Goal: Task Accomplishment & Management: Manage account settings

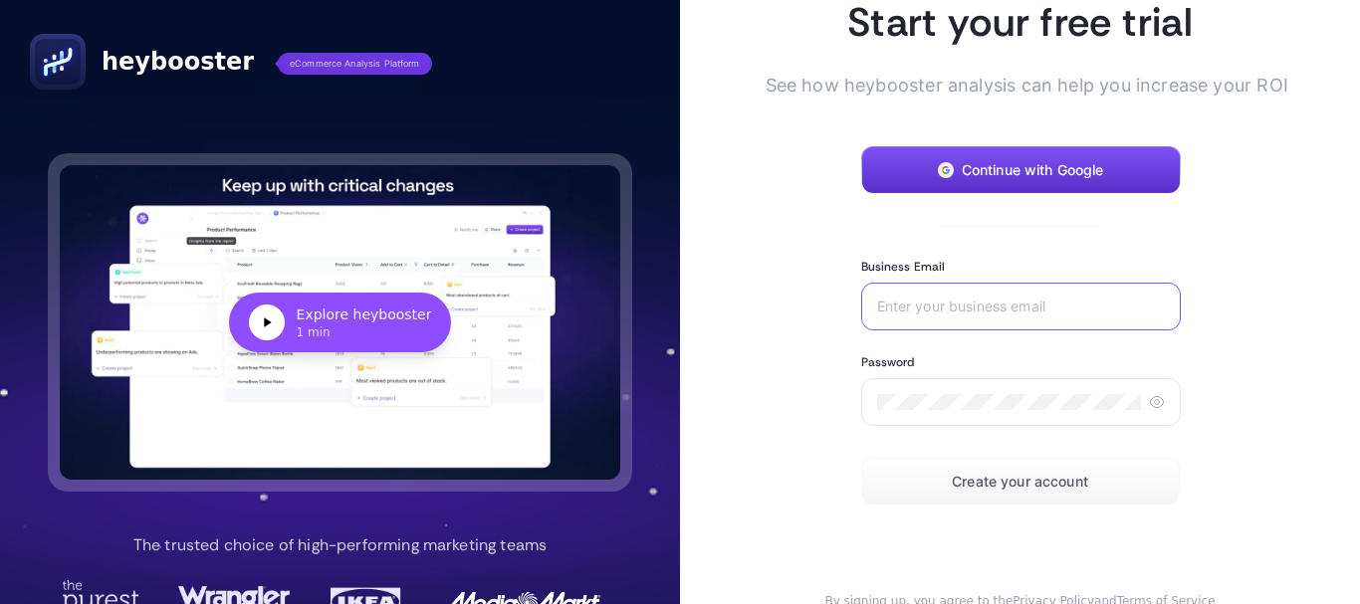
click at [941, 304] on input "Business Email" at bounding box center [1021, 307] width 288 height 16
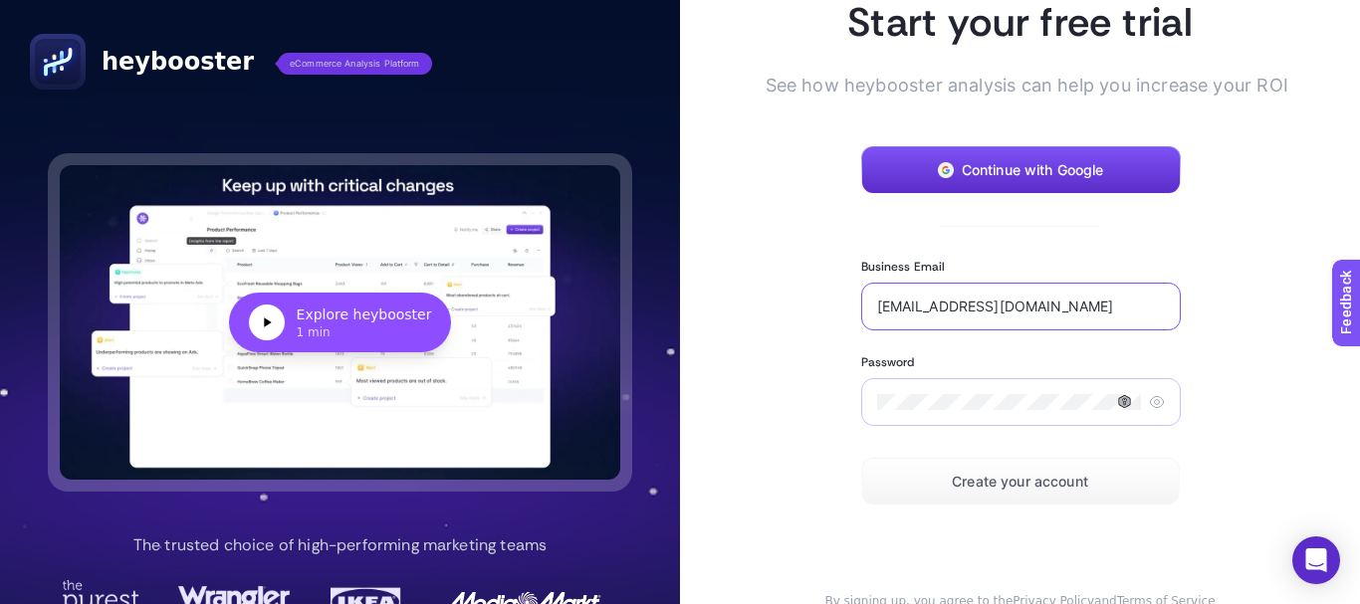
type input "info@yalispor.com.tr"
click at [1149, 399] on icon at bounding box center [1157, 402] width 16 height 16
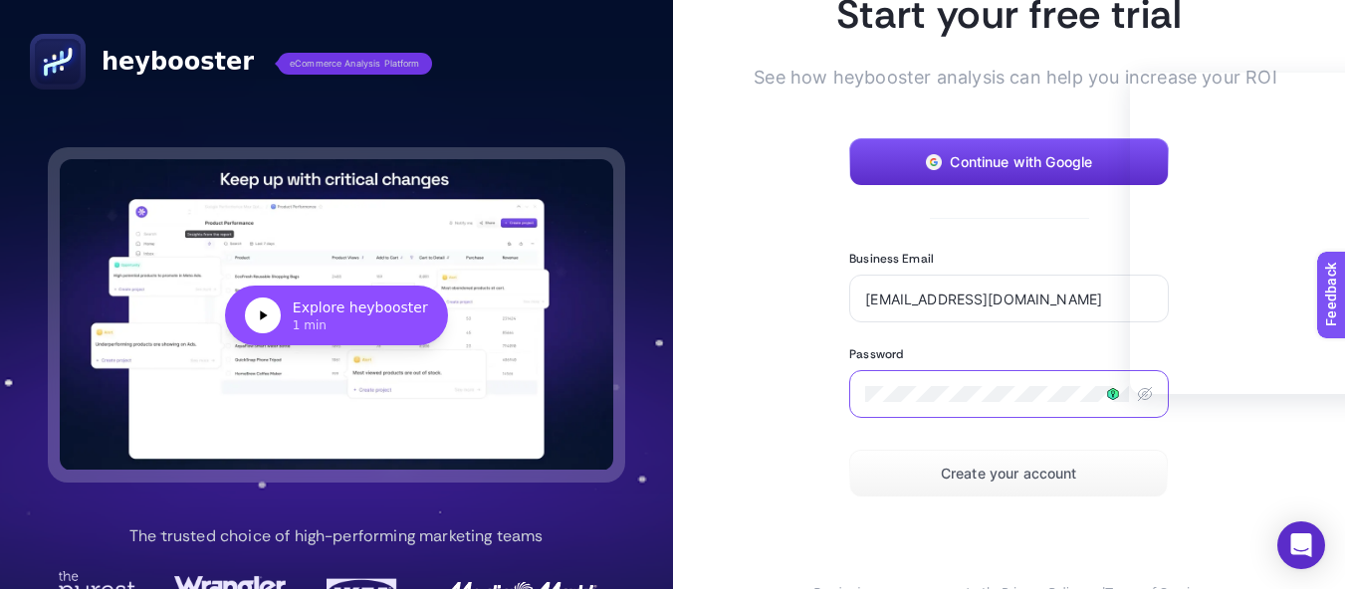
click at [825, 400] on section "Start your free trial See how heybooster analysis can help you increase your RO…" at bounding box center [1008, 294] width 446 height 613
click at [967, 350] on form "Continue with Google Business Email info@yalispor.com.tr Password Create your a…" at bounding box center [1008, 317] width 318 height 359
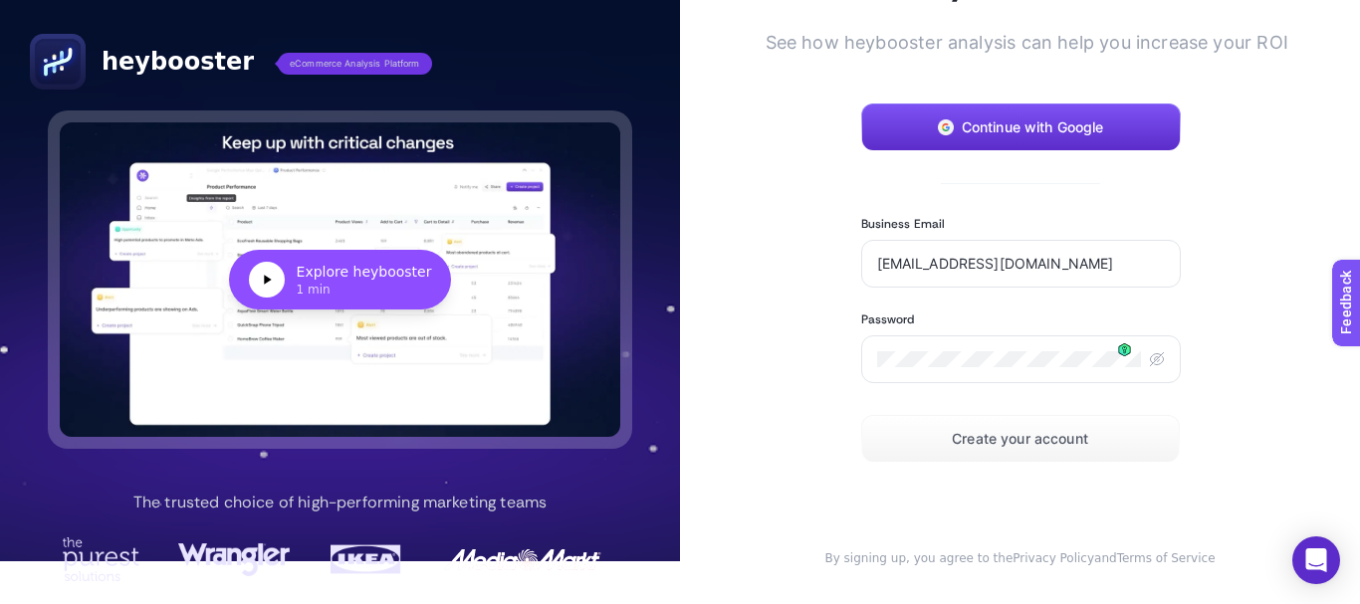
scroll to position [99, 0]
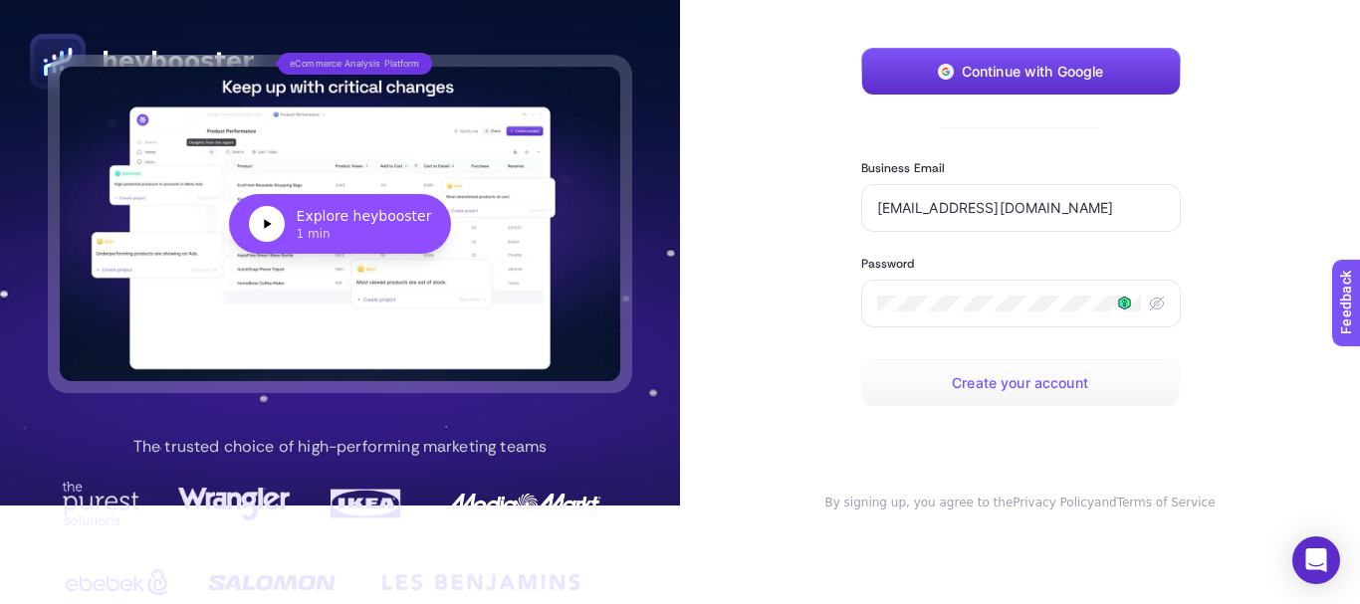
click at [1049, 389] on span "Create your account" at bounding box center [1019, 383] width 136 height 16
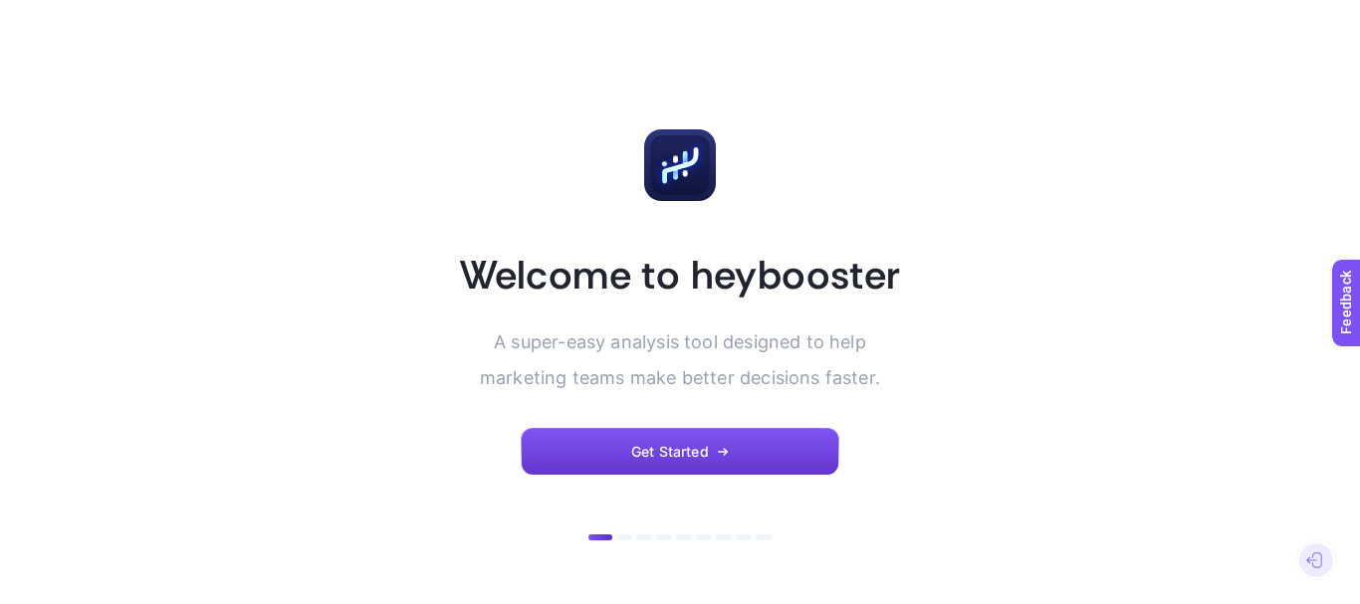
click at [791, 445] on button "Get Started" at bounding box center [680, 452] width 318 height 48
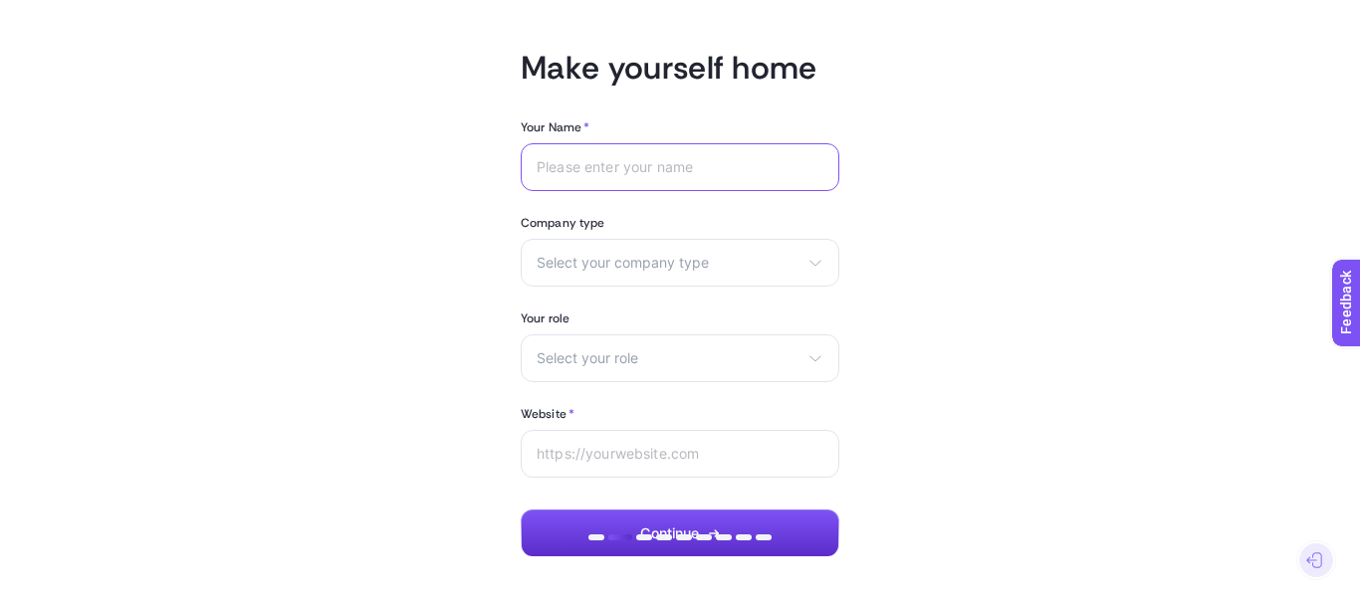
click at [743, 166] on input "Your Name *" at bounding box center [679, 167] width 287 height 16
click at [760, 265] on span "Select your company type" at bounding box center [667, 263] width 263 height 16
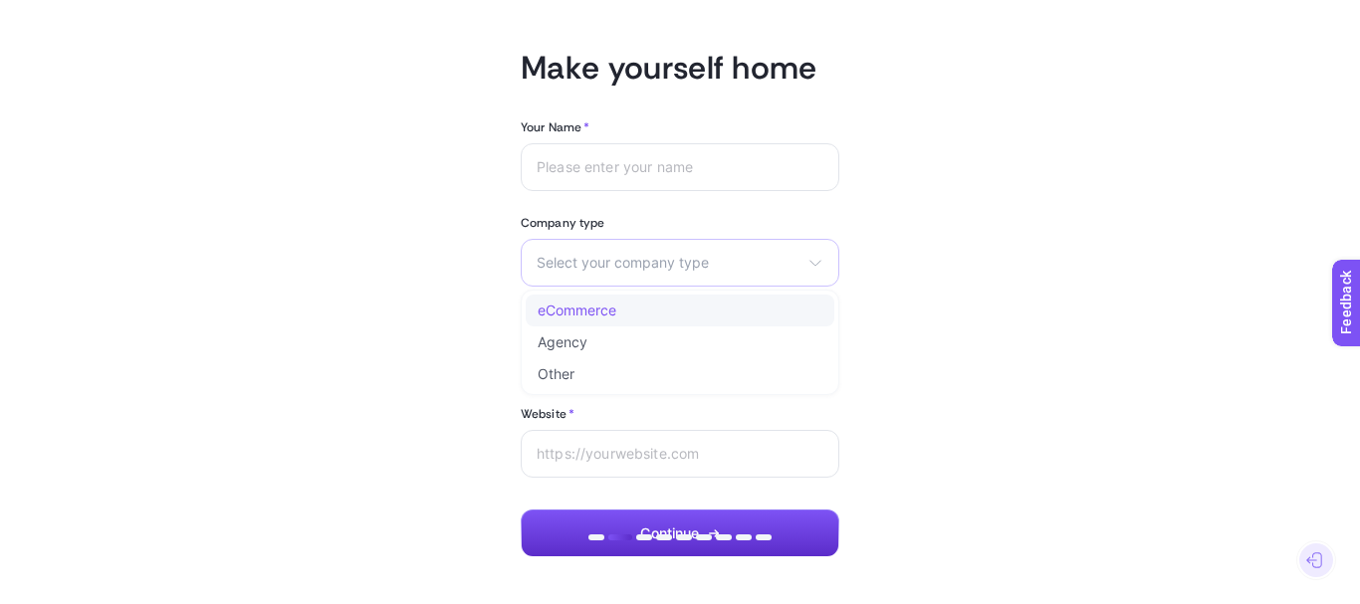
click at [707, 318] on li "eCommerce" at bounding box center [679, 311] width 309 height 32
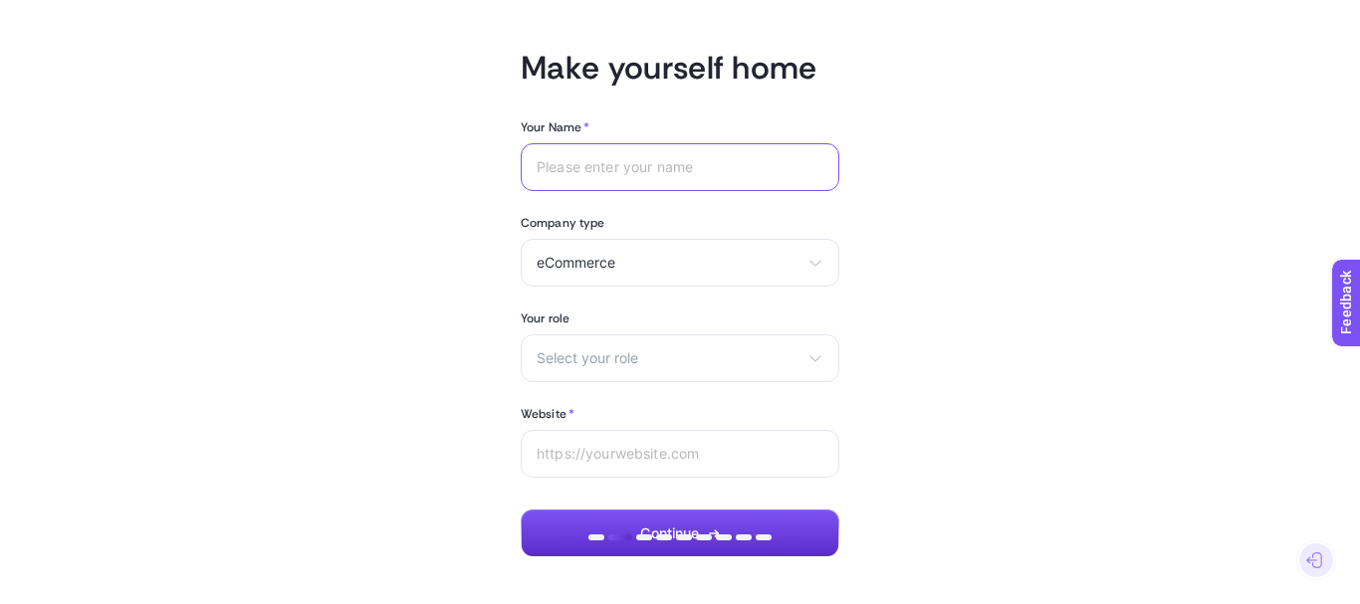
click at [800, 168] on input "Your Name *" at bounding box center [679, 167] width 287 height 16
type input "[PERSON_NAME]"
click at [769, 347] on div "Select your role Marketing manager Digital consultant Facebook executive Social…" at bounding box center [680, 358] width 318 height 48
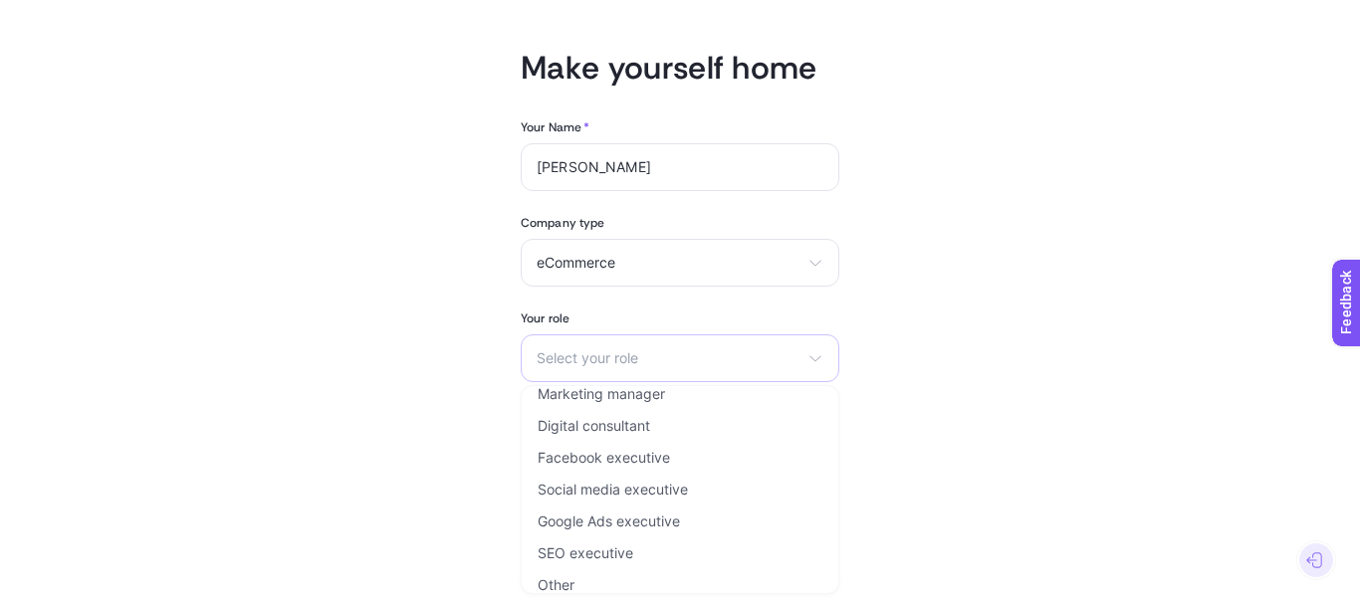
scroll to position [8, 0]
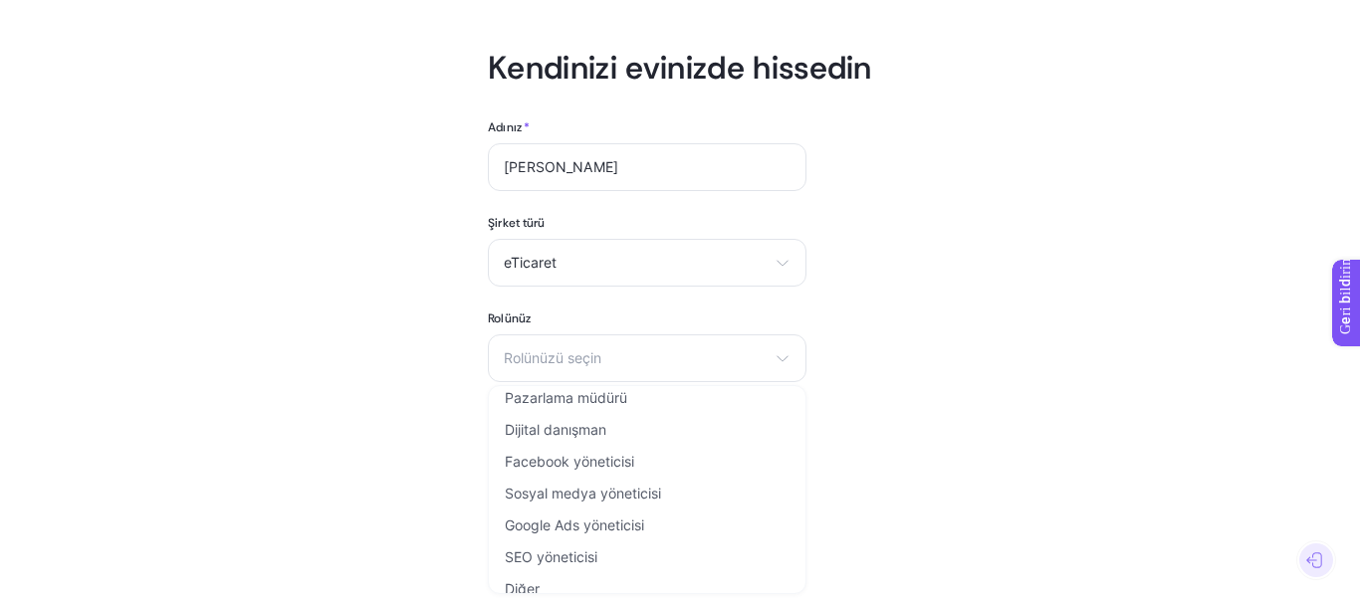
click at [536, 581] on font "Diğer" at bounding box center [522, 588] width 35 height 17
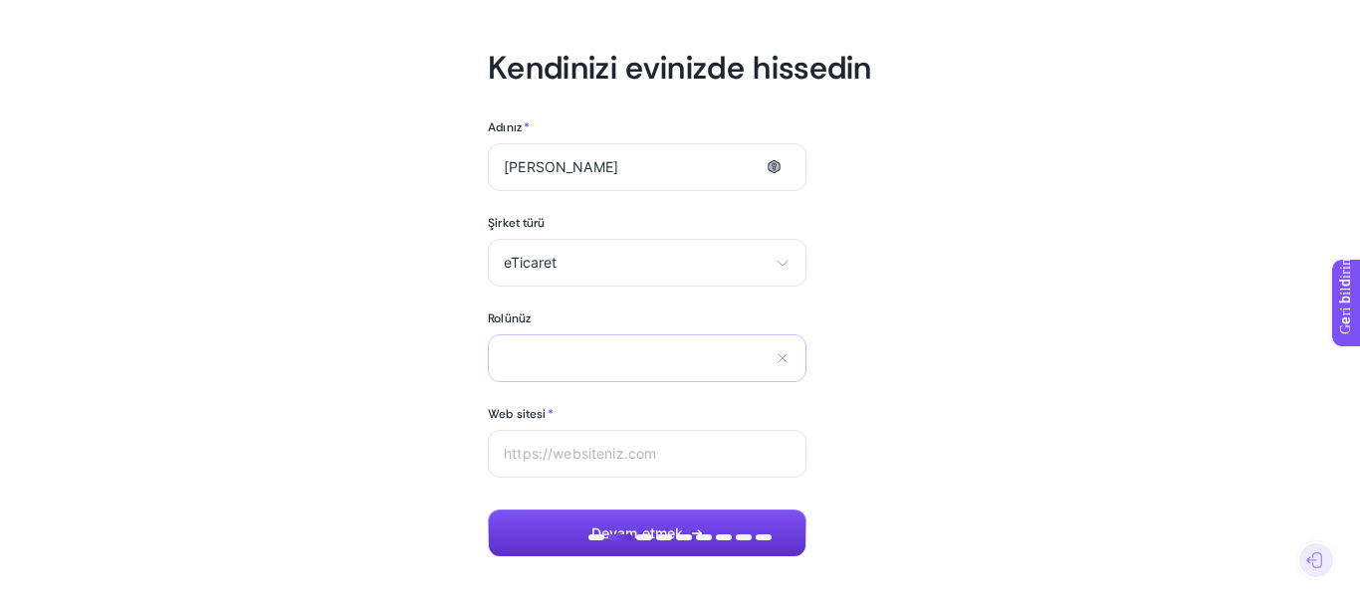
click at [711, 366] on div "Pazarlama müdürü Dijital danışman Facebook yöneticisi Sosyal medya yöneticisi G…" at bounding box center [647, 358] width 318 height 48
click at [694, 363] on input "text" at bounding box center [635, 357] width 263 height 17
type input "E-Commerce Manager"
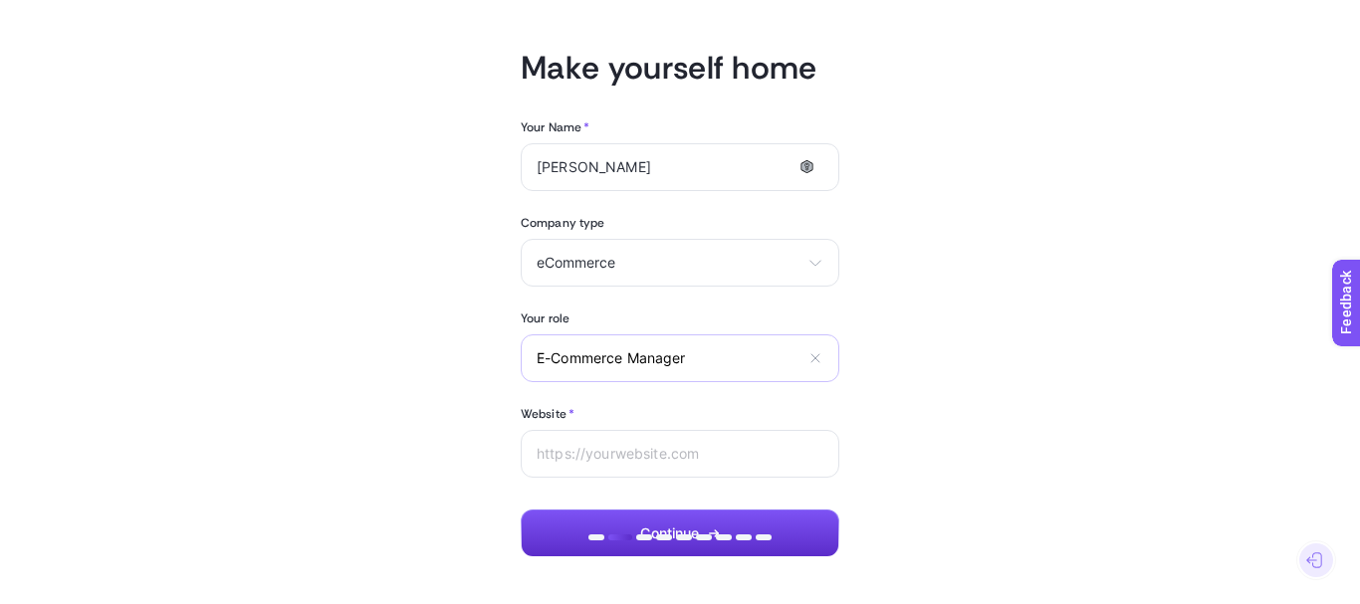
click at [751, 368] on div "E-Commerce Manager Marketing manager Digital consultant Facebook executive Soci…" at bounding box center [680, 358] width 318 height 48
click at [760, 362] on input "E-Commerce Manager" at bounding box center [667, 357] width 263 height 17
click at [740, 453] on input "Website *" at bounding box center [679, 454] width 287 height 16
click at [678, 446] on input "Website *" at bounding box center [679, 454] width 287 height 16
paste input "[URL][DOMAIN_NAME]"
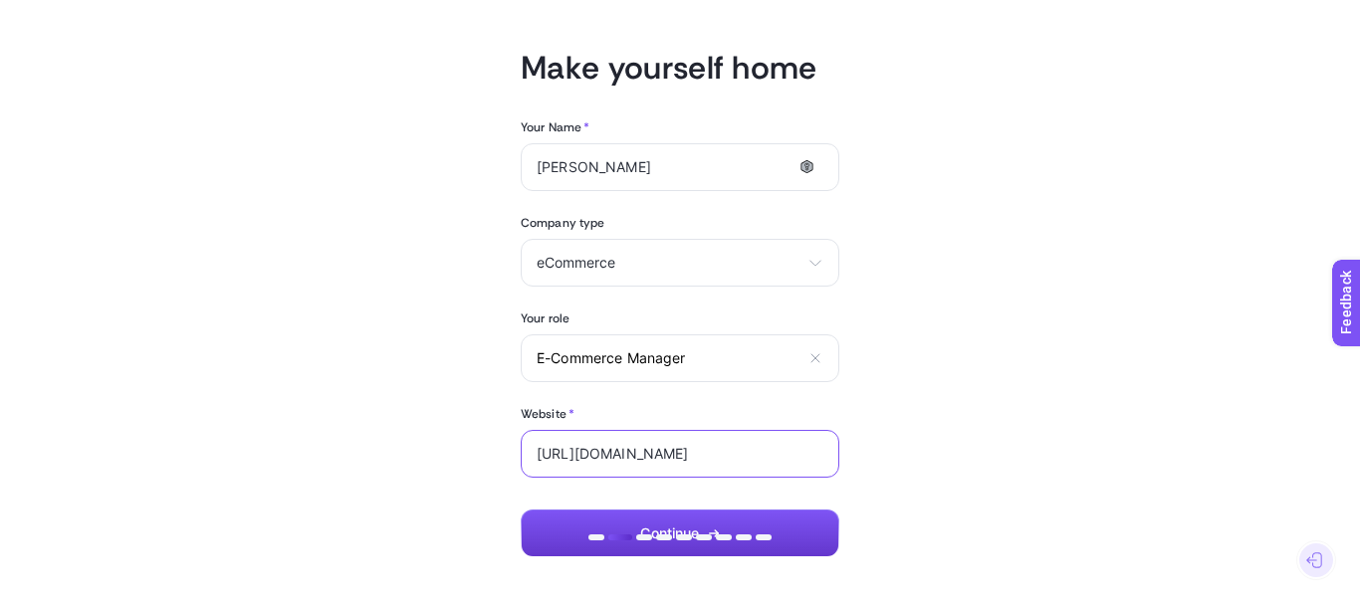
type input "[URL][DOMAIN_NAME]"
click at [796, 529] on button "Continue" at bounding box center [680, 534] width 318 height 48
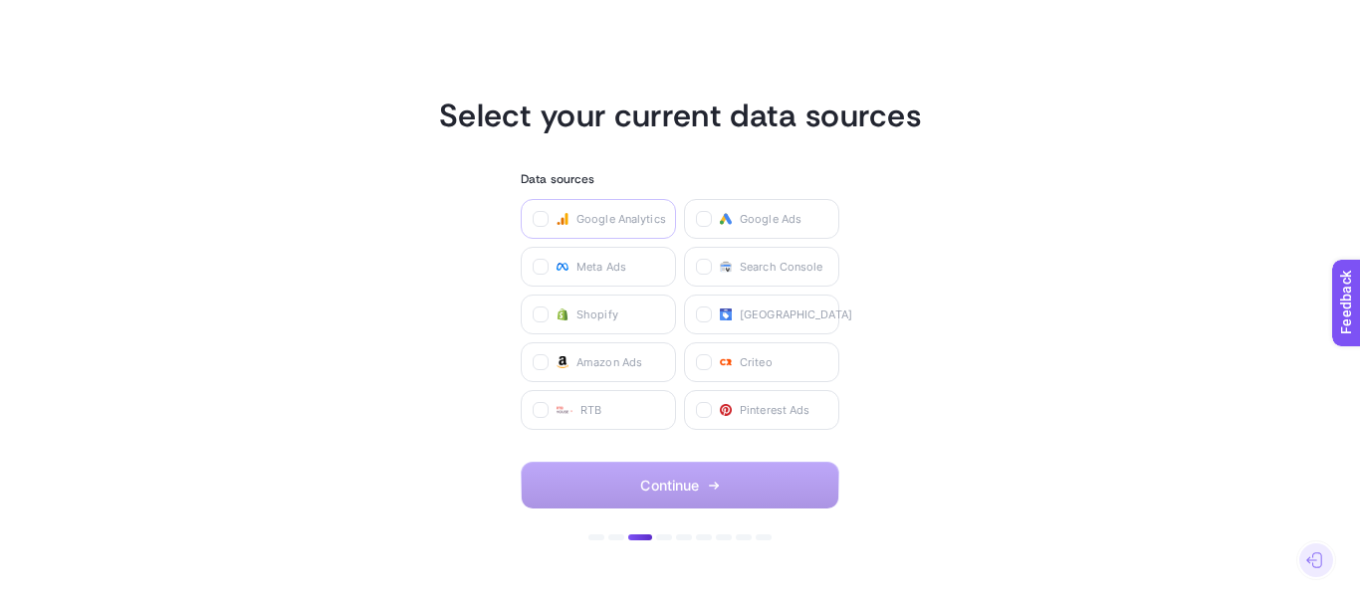
click at [601, 220] on span "Google Analytics" at bounding box center [621, 219] width 90 height 16
click at [0, 0] on Analytics "checkbox" at bounding box center [0, 0] width 0 height 0
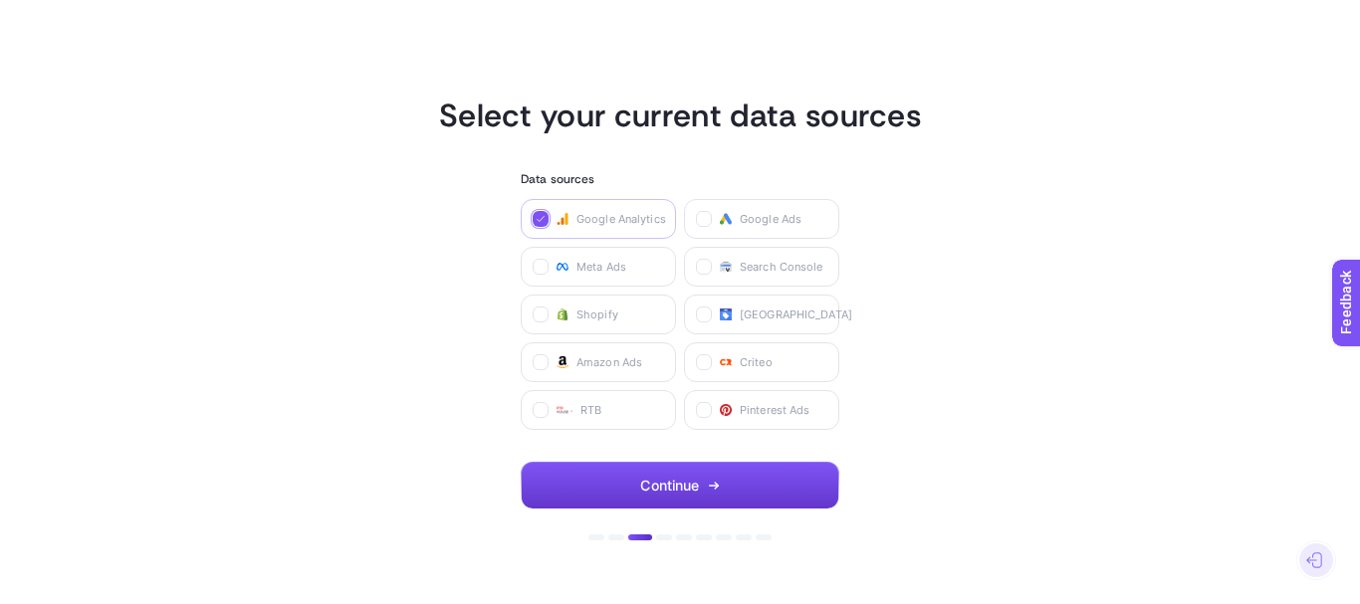
click at [661, 468] on button "Continue" at bounding box center [680, 486] width 318 height 48
click at [707, 223] on icon at bounding box center [705, 220] width 10 height 10
click at [0, 0] on Ads "checkbox" at bounding box center [0, 0] width 0 height 0
click at [539, 263] on icon at bounding box center [541, 268] width 10 height 10
click at [0, 0] on Ads "checkbox" at bounding box center [0, 0] width 0 height 0
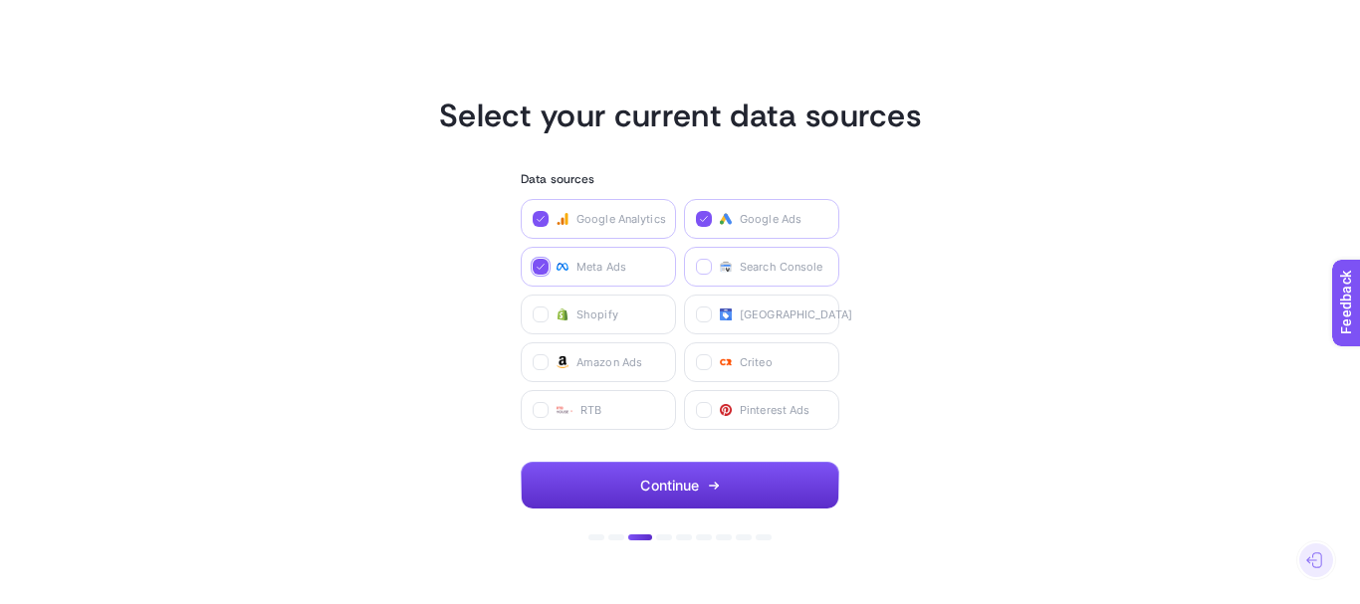
click at [707, 270] on icon at bounding box center [705, 268] width 10 height 10
click at [0, 0] on Console "checkbox" at bounding box center [0, 0] width 0 height 0
click at [705, 314] on icon at bounding box center [705, 316] width 10 height 10
click at [0, 0] on Center "checkbox" at bounding box center [0, 0] width 0 height 0
click at [702, 360] on icon at bounding box center [705, 363] width 10 height 10
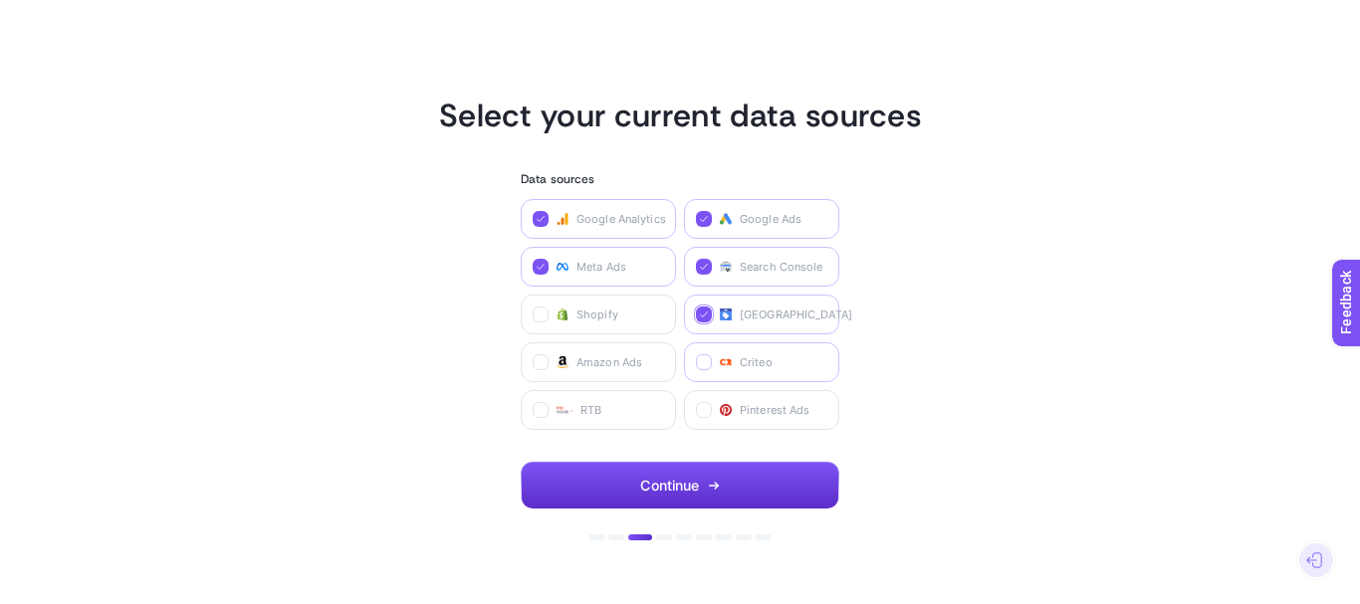
click at [0, 0] on input "checkbox" at bounding box center [0, 0] width 0 height 0
click at [698, 486] on span "Continue" at bounding box center [669, 486] width 59 height 16
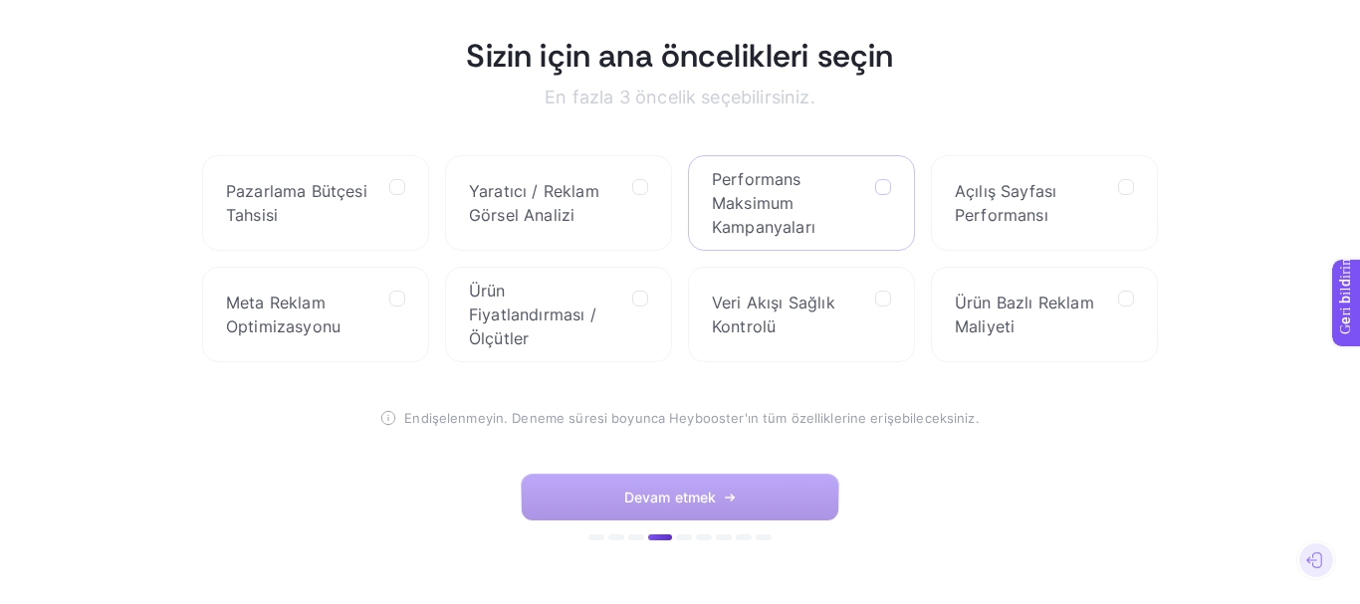
click at [886, 184] on icon at bounding box center [884, 188] width 10 height 10
click at [0, 0] on Campaigns "checkbox" at bounding box center [0, 0] width 0 height 0
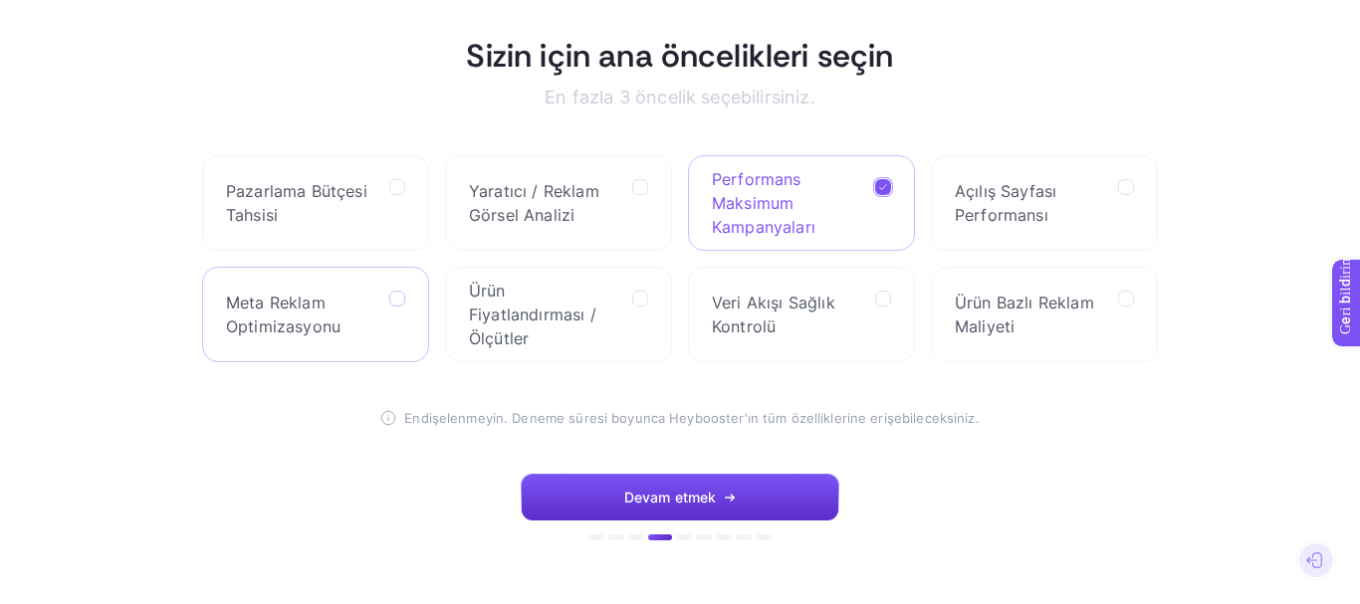
click at [400, 298] on icon at bounding box center [398, 299] width 7 height 5
click at [0, 0] on Optimization "checkbox" at bounding box center [0, 0] width 0 height 0
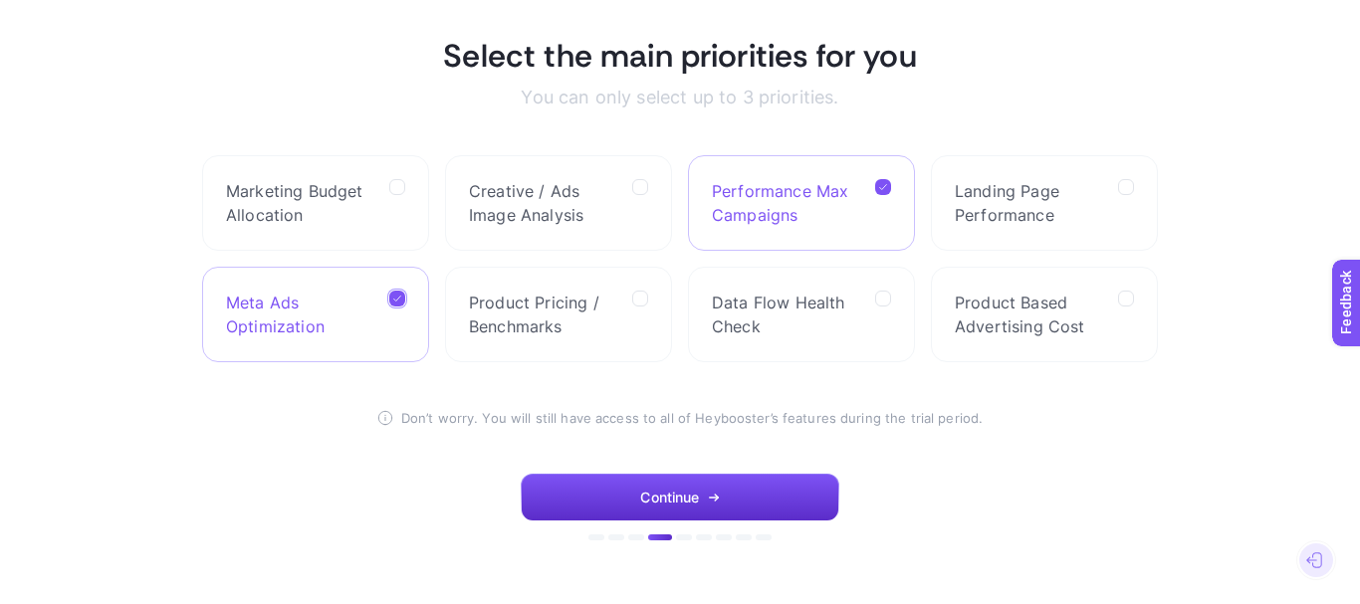
drag, startPoint x: 990, startPoint y: 417, endPoint x: 385, endPoint y: 409, distance: 605.2
click at [385, 409] on section "Select the main priorities for you You can only select up to 3 priorities. Mark…" at bounding box center [679, 302] width 955 height 533
copy span "Don’t worry. You will still have access to all of Heybooster’s features during …"
click at [458, 194] on label "Creative / Ads Image Analysis" at bounding box center [558, 203] width 227 height 96
click at [0, 0] on Analysis "checkbox" at bounding box center [0, 0] width 0 height 0
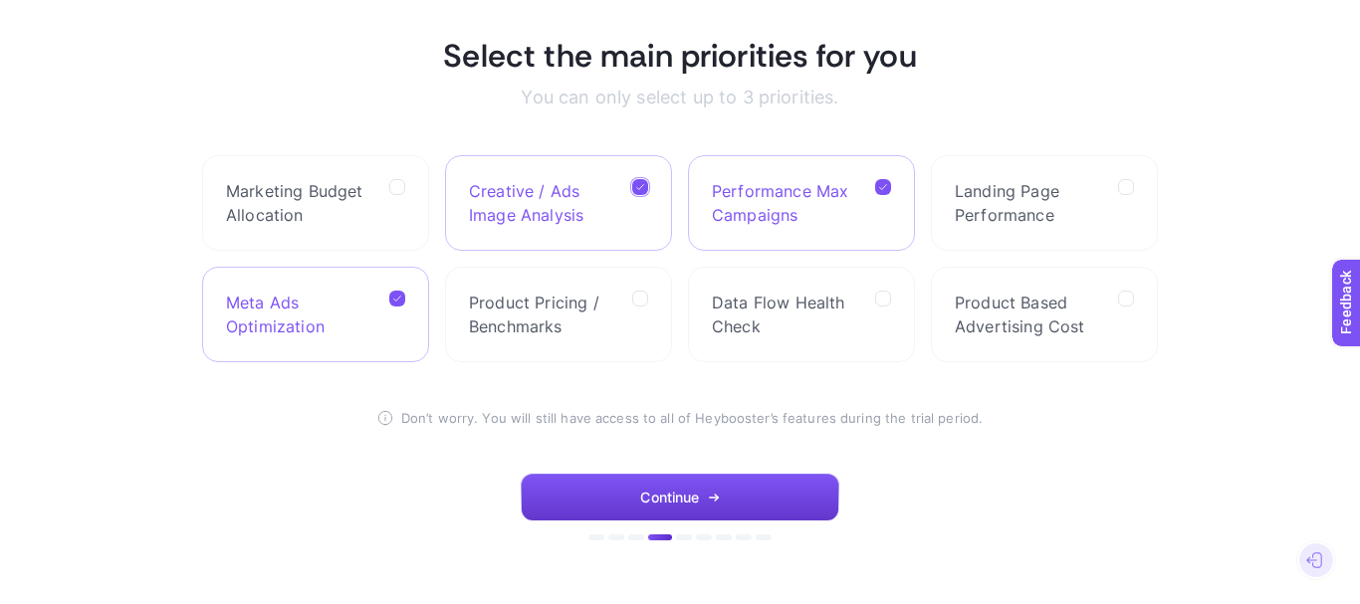
click at [694, 487] on button "Continue" at bounding box center [680, 498] width 318 height 48
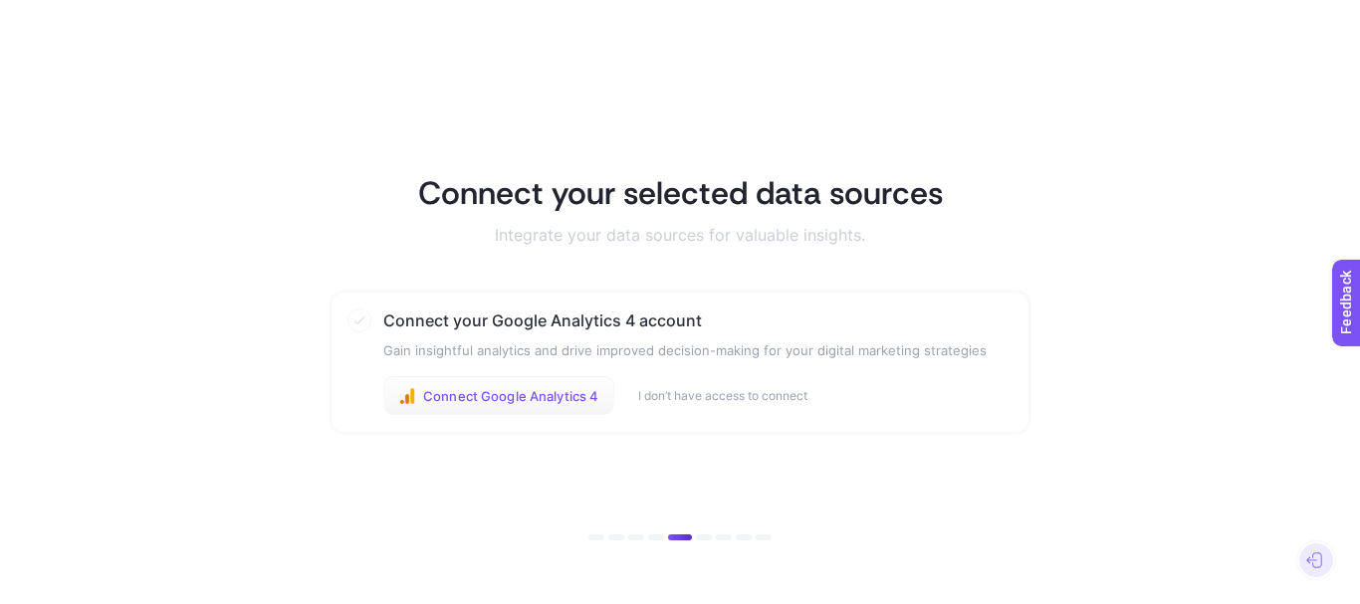
click at [468, 394] on span "Connect Google Analytics 4" at bounding box center [510, 396] width 175 height 16
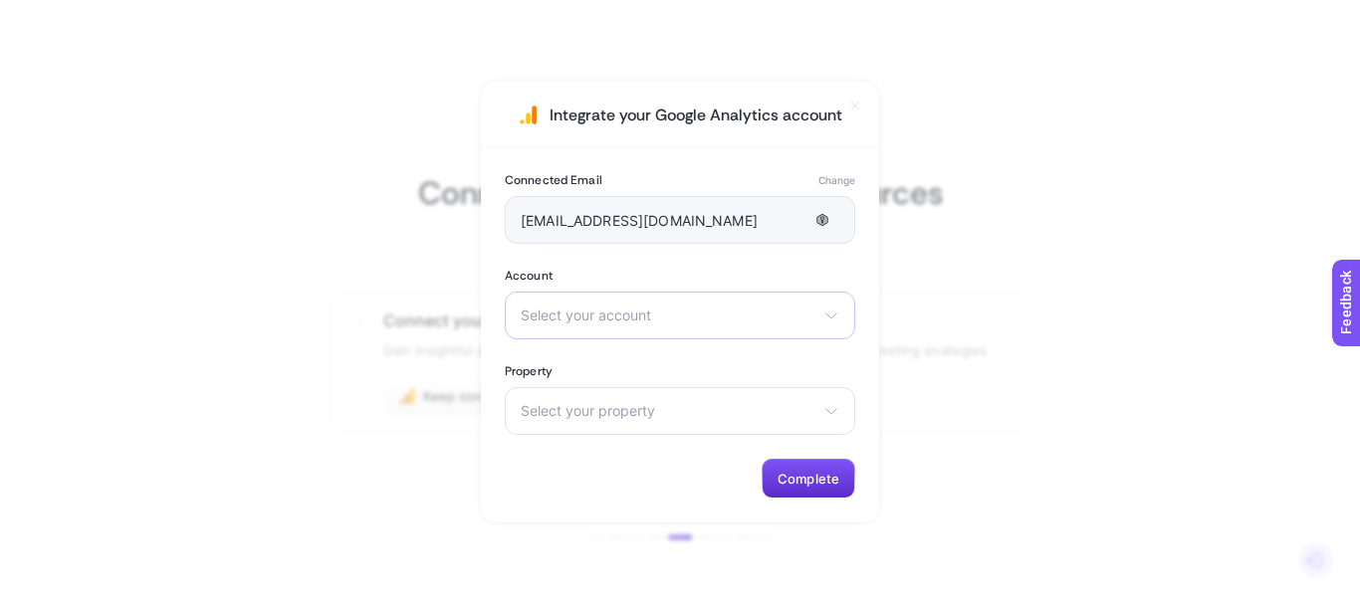
click at [748, 306] on div "Select your account Yalı Spor | Backup www.yalispor.com.tr Demo Account Sneaks …" at bounding box center [680, 316] width 350 height 48
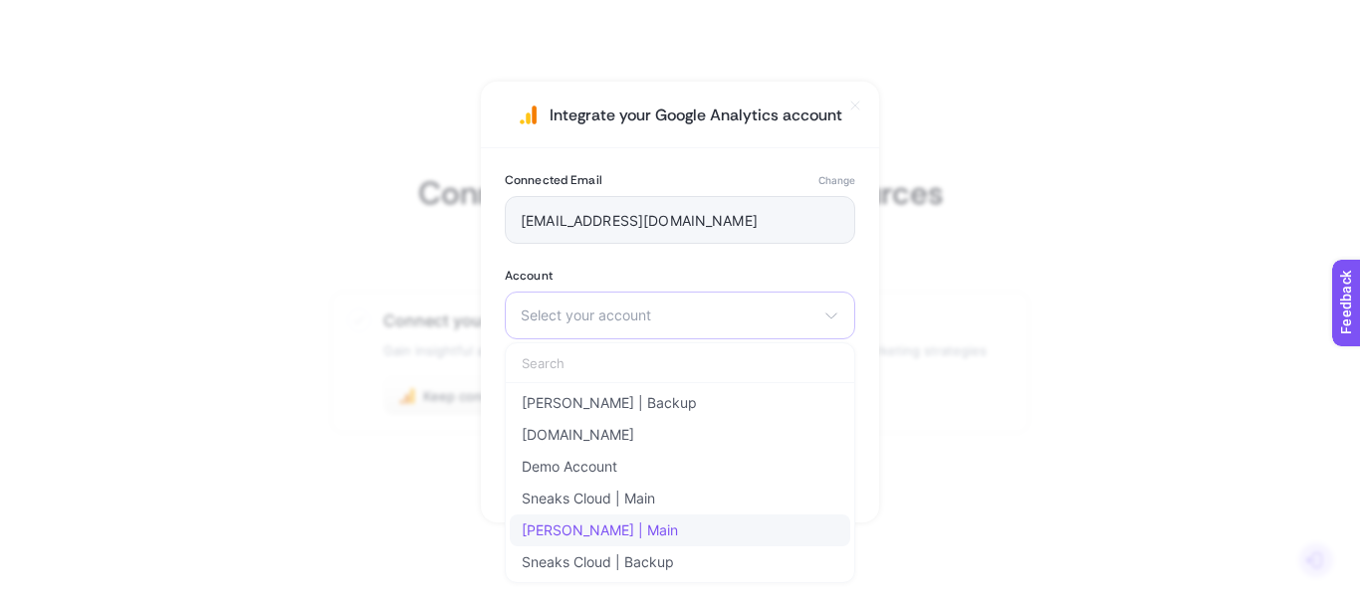
click at [657, 523] on li "Yalı Spor | Main" at bounding box center [680, 531] width 340 height 32
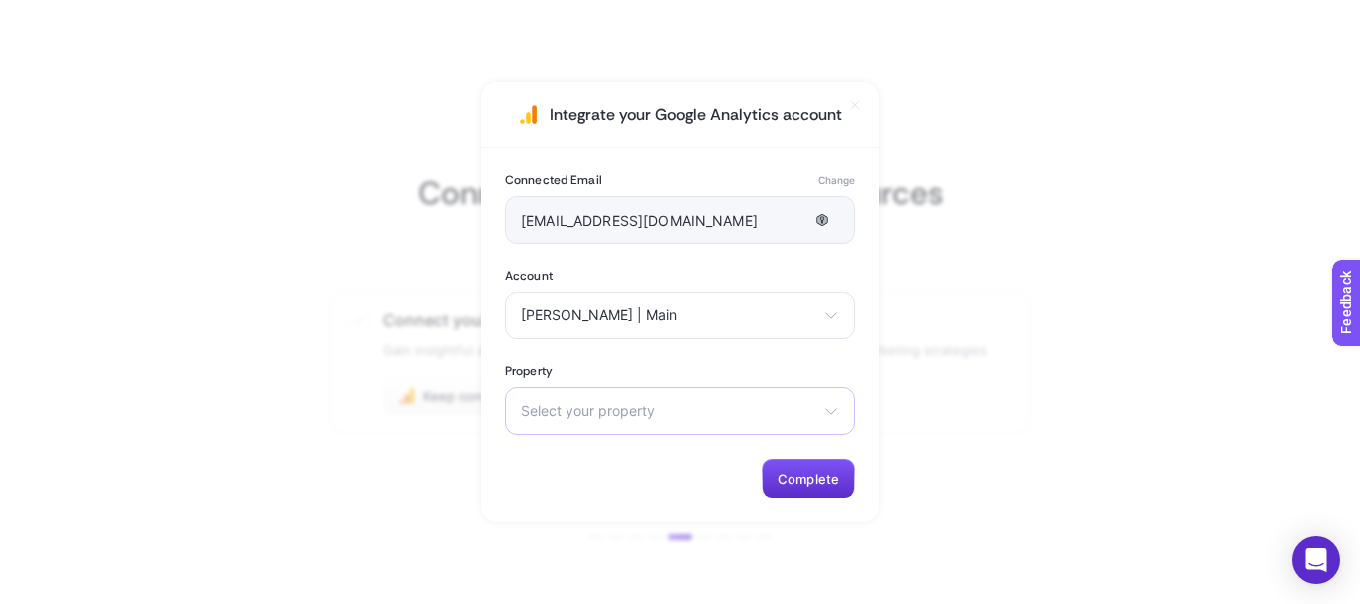
click at [735, 416] on span "Select your property" at bounding box center [668, 411] width 295 height 16
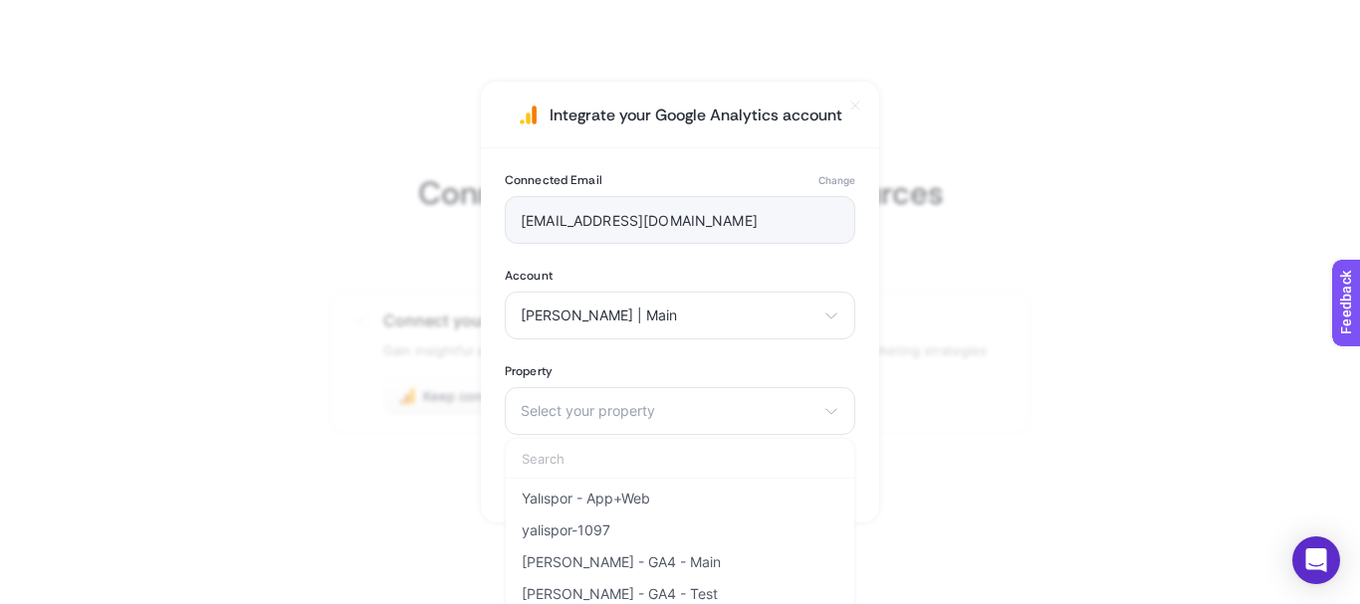
click at [671, 503] on li "Yalıspor - App+Web" at bounding box center [680, 499] width 340 height 32
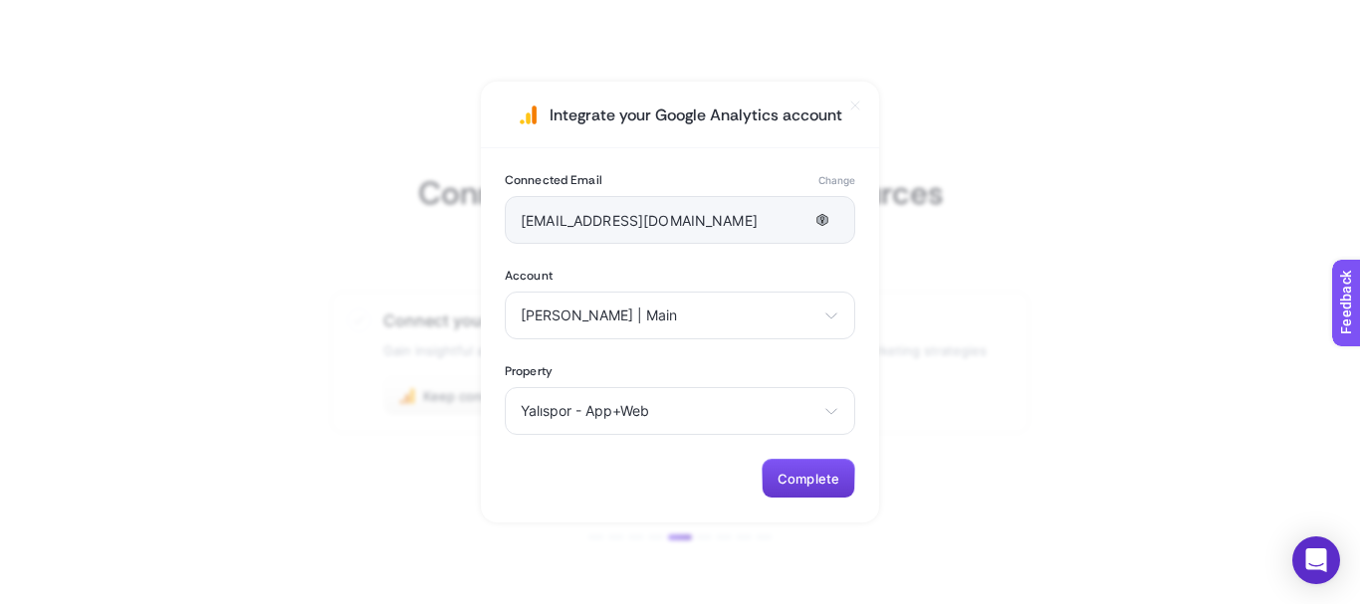
click at [791, 478] on span "Complete" at bounding box center [808, 479] width 62 height 16
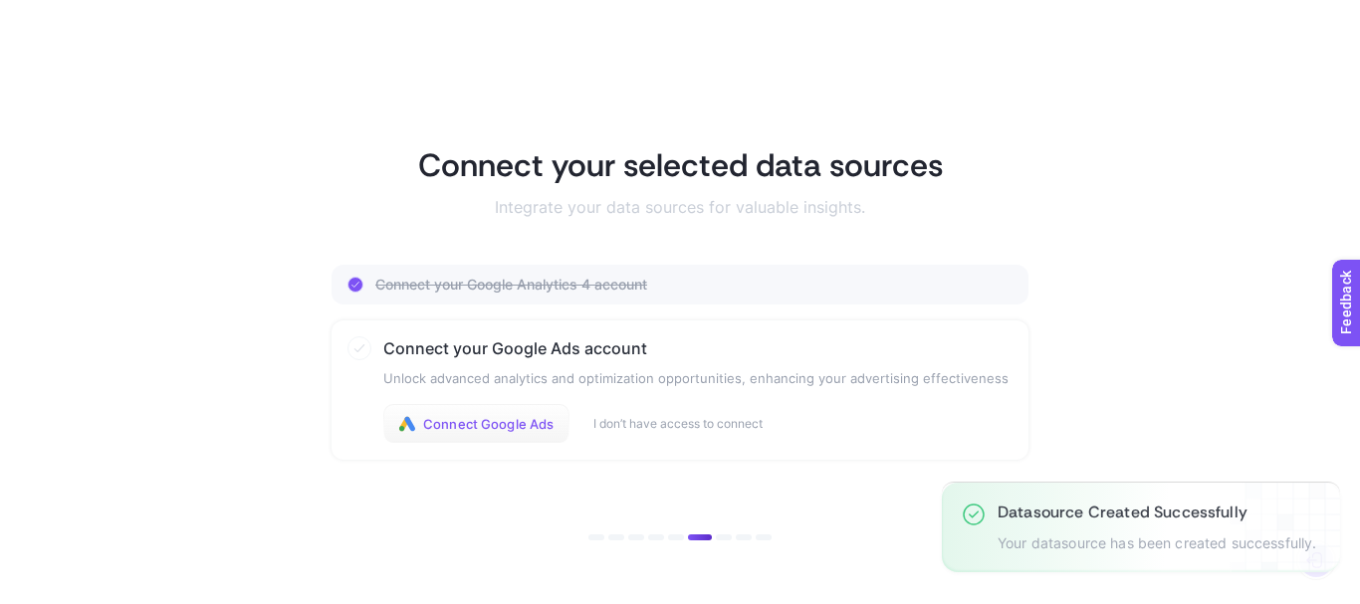
click at [533, 435] on button "Connect Google Ads" at bounding box center [476, 424] width 186 height 40
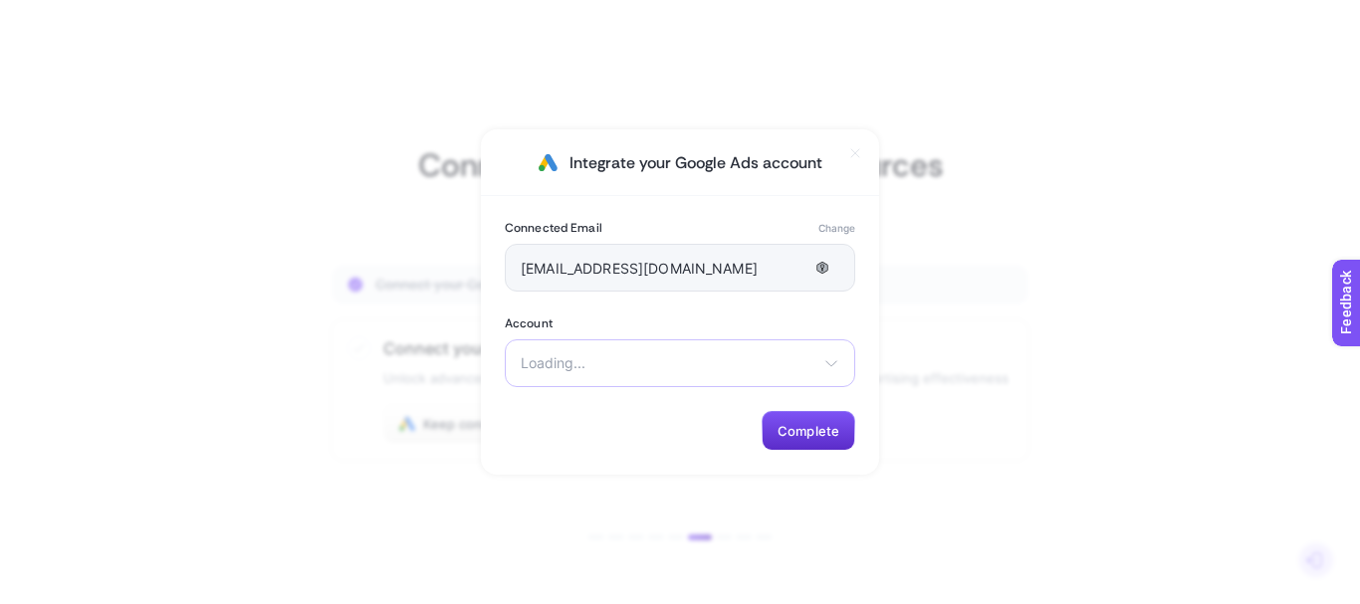
click at [738, 367] on span "Loading..." at bounding box center [668, 363] width 295 height 16
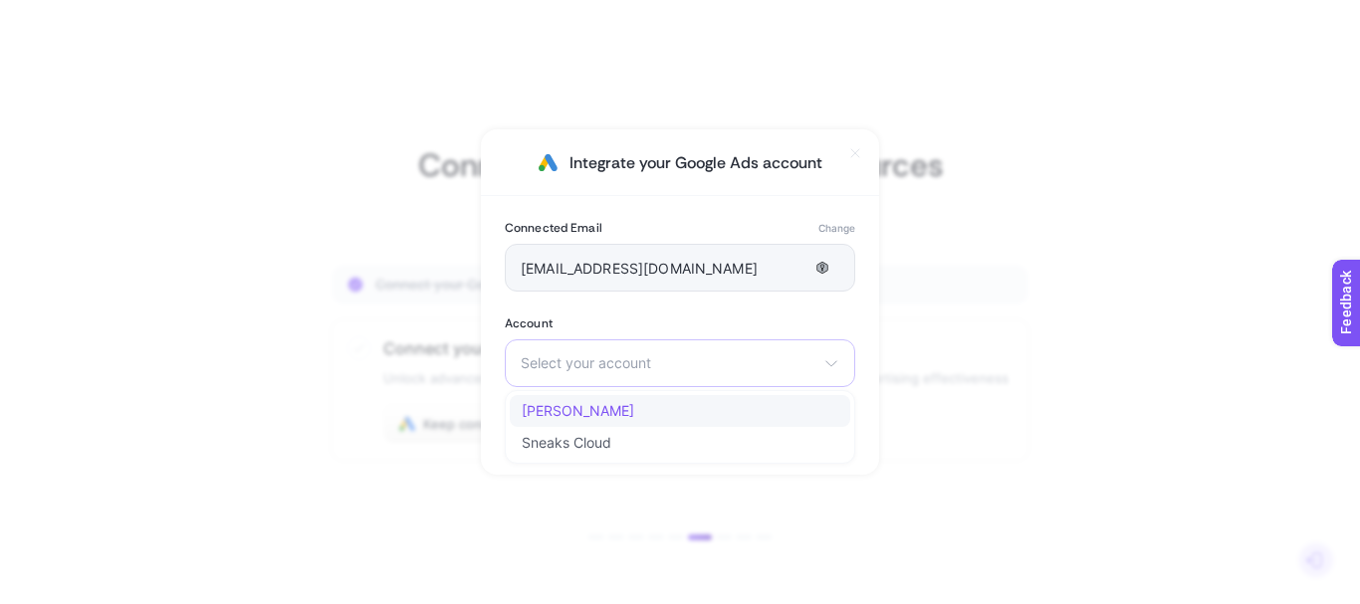
click at [686, 411] on li "[PERSON_NAME]" at bounding box center [680, 411] width 340 height 32
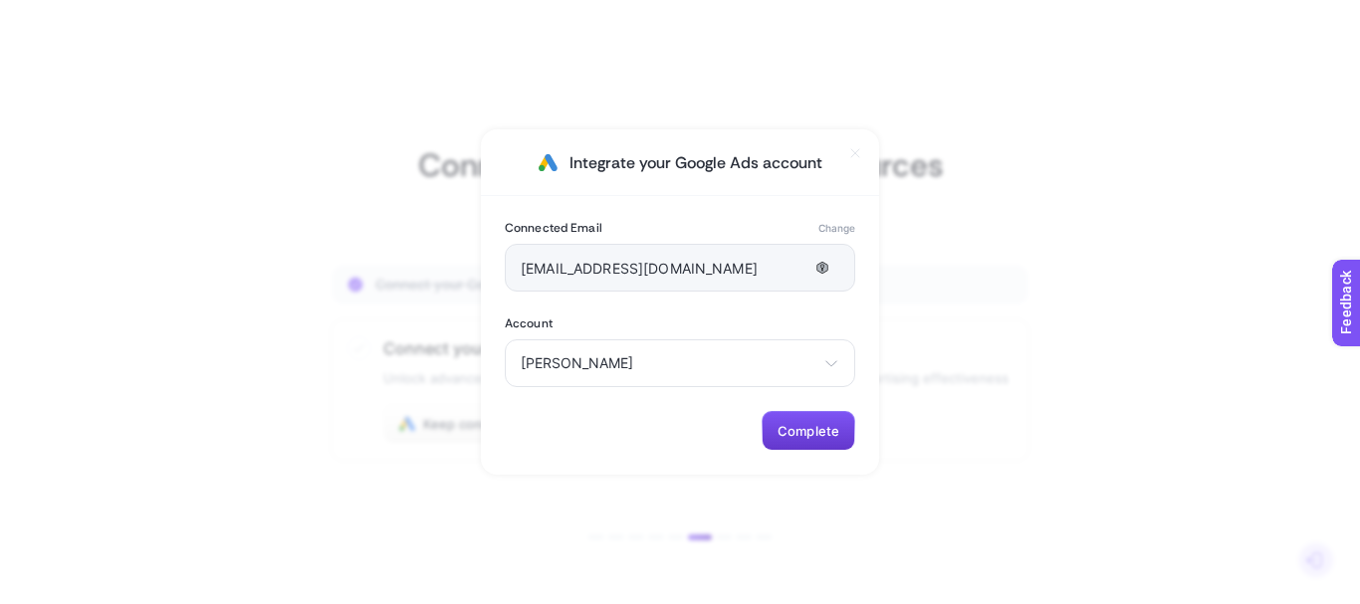
click at [819, 432] on span "Complete" at bounding box center [808, 431] width 62 height 16
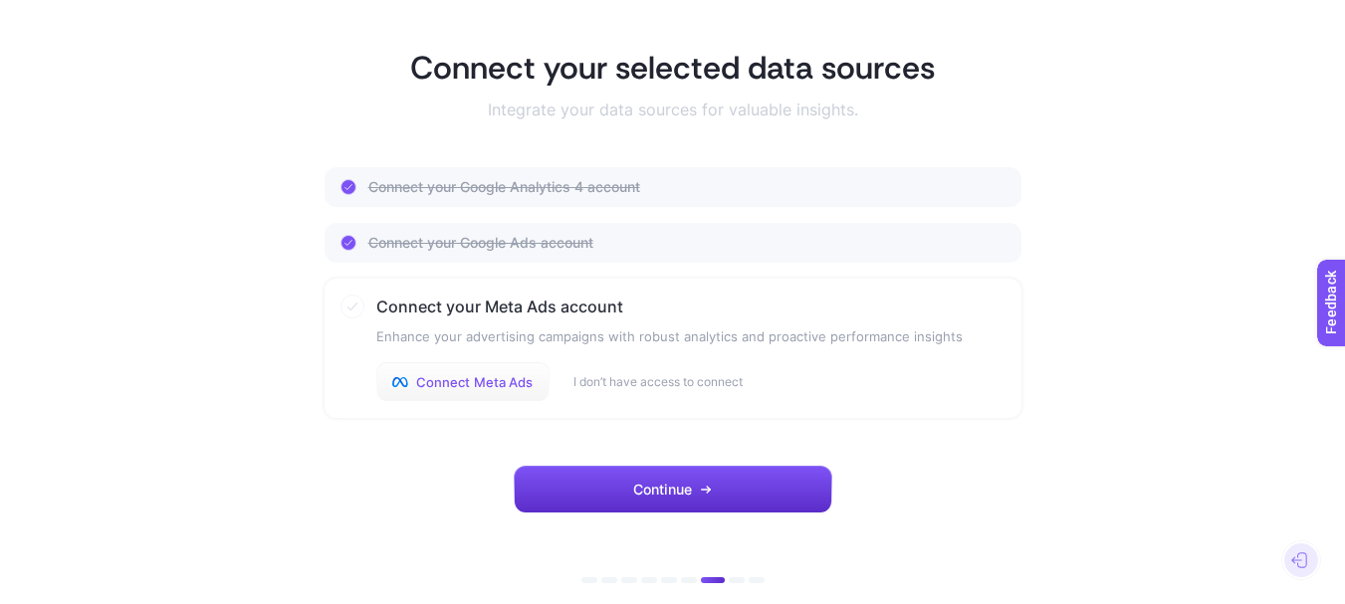
click at [493, 375] on span "Connect Meta Ads" at bounding box center [474, 382] width 117 height 16
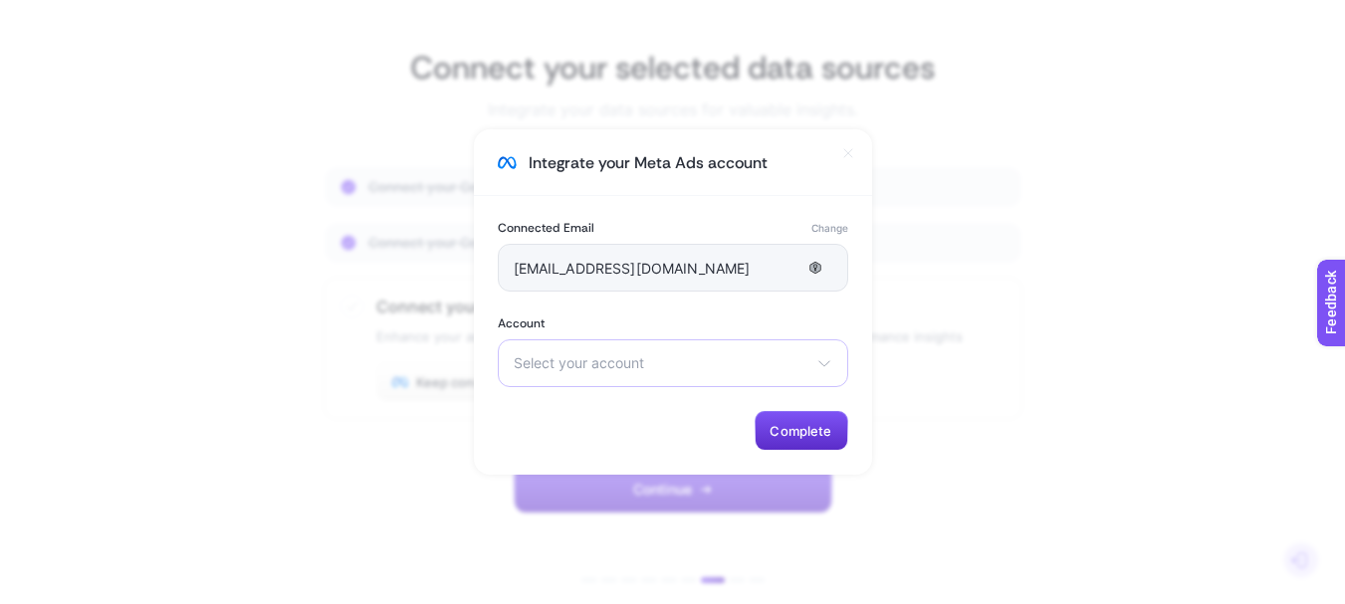
click at [752, 350] on div "Select your account Yalı Spor Sneaks Cloud Uğur Arslan" at bounding box center [673, 363] width 350 height 48
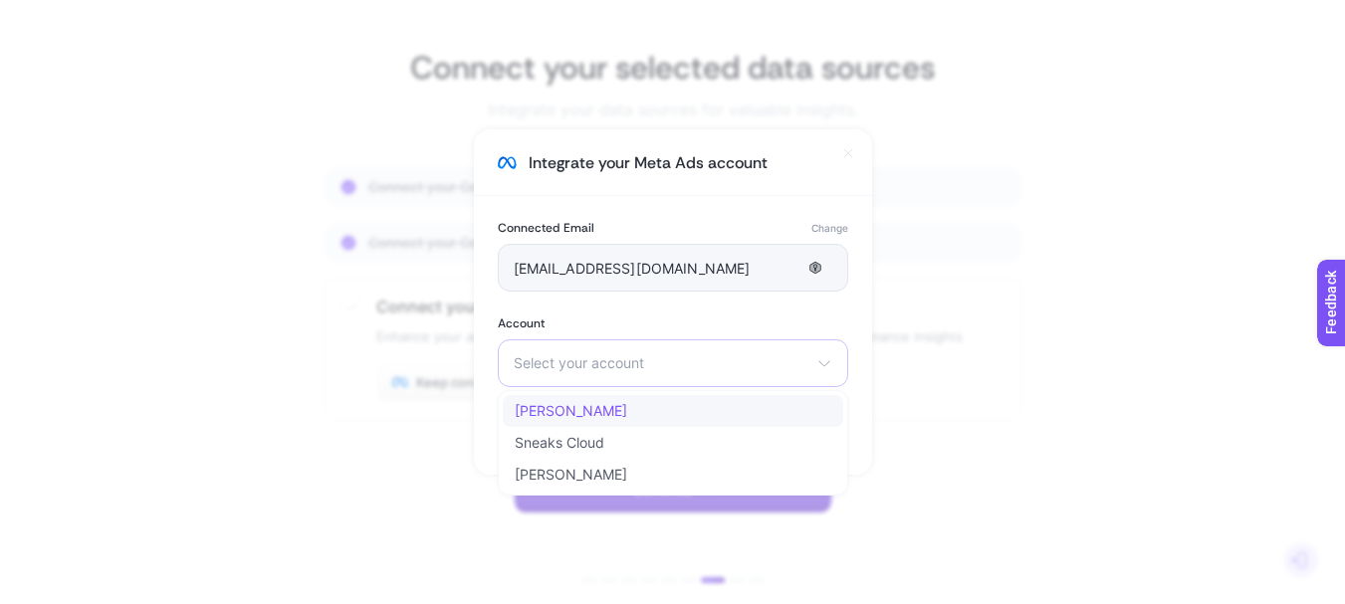
click at [702, 405] on li "Yalı Spor" at bounding box center [673, 411] width 340 height 32
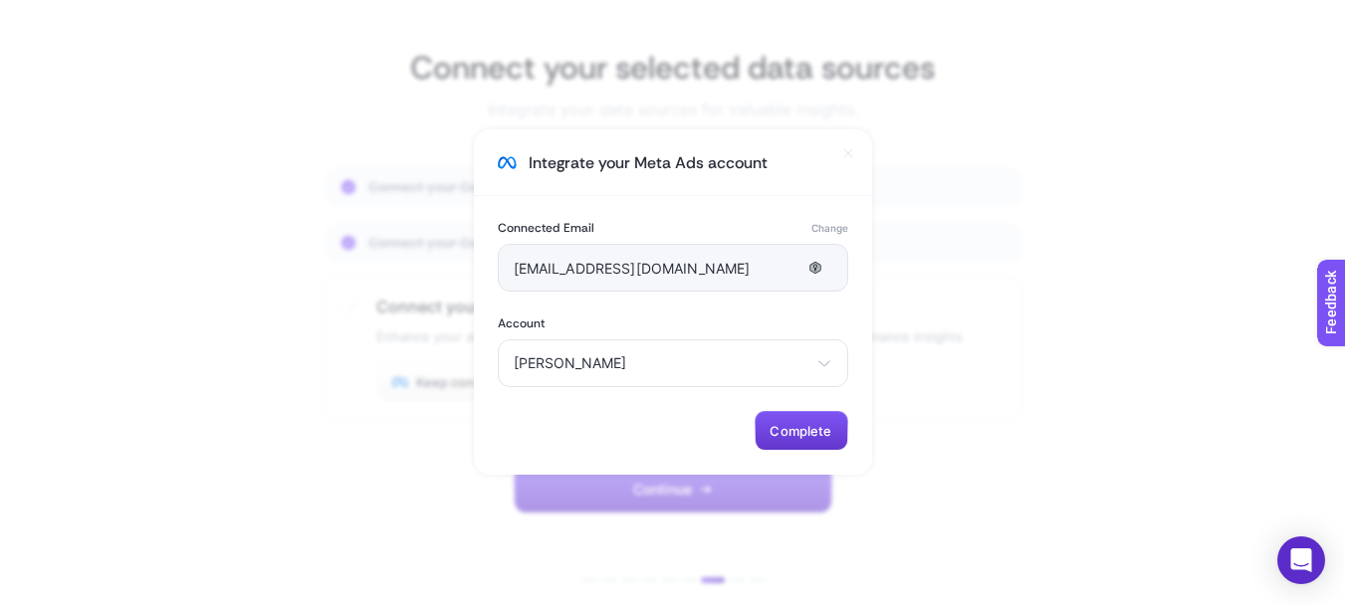
click at [789, 436] on span "Complete" at bounding box center [800, 431] width 62 height 16
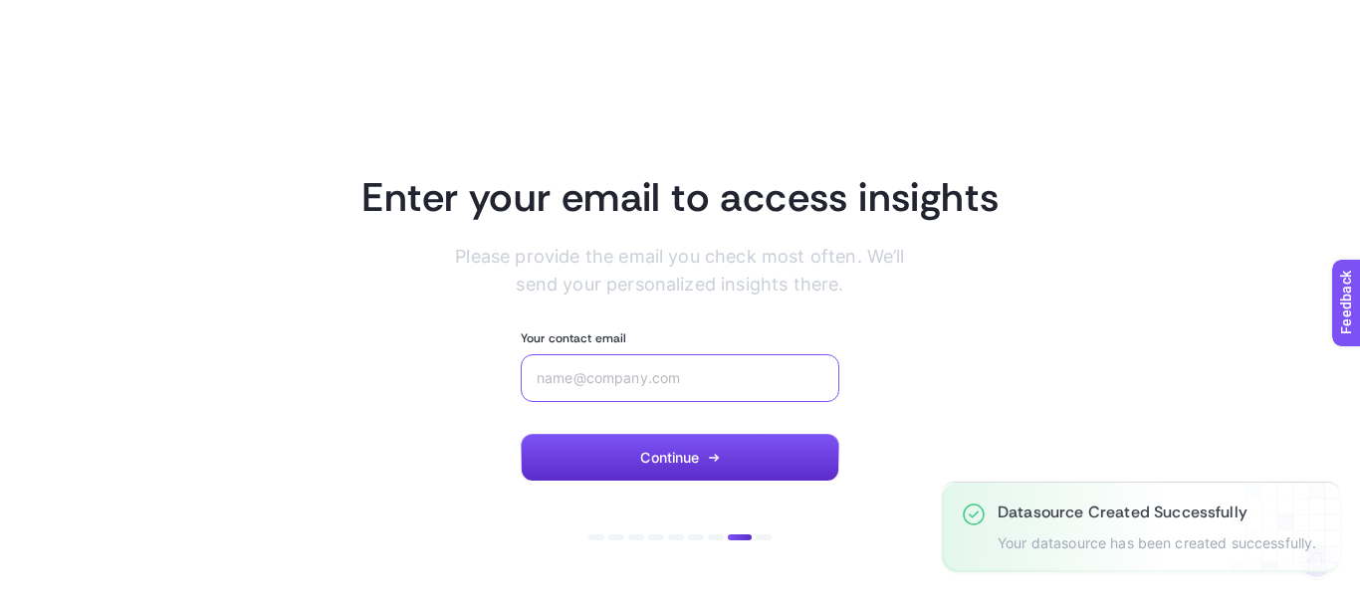
click at [780, 378] on input "Your contact email" at bounding box center [679, 378] width 287 height 16
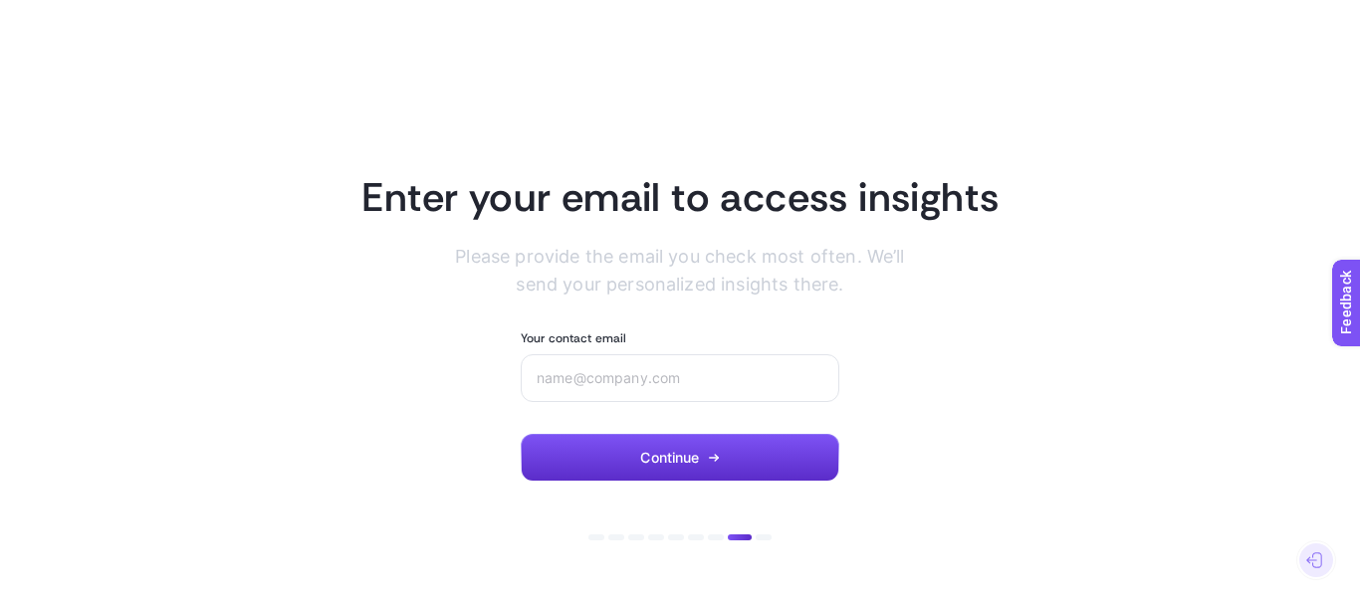
drag, startPoint x: 875, startPoint y: 293, endPoint x: 348, endPoint y: 175, distance: 539.4
click at [348, 175] on section "Enter your email to access insights Please provide the email you check most oft…" at bounding box center [680, 302] width 1312 height 358
copy section "Enter your email to access insights Please provide the email you check most oft…"
click at [710, 371] on input "Your contact email" at bounding box center [679, 378] width 287 height 16
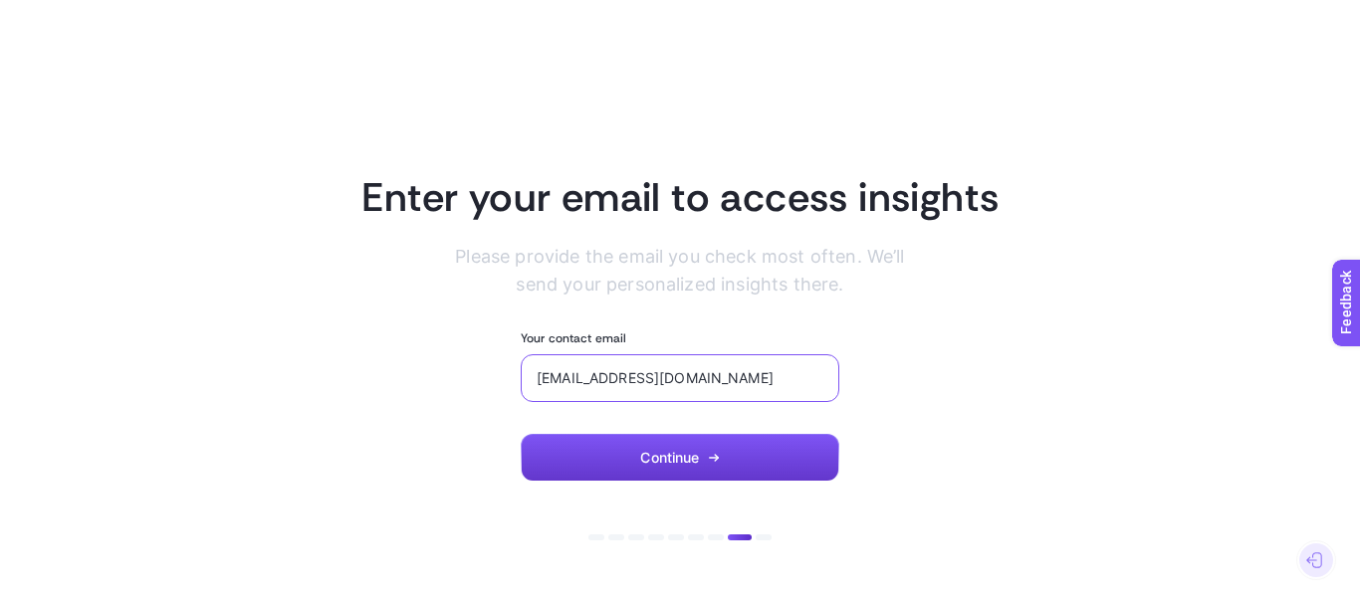
type input "ugur.arslan@yalispor.com"
click at [662, 457] on span "Continue" at bounding box center [669, 458] width 59 height 16
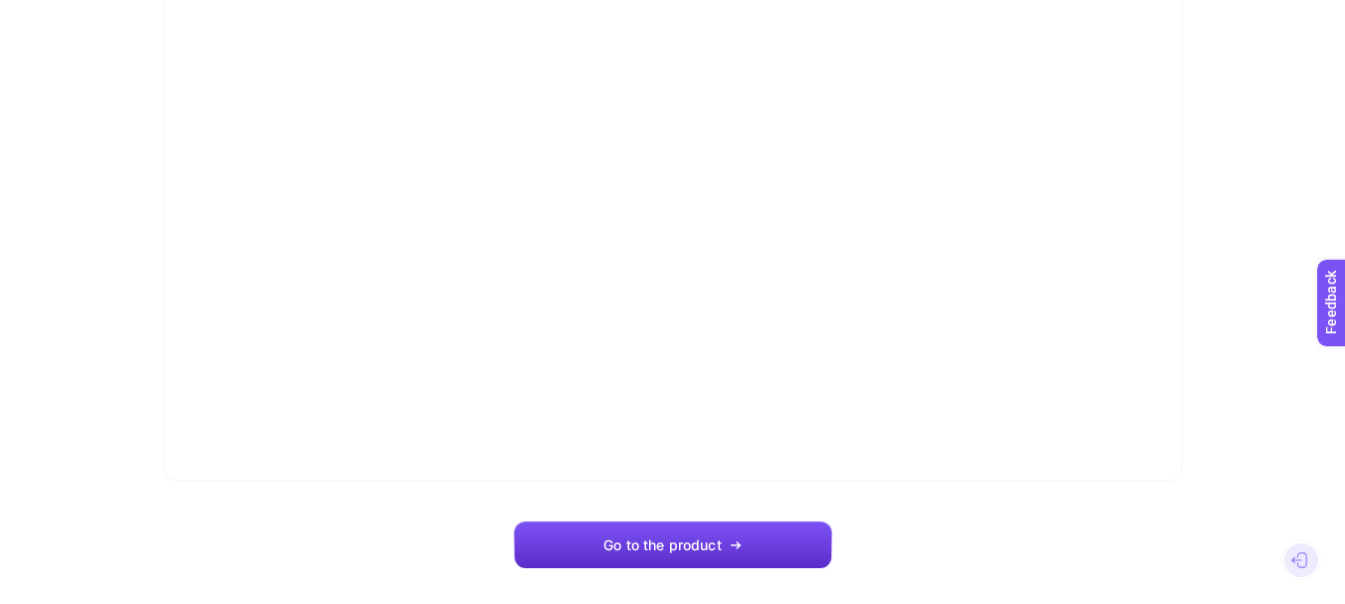
scroll to position [209, 0]
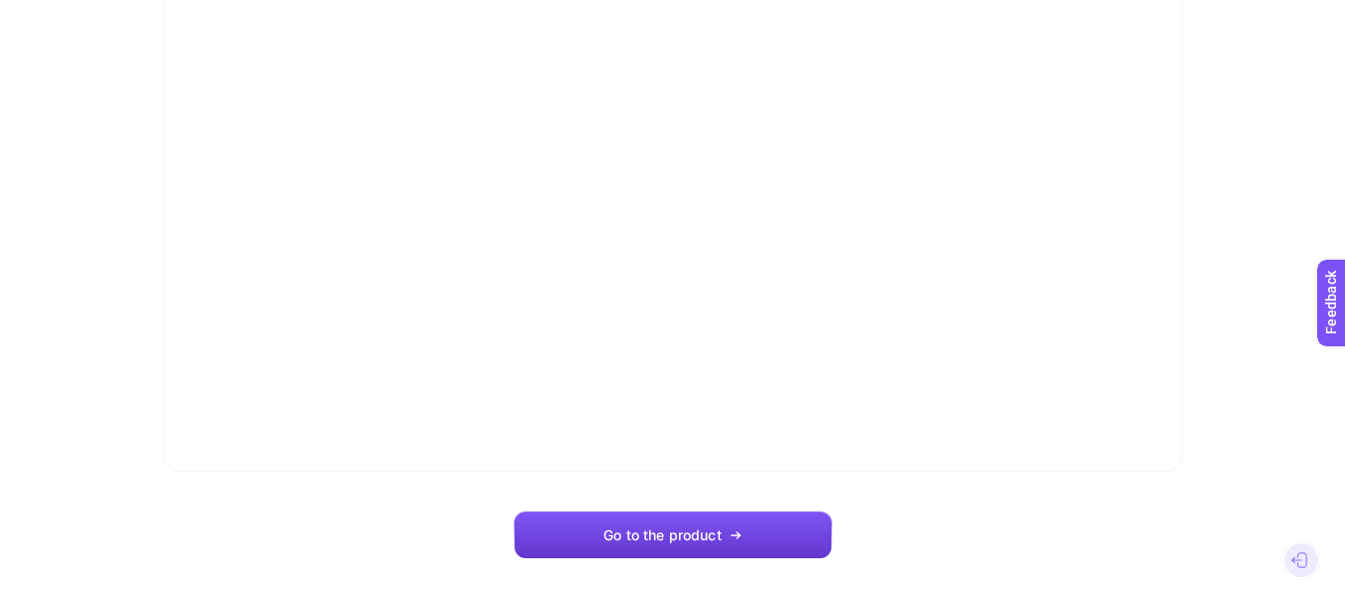
click at [694, 525] on button "Go to the product" at bounding box center [673, 536] width 318 height 48
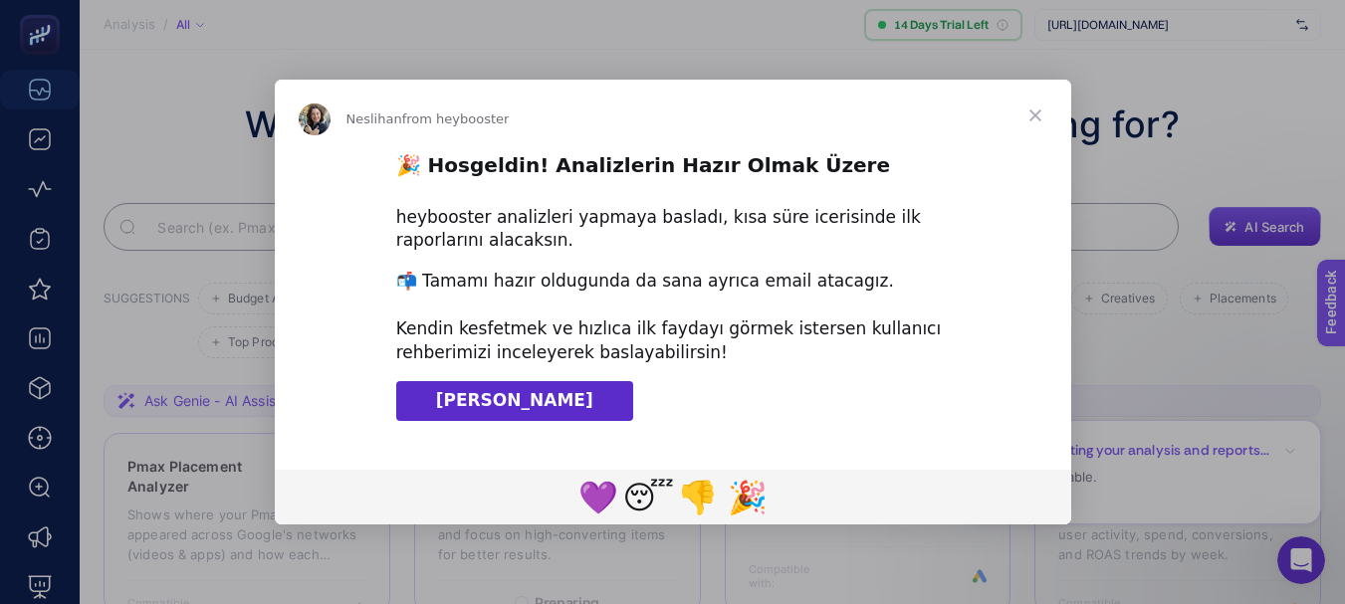
click at [494, 405] on span "Klavuzu İndir" at bounding box center [514, 400] width 157 height 20
click at [1040, 112] on span "Close" at bounding box center [1035, 116] width 72 height 72
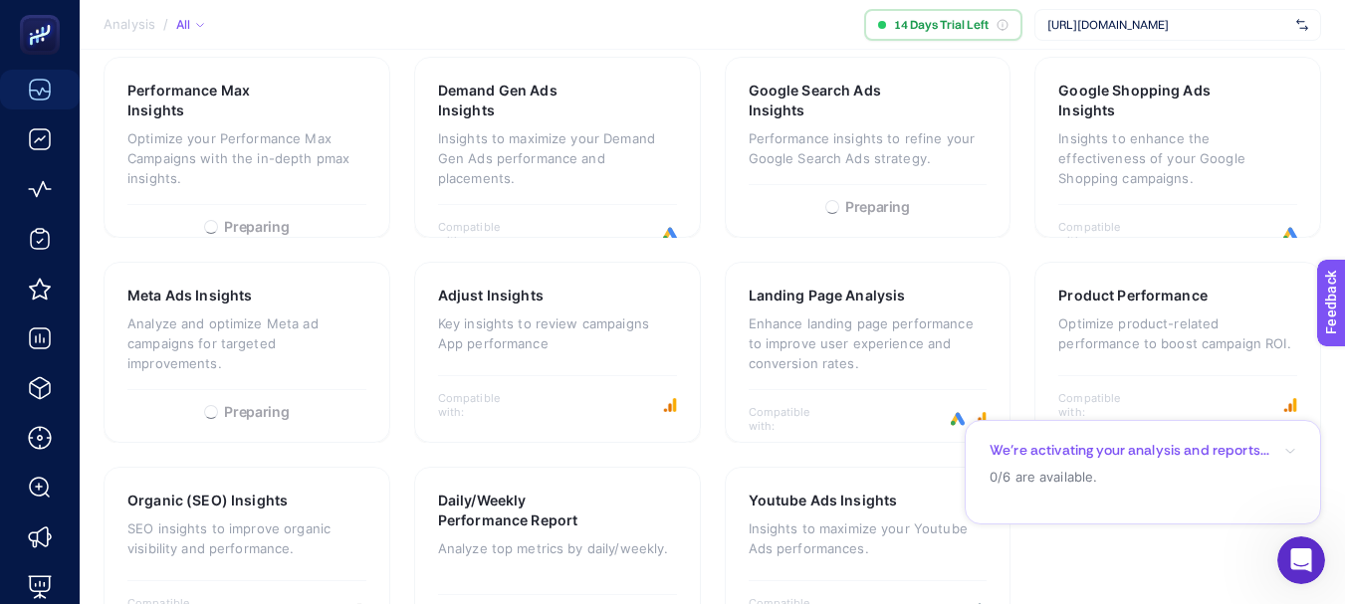
scroll to position [650, 0]
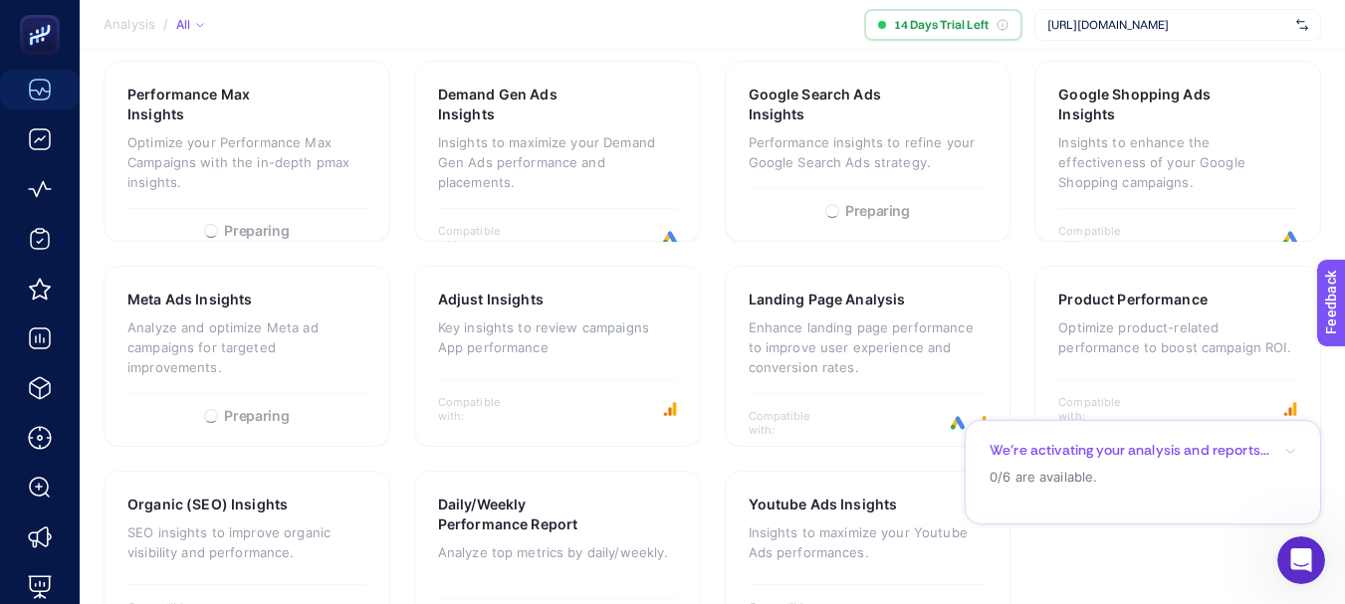
click at [1227, 491] on section "We’re activating your analysis and reports... 0/6 are available." at bounding box center [1142, 472] width 356 height 105
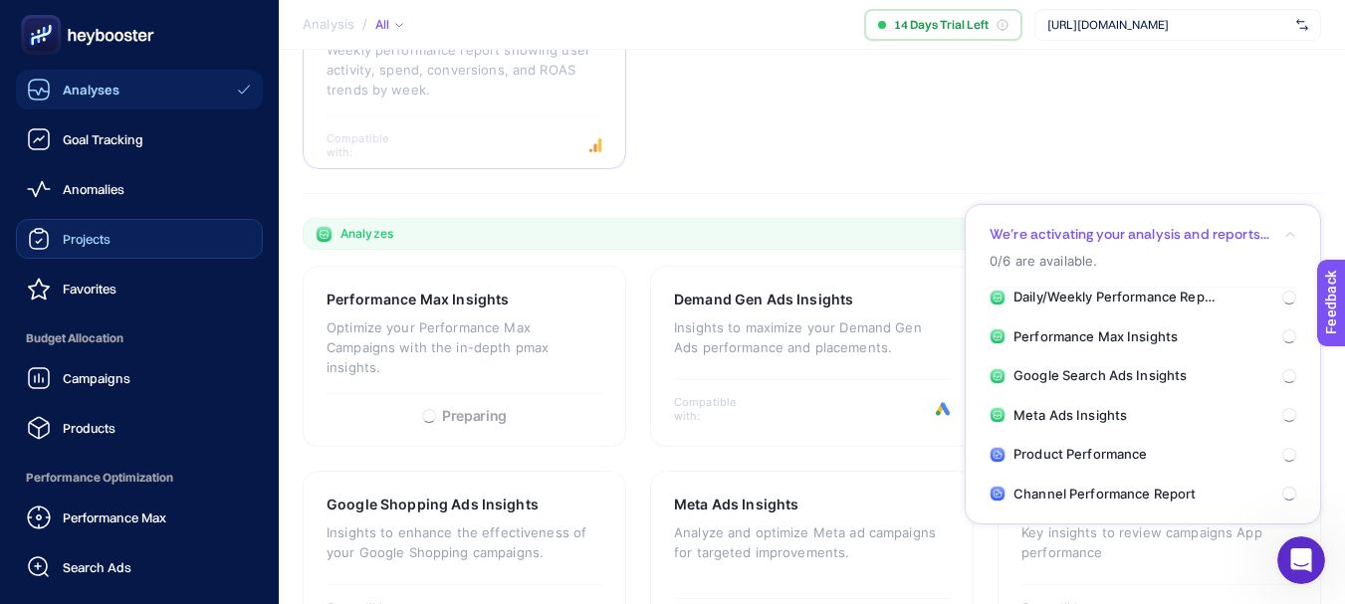
click at [74, 240] on span "Projects" at bounding box center [87, 239] width 48 height 16
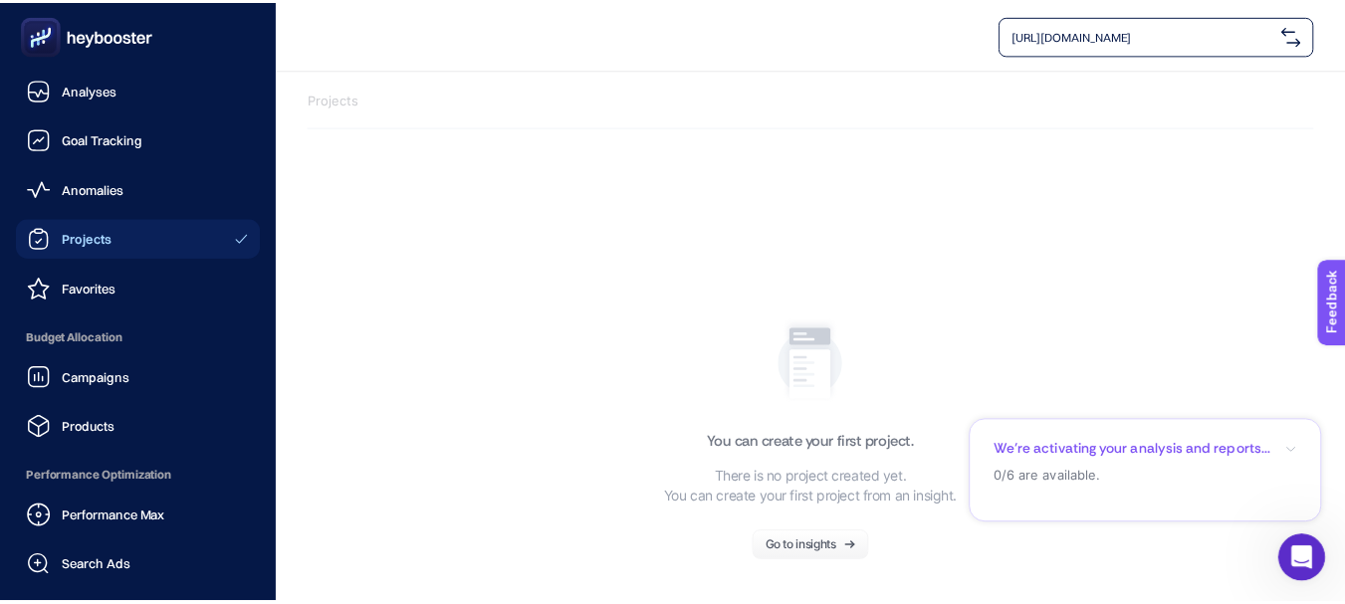
scroll to position [282, 0]
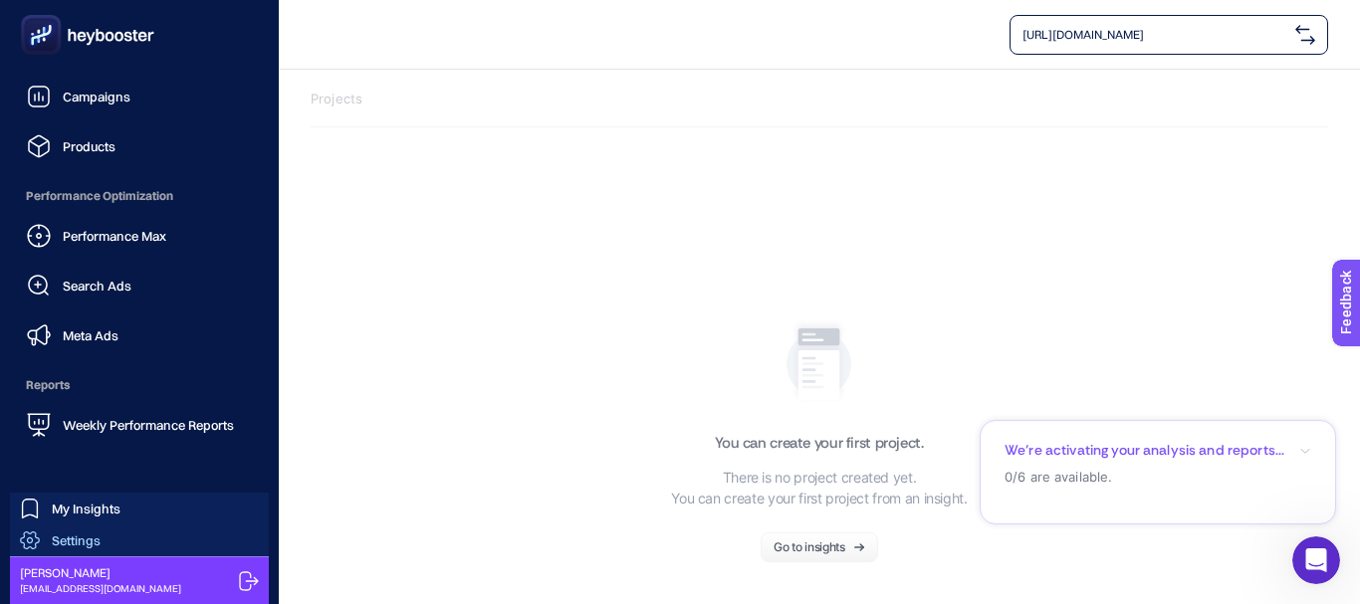
click at [153, 545] on link "Settings" at bounding box center [139, 541] width 259 height 32
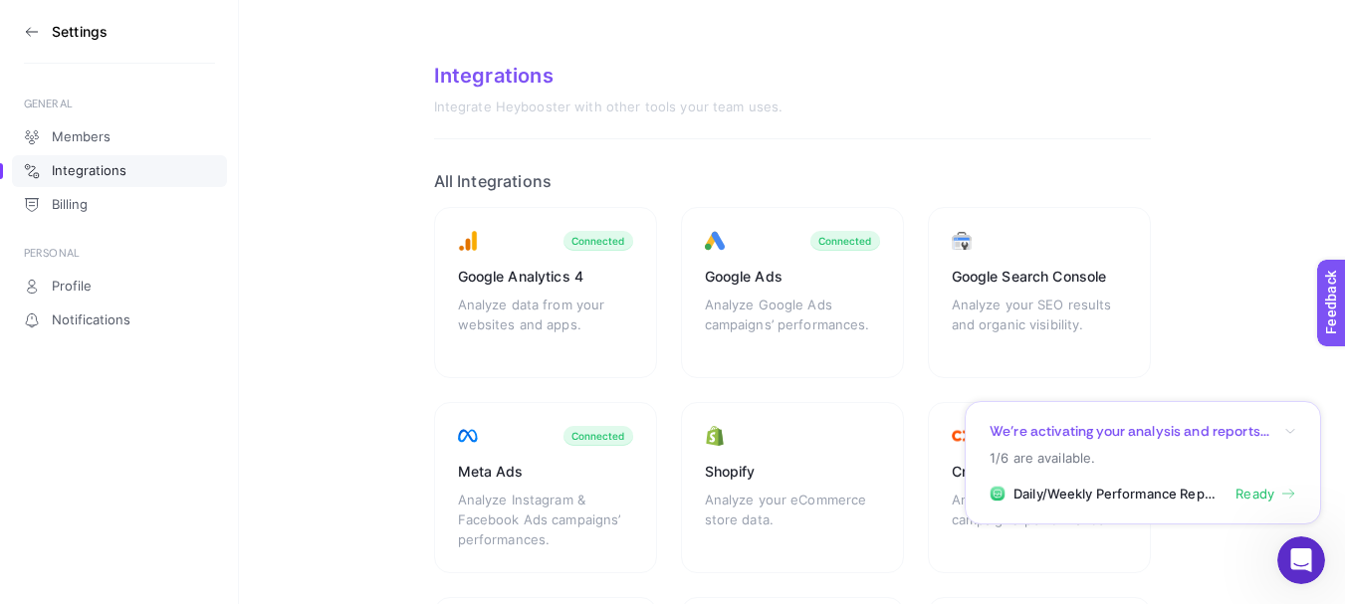
click at [1296, 449] on section "We’re activating your analysis and reports... 1/6 are available. Daily/Weekly P…" at bounding box center [1142, 463] width 356 height 124
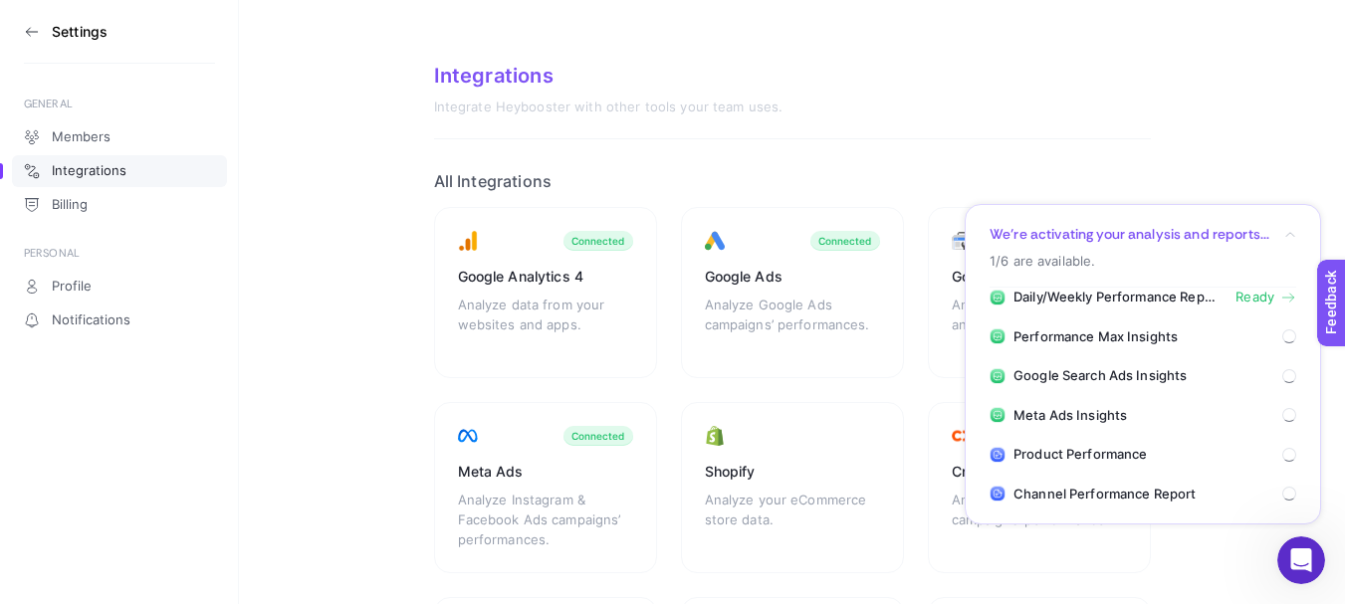
click at [1248, 179] on section "Integrations Integrate Heybooster with other tools your team uses. All Integrat…" at bounding box center [792, 568] width 1106 height 1136
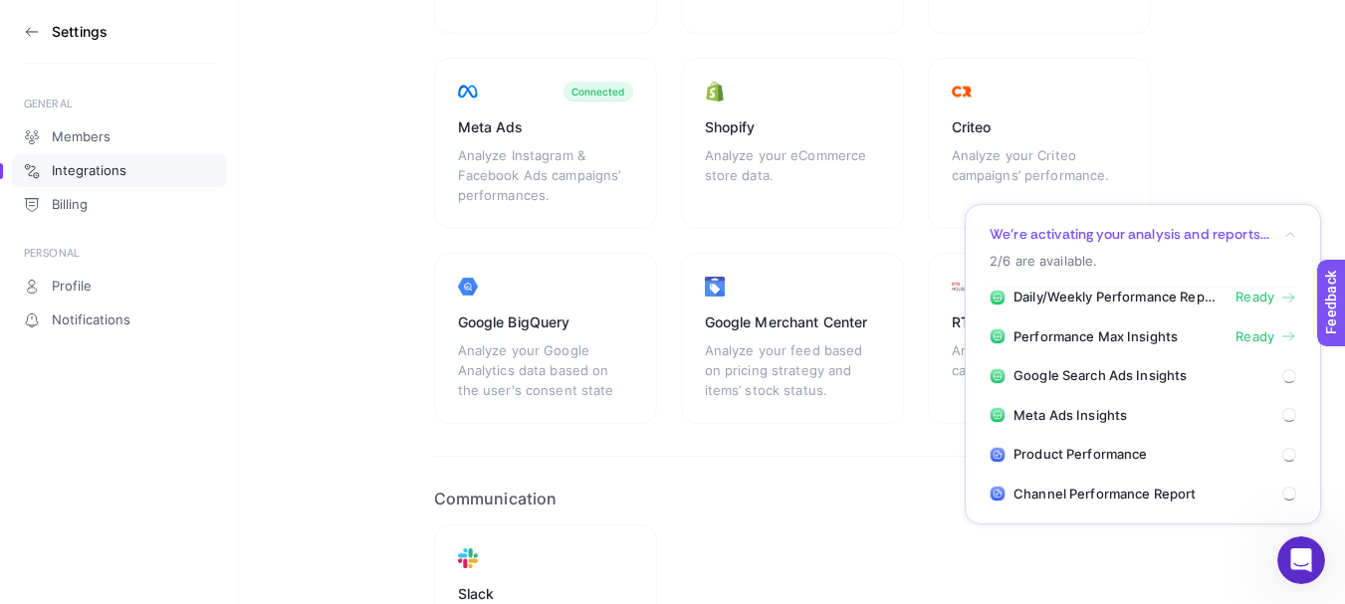
drag, startPoint x: 1356, startPoint y: 105, endPoint x: 67, endPoint y: 8, distance: 1292.5
click at [1050, 144] on div "Analyze your Criteo campaigns’ performance." at bounding box center [1038, 173] width 175 height 60
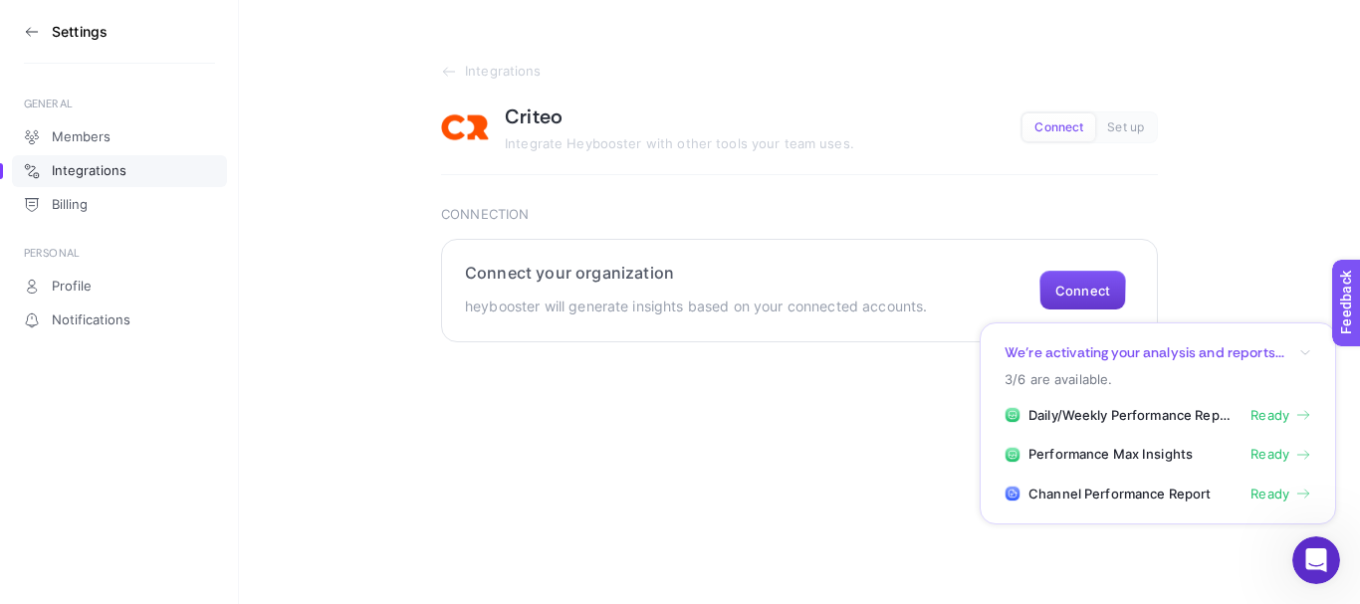
click at [1072, 292] on button "Connect" at bounding box center [1082, 291] width 87 height 40
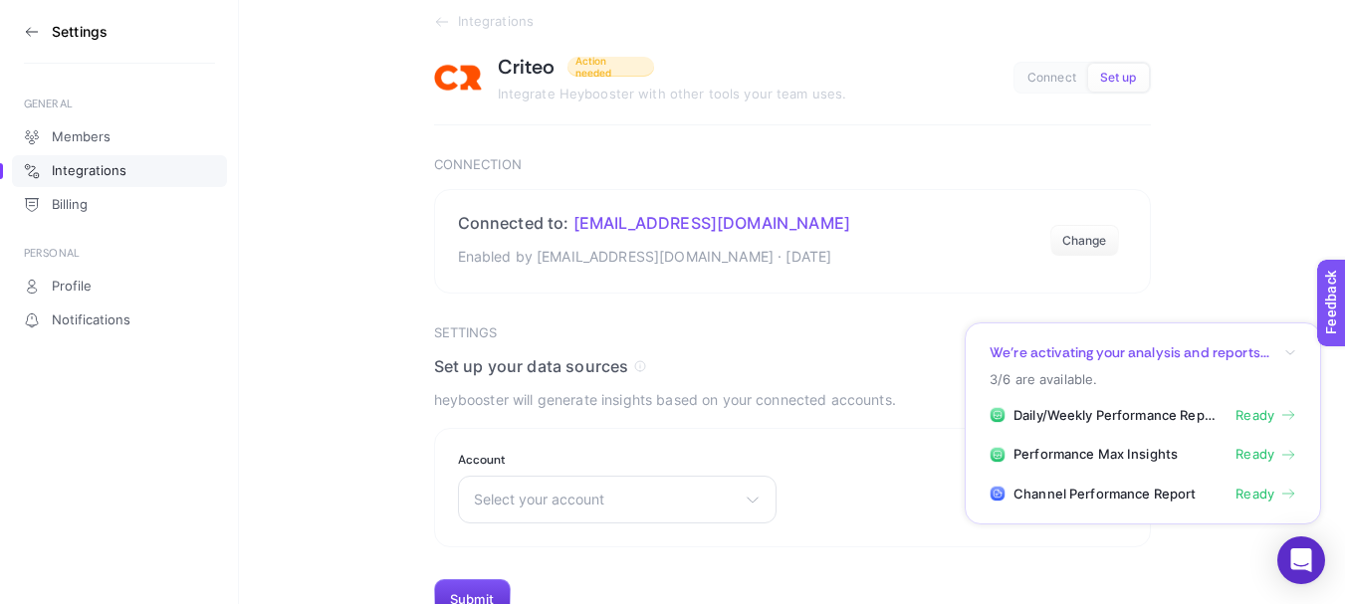
scroll to position [65, 0]
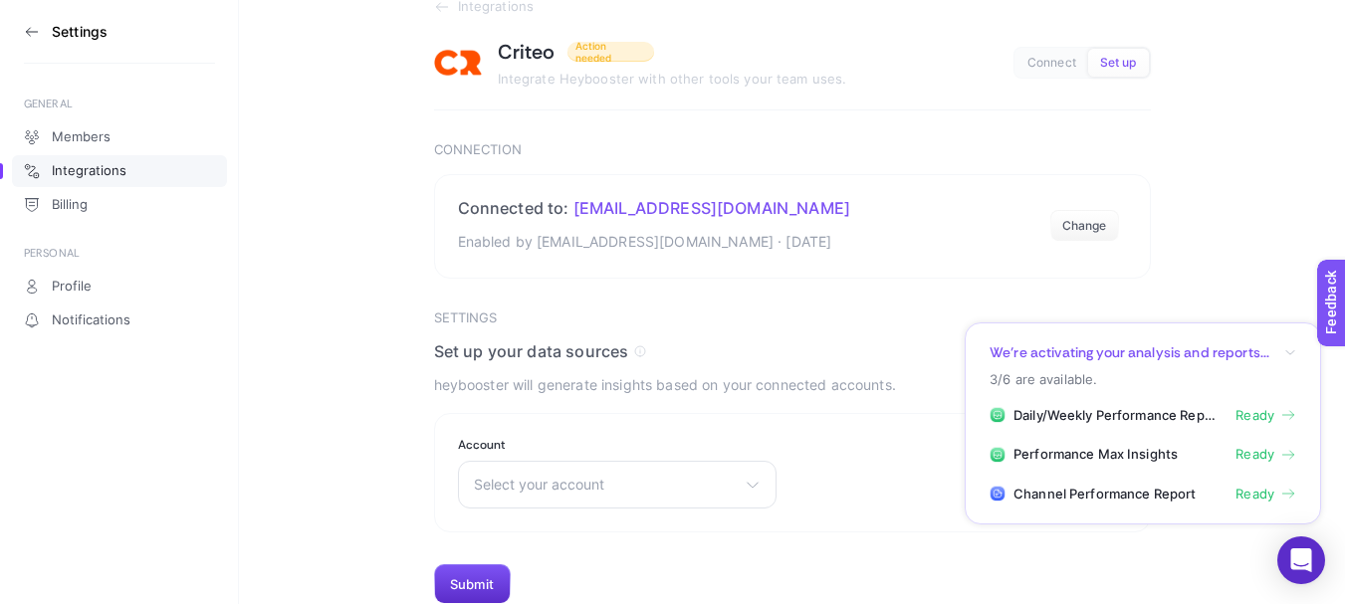
click at [593, 62] on div "Criteo Action needed" at bounding box center [672, 52] width 349 height 26
click at [601, 54] on span "Action needed" at bounding box center [610, 52] width 71 height 24
click at [638, 480] on span "Select your account" at bounding box center [605, 485] width 263 height 16
click at [595, 565] on li "yalispor TR - TRY" at bounding box center [617, 572] width 309 height 32
click at [471, 580] on button "Submit" at bounding box center [472, 584] width 77 height 40
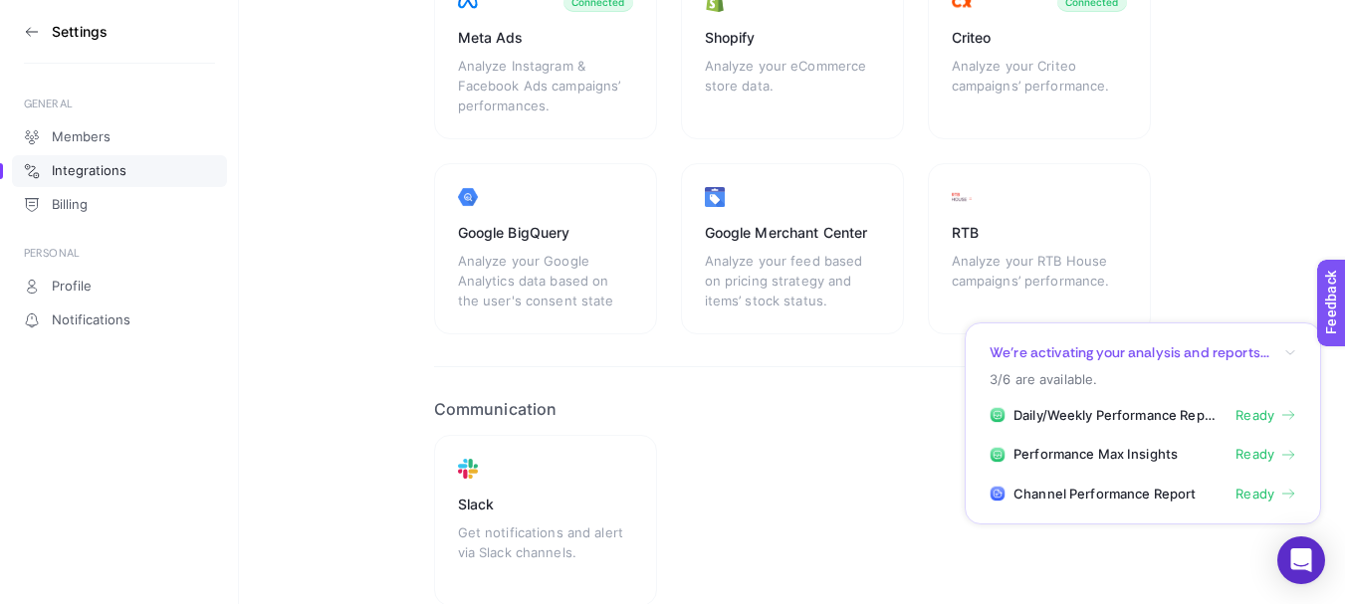
scroll to position [436, 0]
click at [796, 213] on div "Google Merchant Center Analyze your feed based on pricing strategy and items’ s…" at bounding box center [792, 246] width 223 height 171
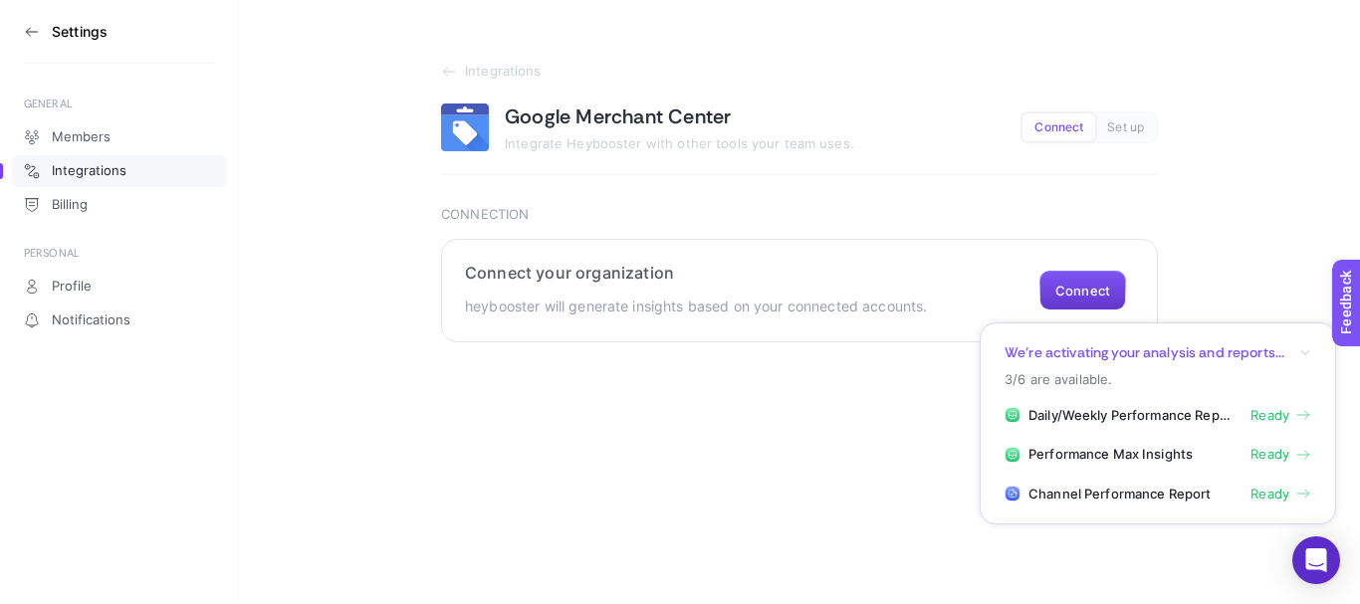
click at [1073, 282] on button "Connect" at bounding box center [1082, 291] width 87 height 40
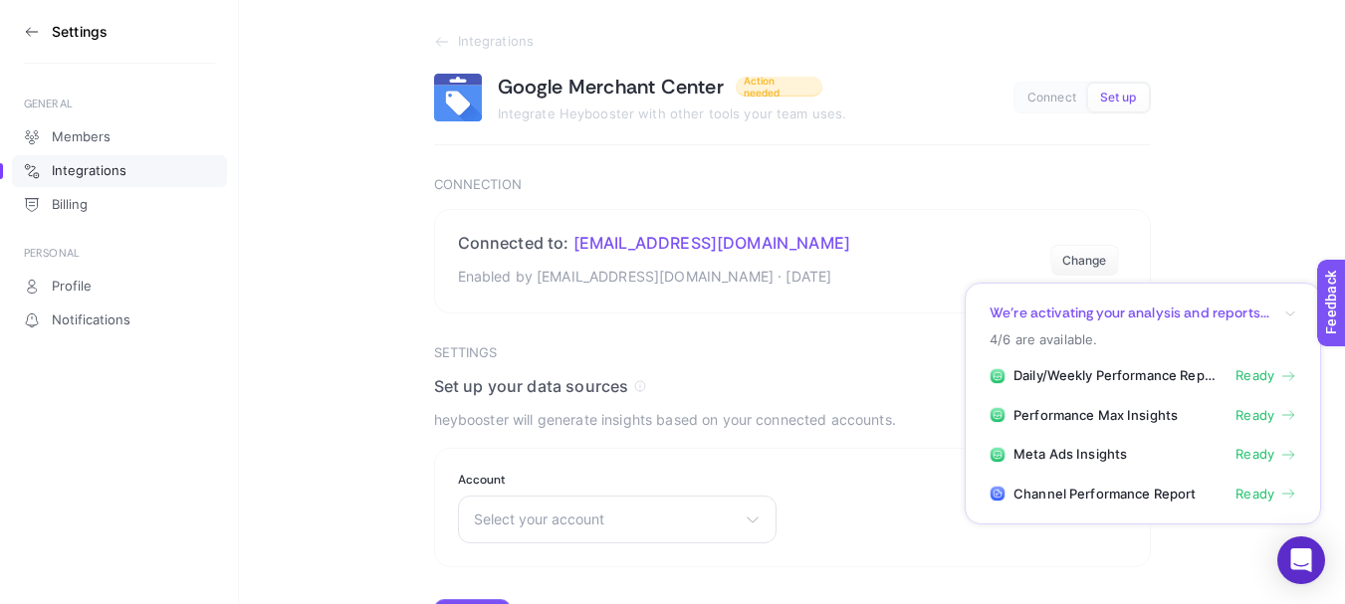
scroll to position [65, 0]
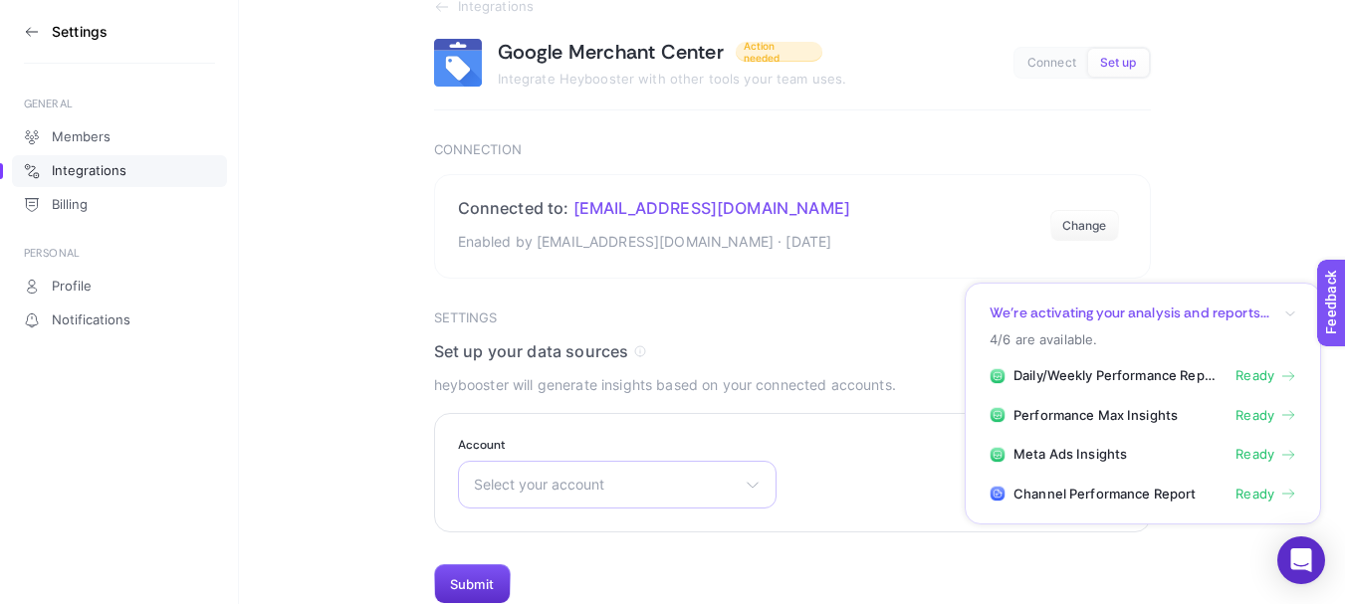
click at [725, 480] on span "Select your account" at bounding box center [605, 485] width 263 height 16
click at [653, 567] on li "[PERSON_NAME]" at bounding box center [617, 572] width 309 height 32
click at [500, 574] on button "Submit" at bounding box center [472, 584] width 77 height 40
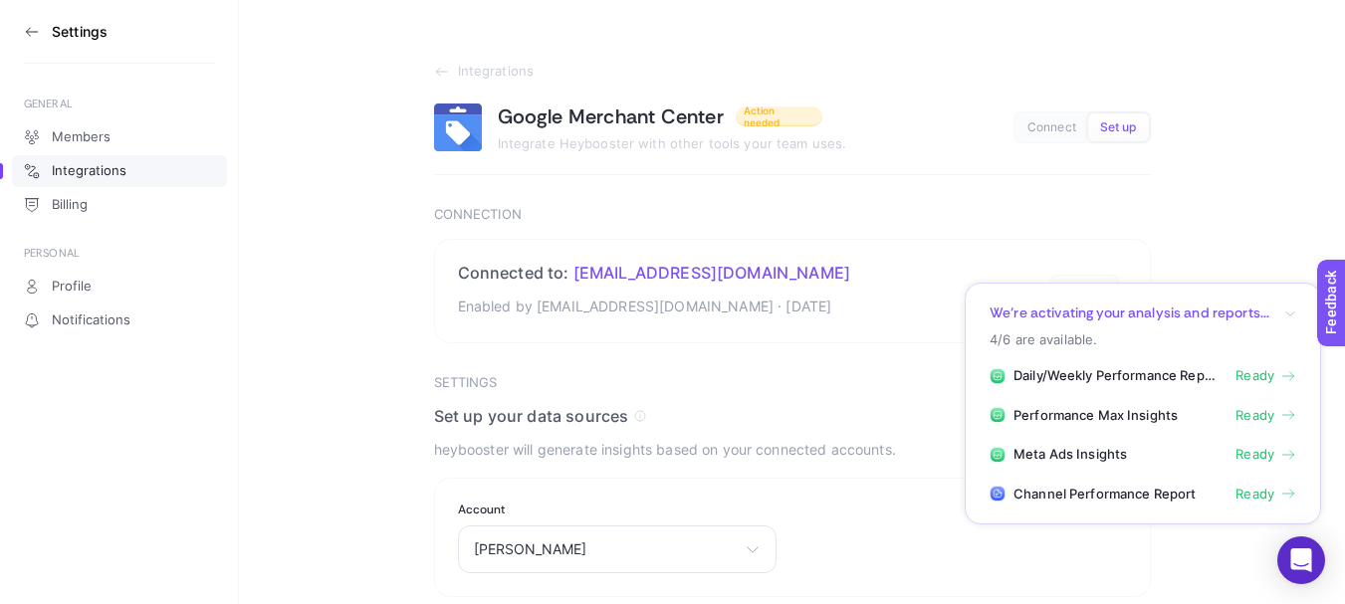
scroll to position [0, 0]
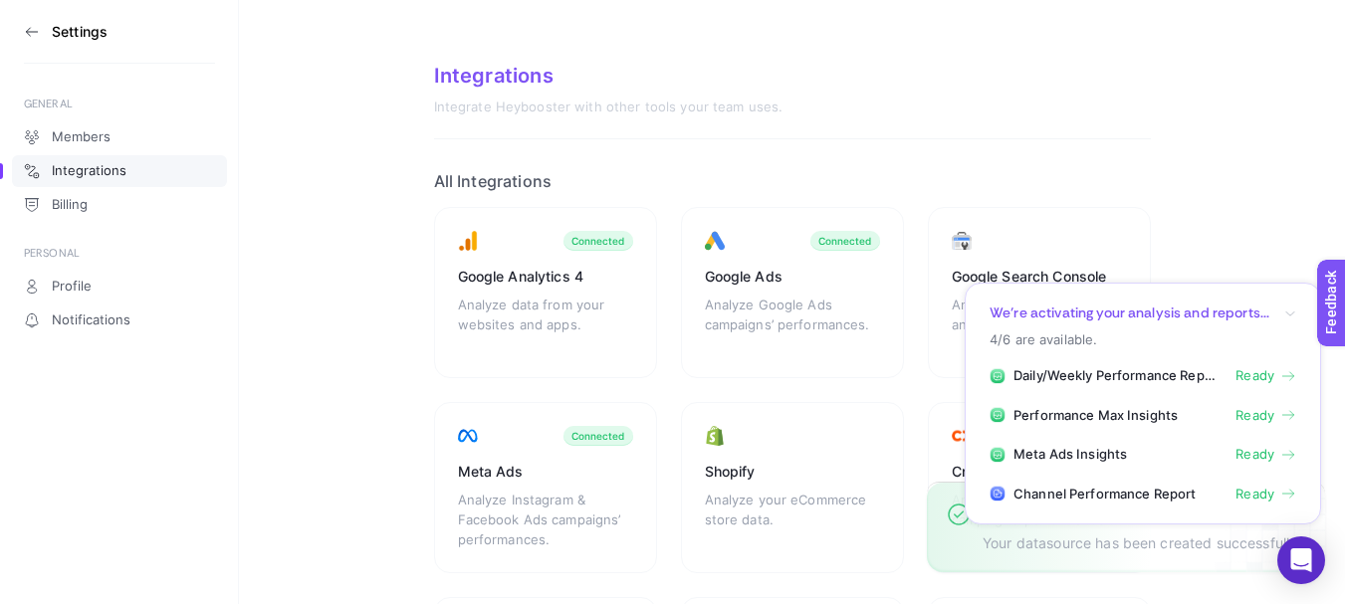
click at [1284, 314] on icon "button" at bounding box center [1290, 314] width 12 height 12
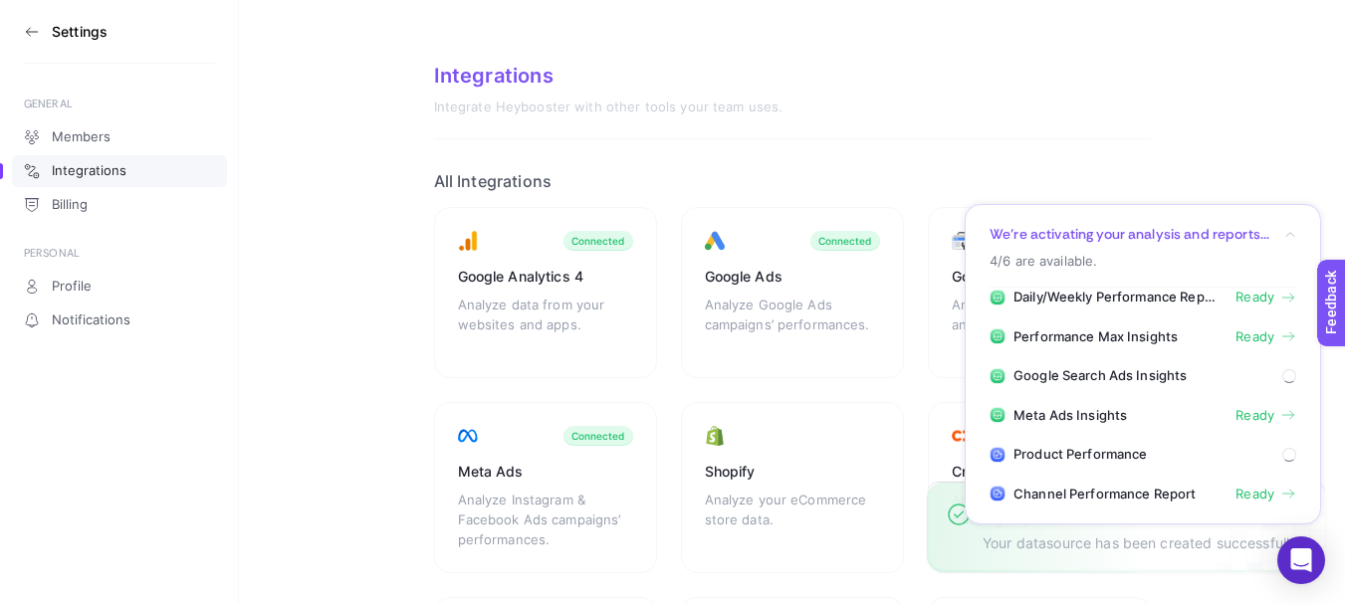
click at [1284, 230] on icon "button" at bounding box center [1290, 235] width 12 height 12
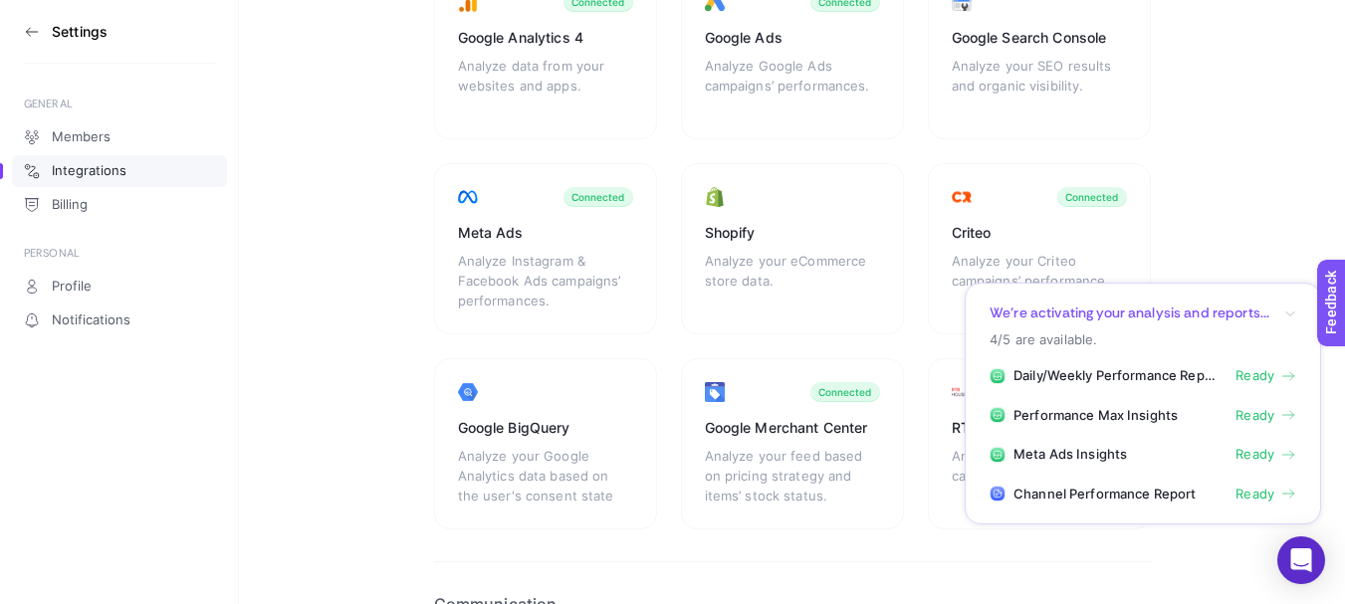
scroll to position [251, 0]
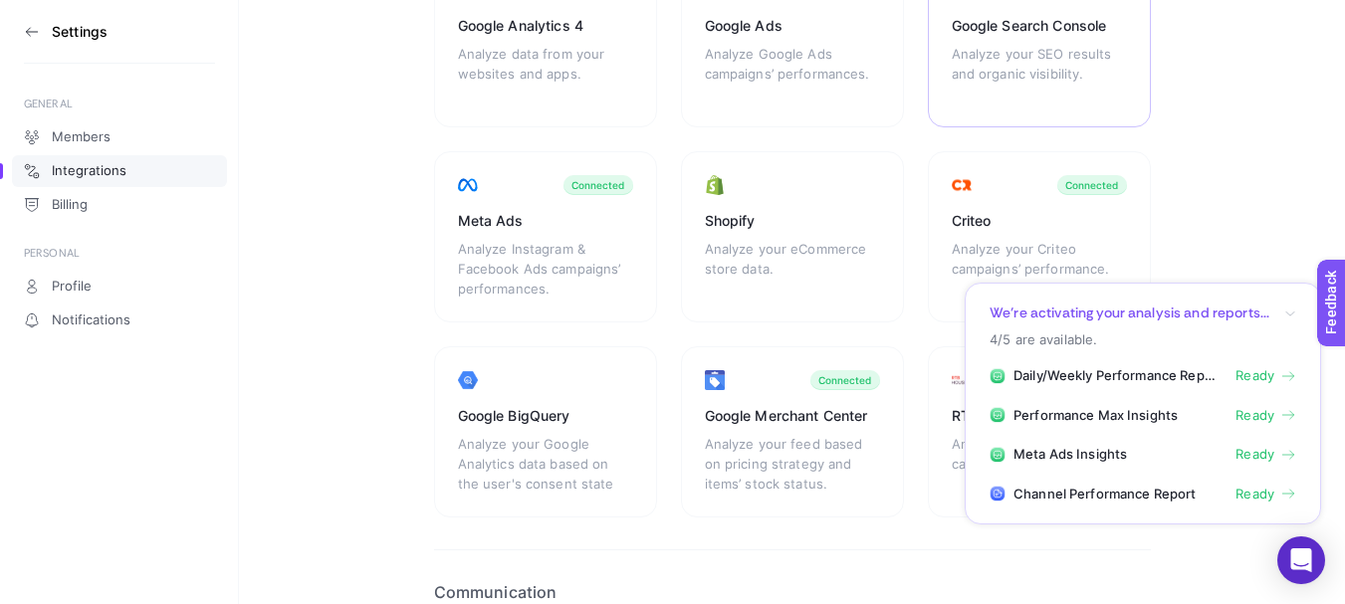
click at [1100, 33] on div "Google Search Console" at bounding box center [1038, 26] width 175 height 20
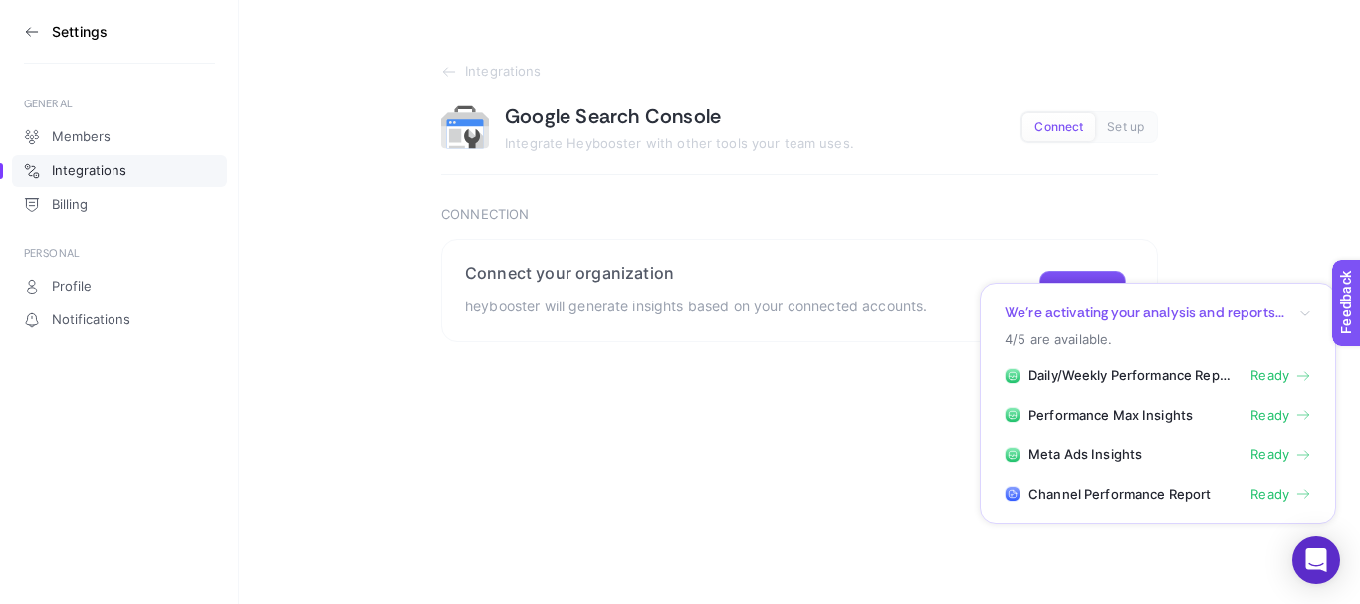
click at [1298, 305] on div "We’re activating your analysis and reports..." at bounding box center [1157, 313] width 307 height 19
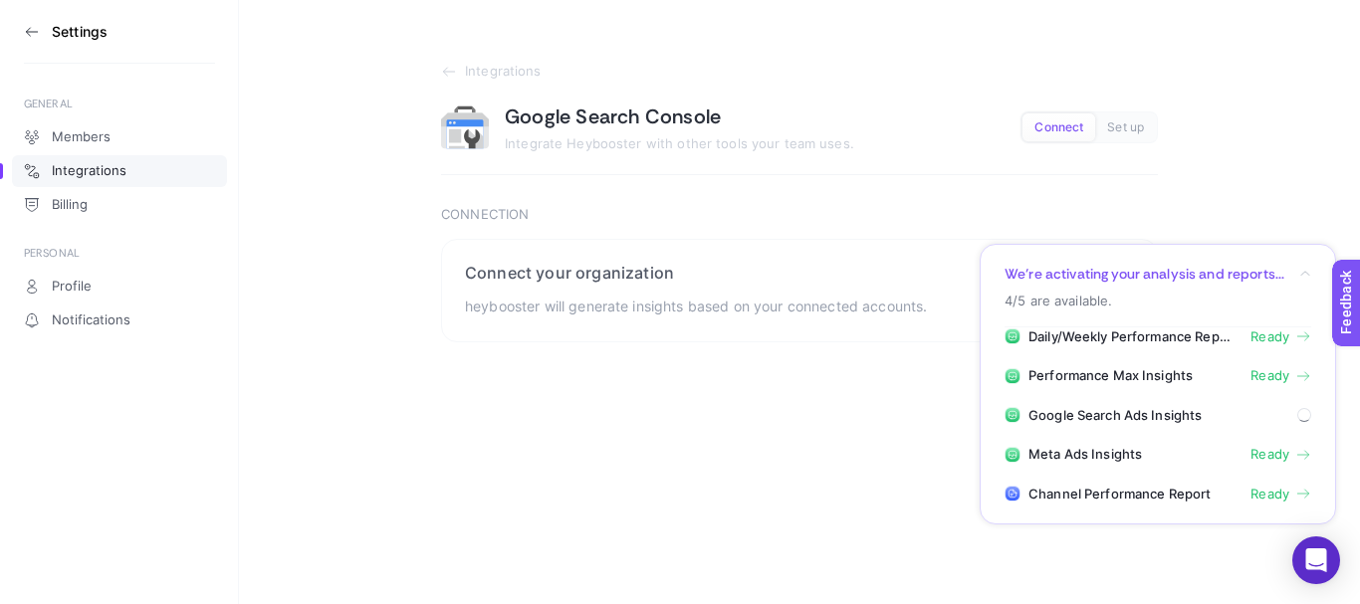
click at [1301, 274] on icon "button" at bounding box center [1305, 274] width 12 height 12
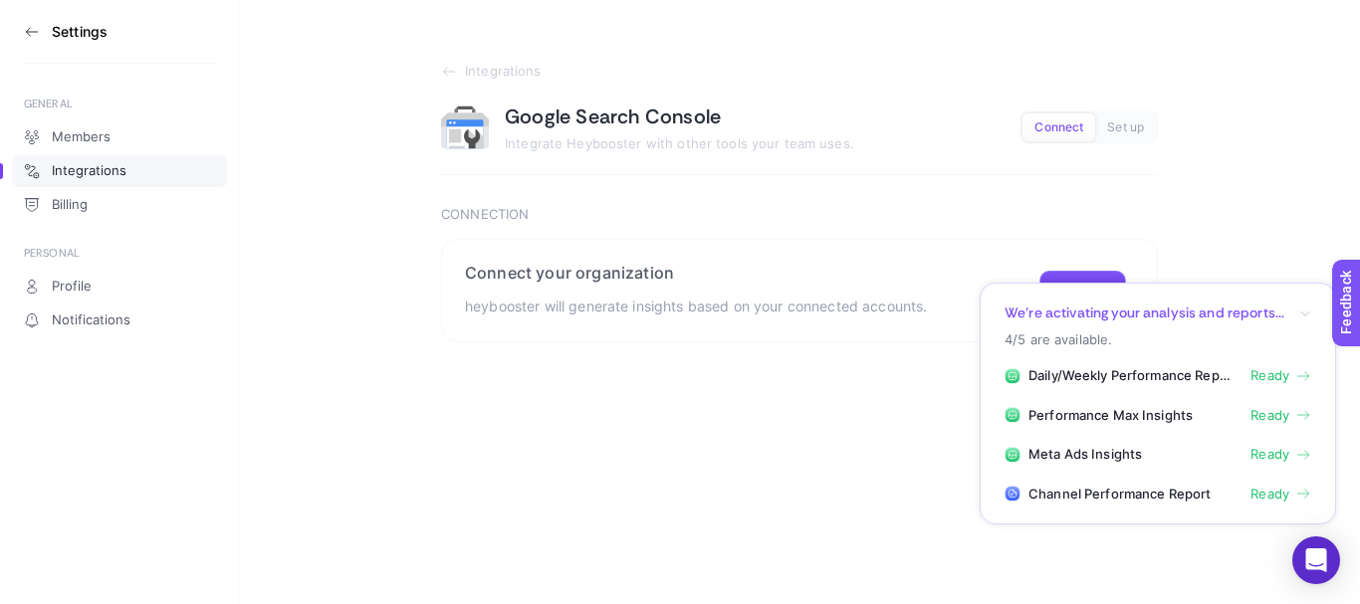
click at [1285, 205] on section "Integrations Google Search Console Integrate Heybooster with other tools your t…" at bounding box center [799, 171] width 1121 height 342
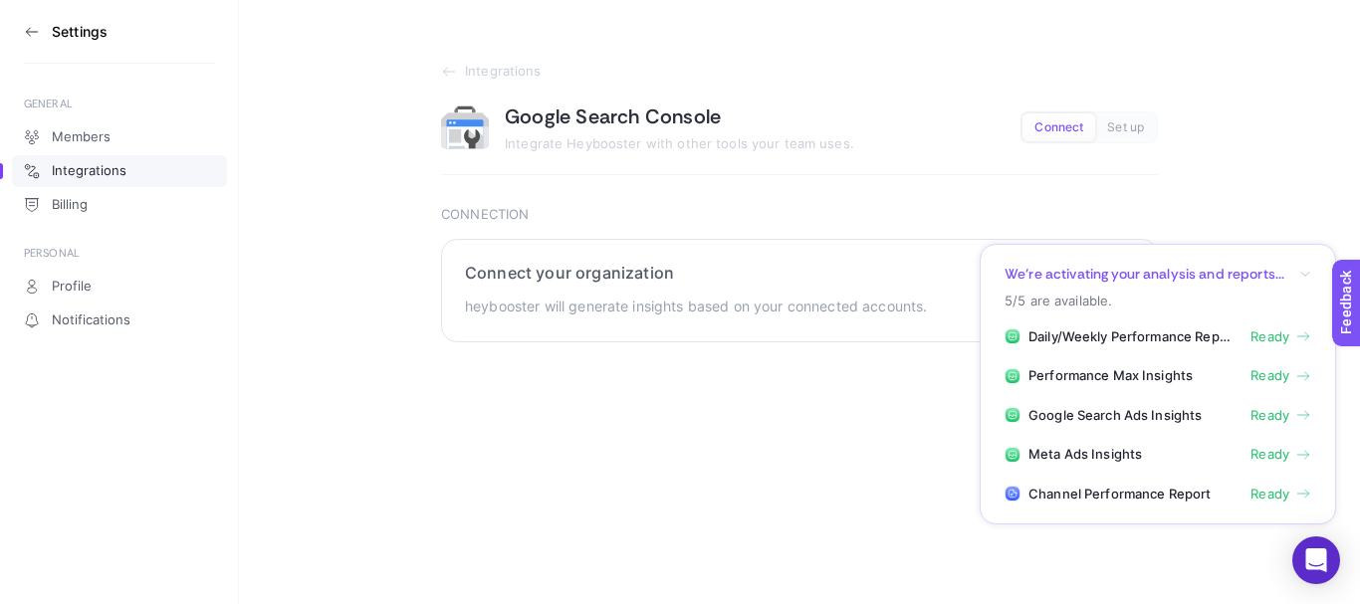
click at [883, 297] on p "heybooster will generate insights based on your connected accounts." at bounding box center [696, 307] width 462 height 24
click at [1300, 273] on icon "button" at bounding box center [1305, 274] width 12 height 12
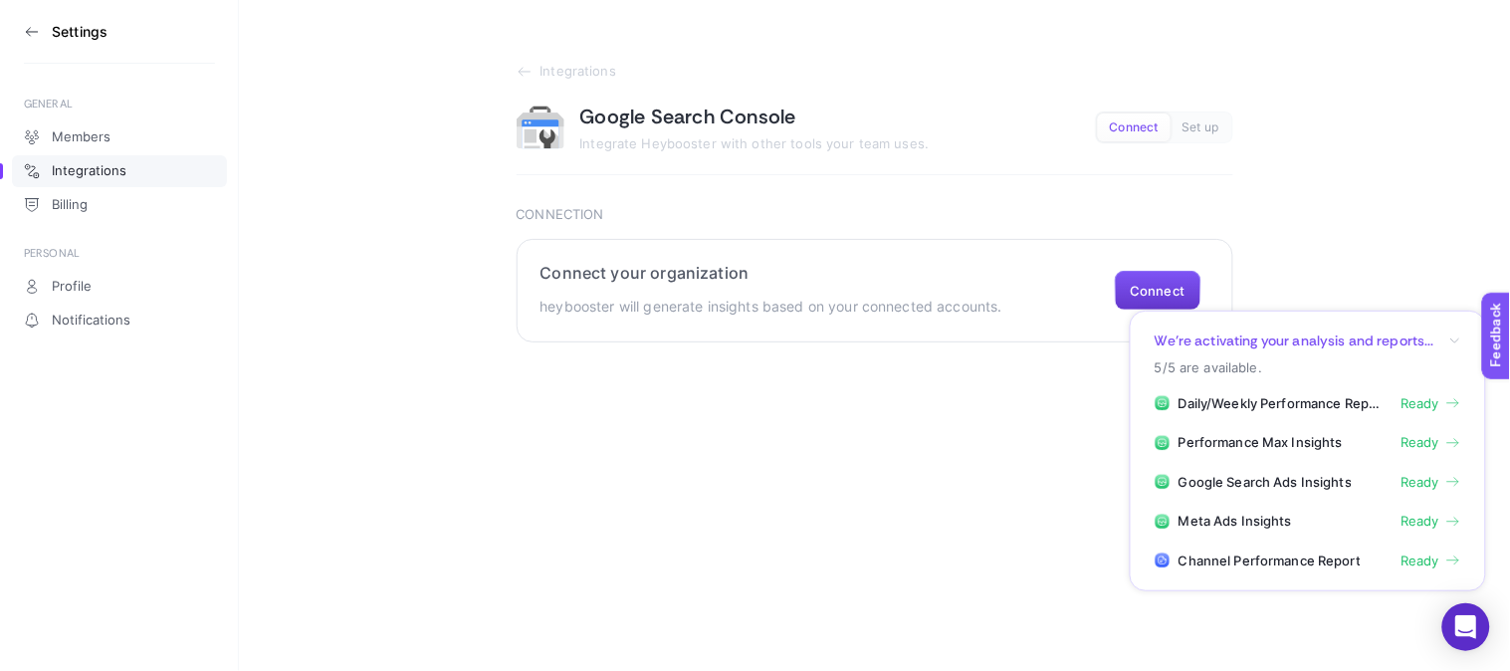
click at [1150, 296] on button "Connect" at bounding box center [1158, 291] width 87 height 40
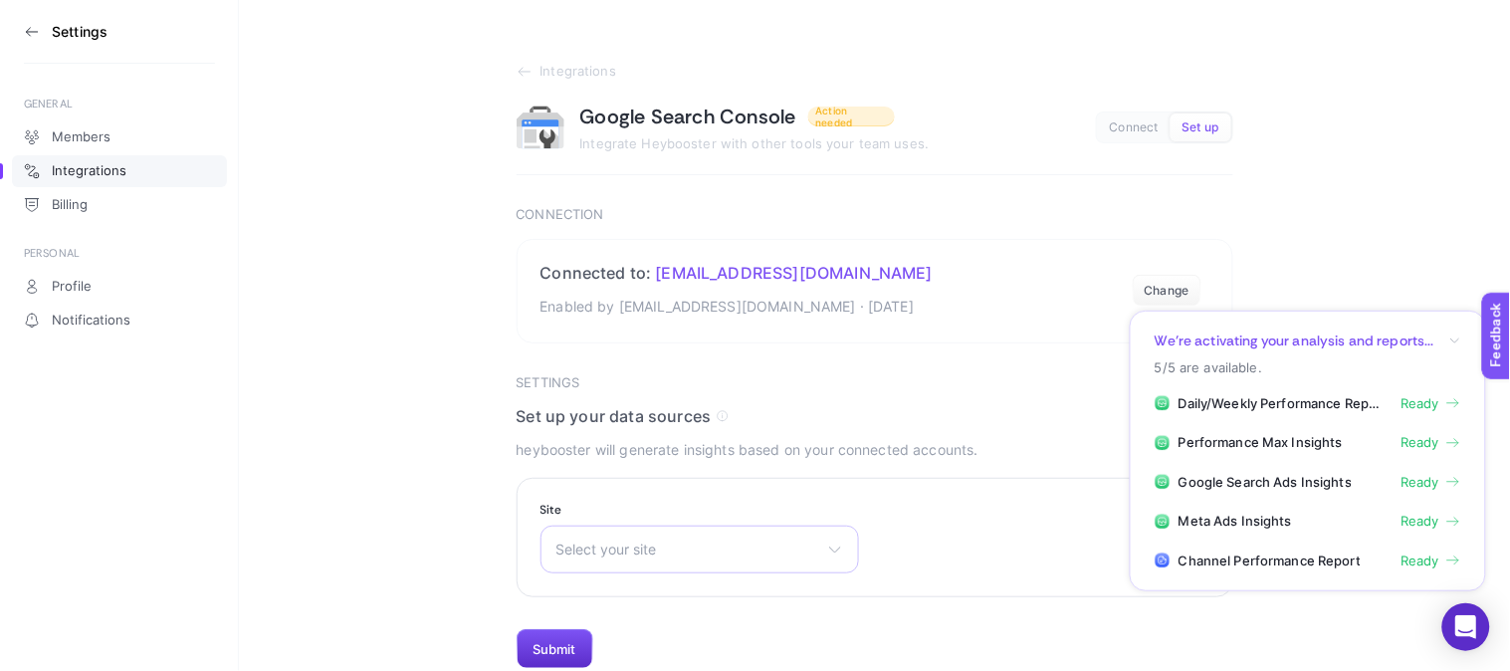
click at [839, 540] on div "Select your site [URL][DOMAIN_NAME] [URL][DOMAIN_NAME]" at bounding box center [699, 549] width 318 height 48
click at [751, 659] on li "[URL][DOMAIN_NAME]" at bounding box center [691, 669] width 309 height 32
click at [575, 653] on button "Submit" at bounding box center [555, 649] width 77 height 40
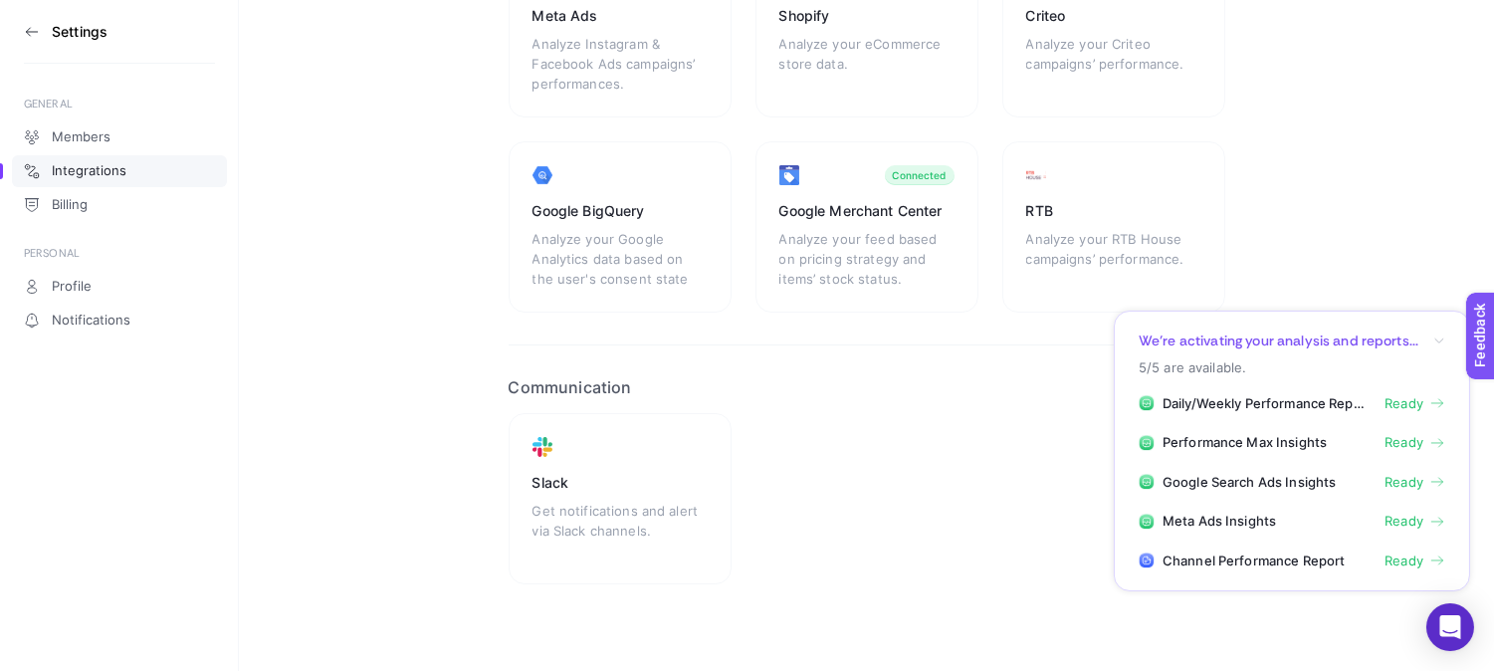
scroll to position [464, 0]
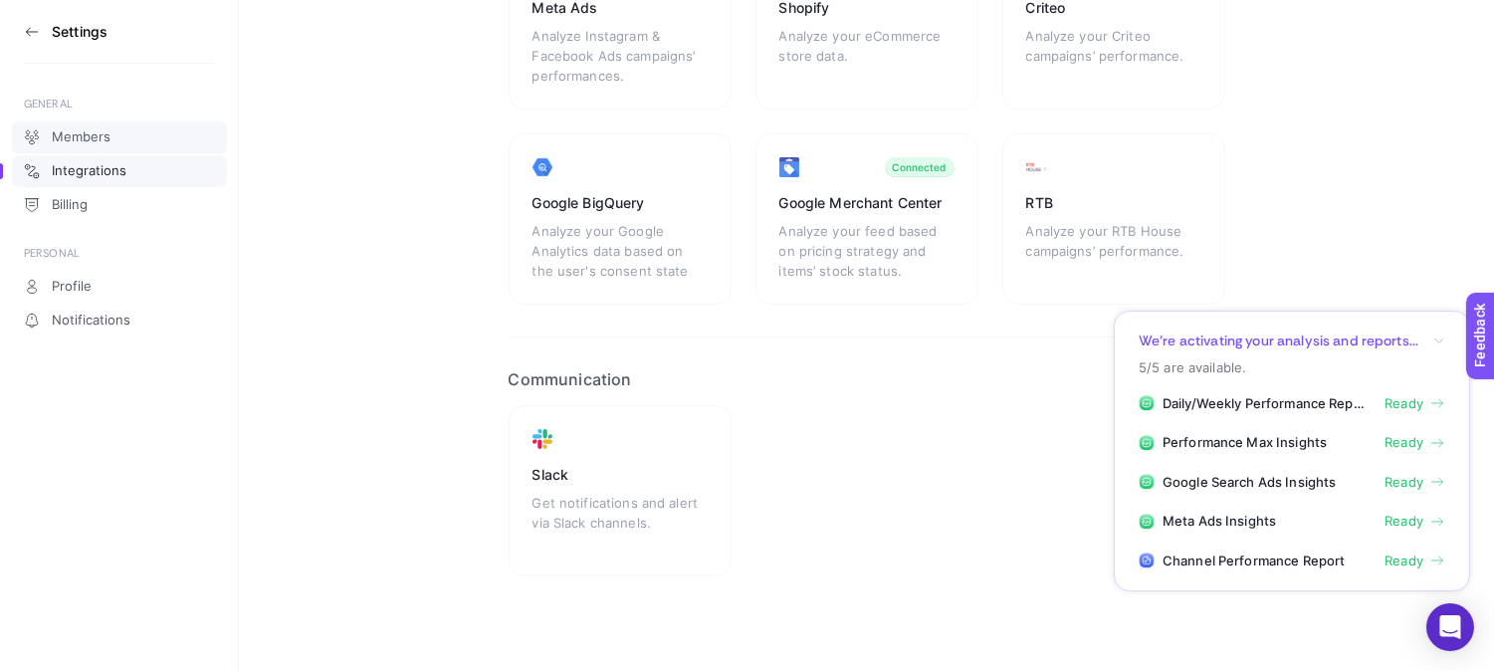
click at [163, 132] on link "Members" at bounding box center [119, 137] width 215 height 32
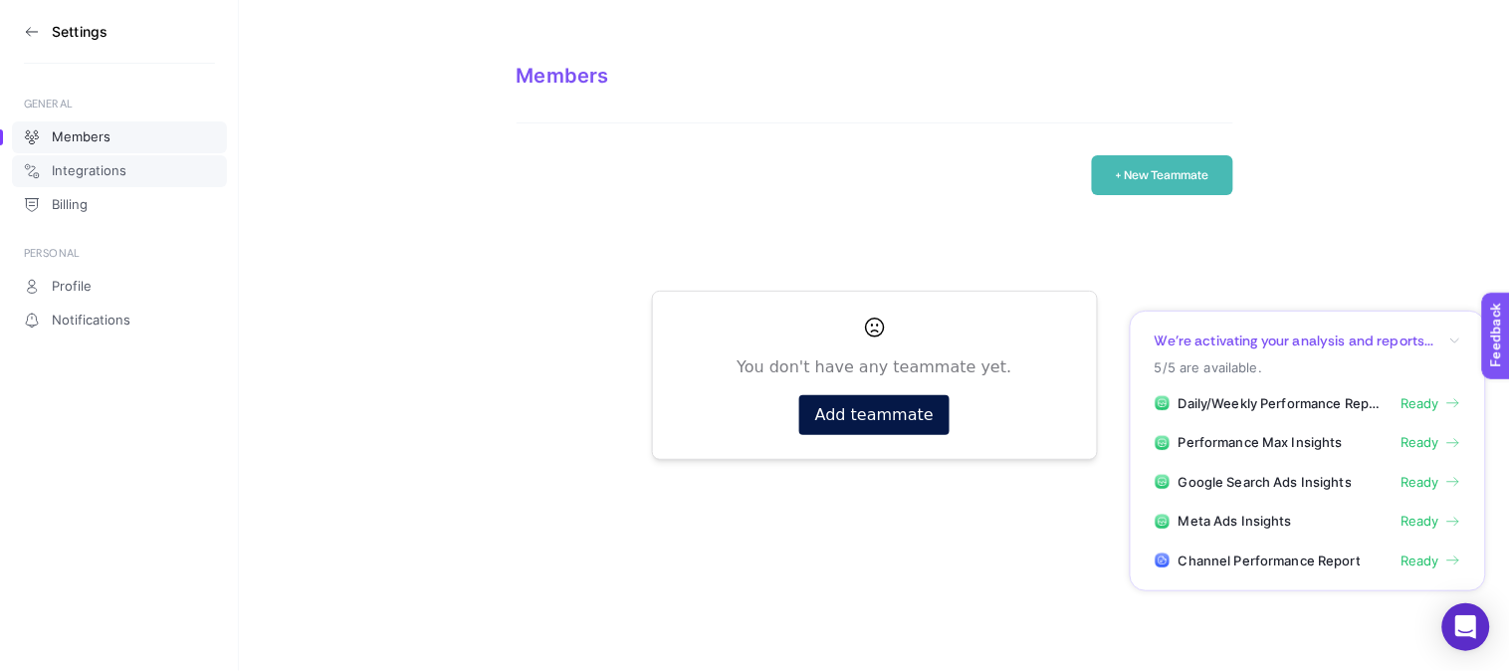
click at [173, 181] on link "Integrations" at bounding box center [119, 171] width 215 height 32
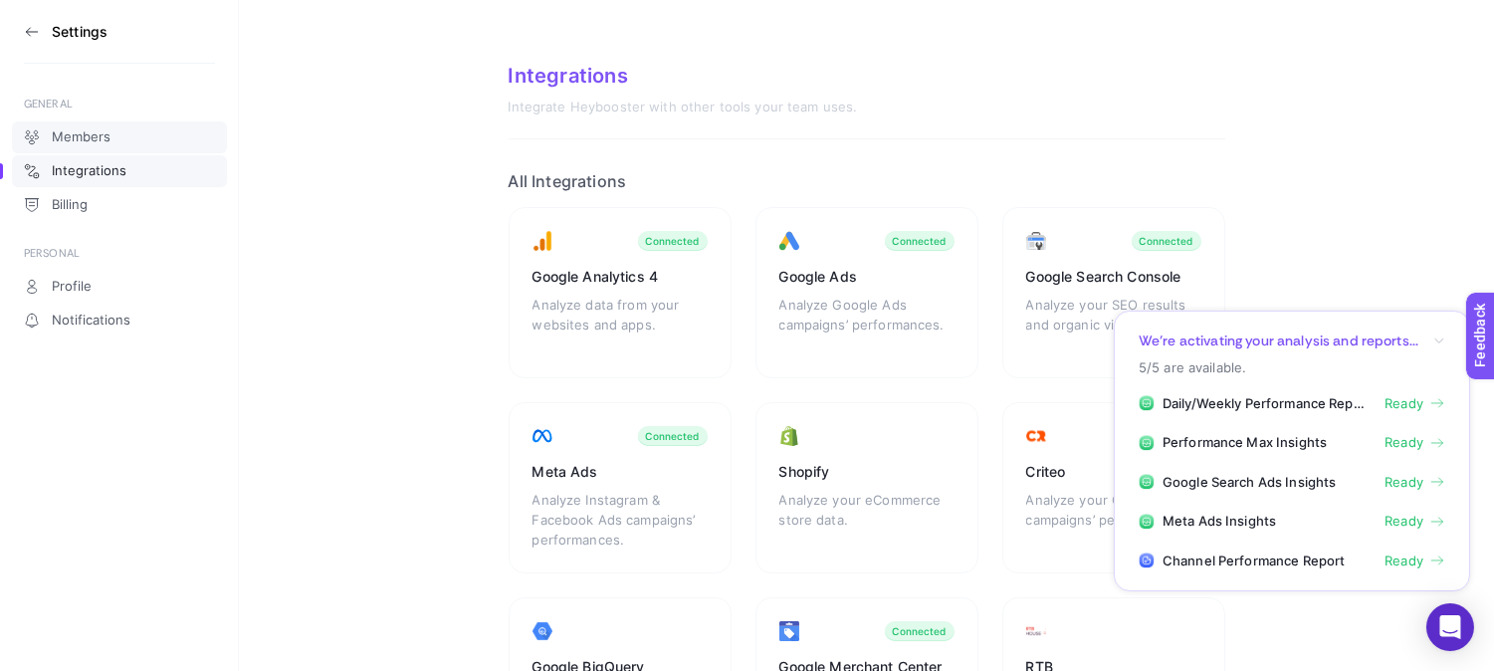
click at [163, 130] on link "Members" at bounding box center [119, 137] width 215 height 32
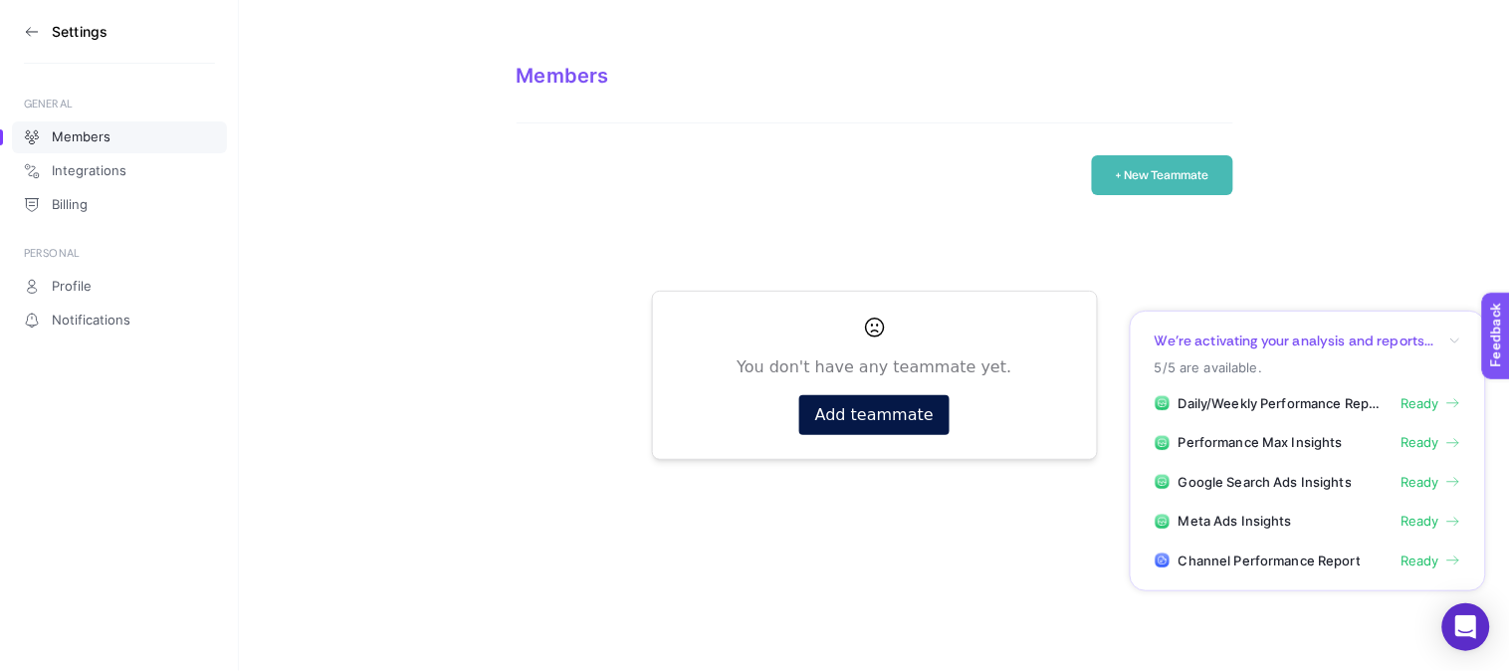
click at [1131, 170] on button "+ New Teammate" at bounding box center [1162, 175] width 141 height 40
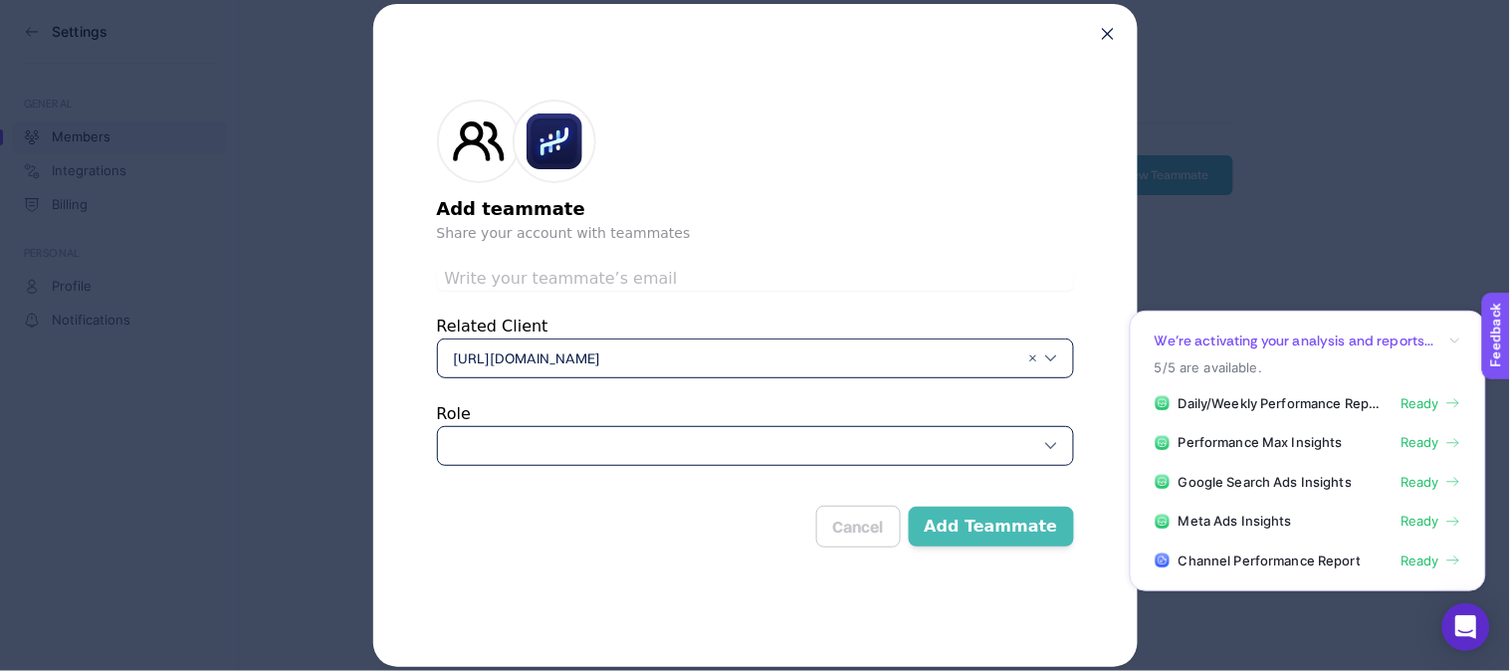
click at [738, 452] on div at bounding box center [755, 446] width 637 height 40
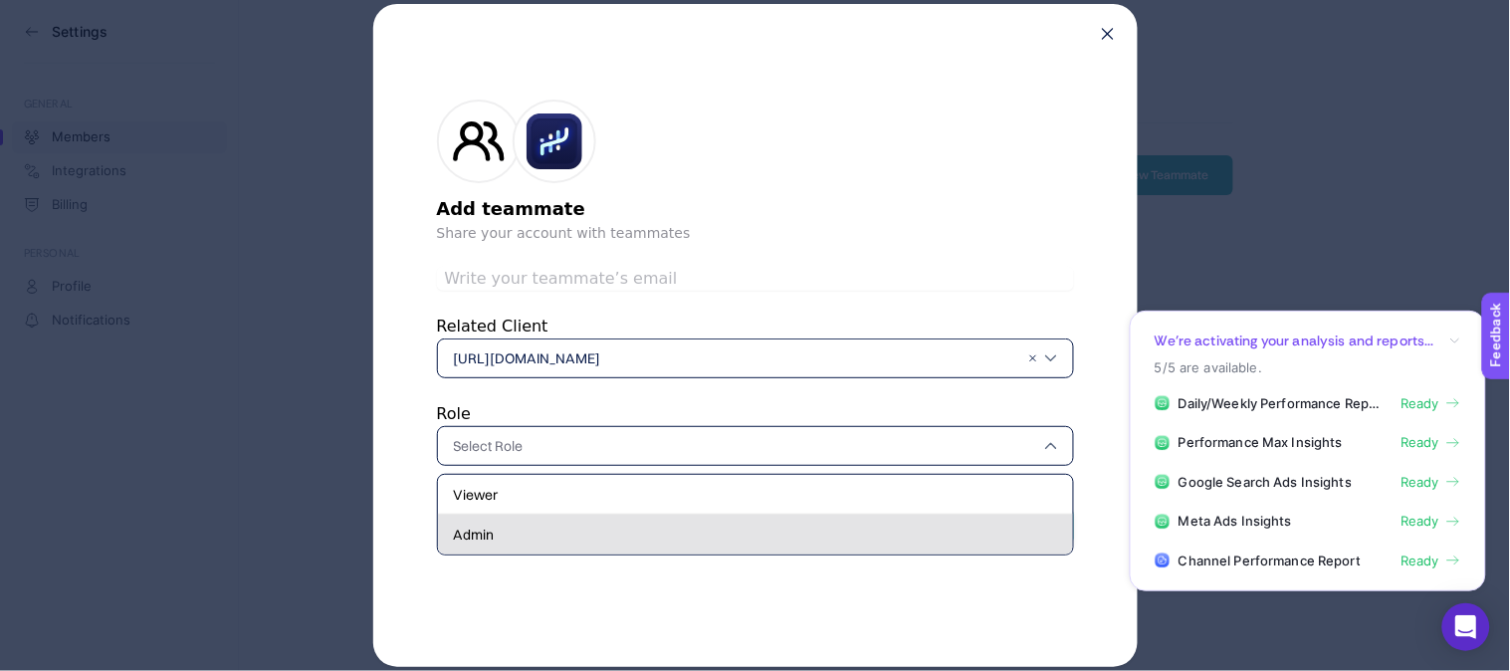
click at [688, 537] on div "Admin" at bounding box center [755, 535] width 635 height 40
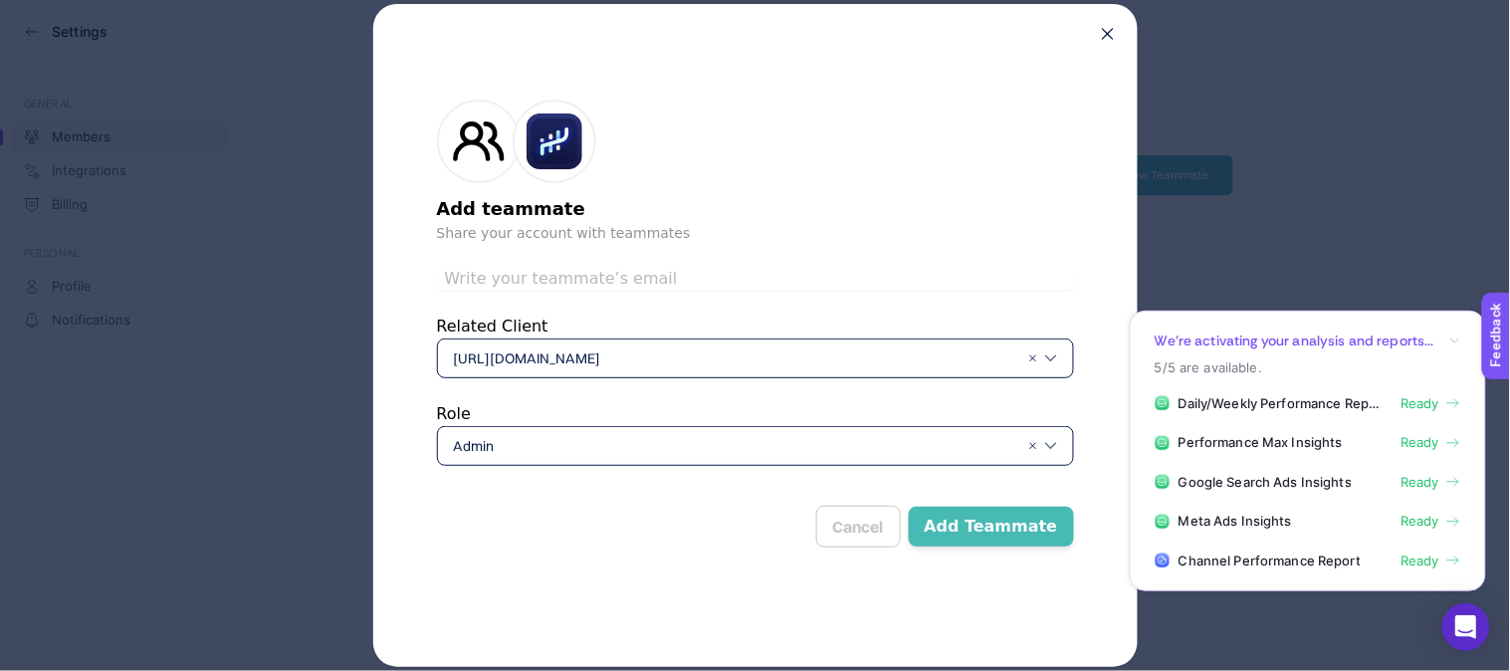
click at [670, 272] on input "text" at bounding box center [755, 279] width 637 height 24
paste input "[EMAIL_ADDRESS][DOMAIN_NAME]"
type input "[EMAIL_ADDRESS][DOMAIN_NAME]"
click at [970, 528] on button "Add Teammate" at bounding box center [991, 527] width 165 height 40
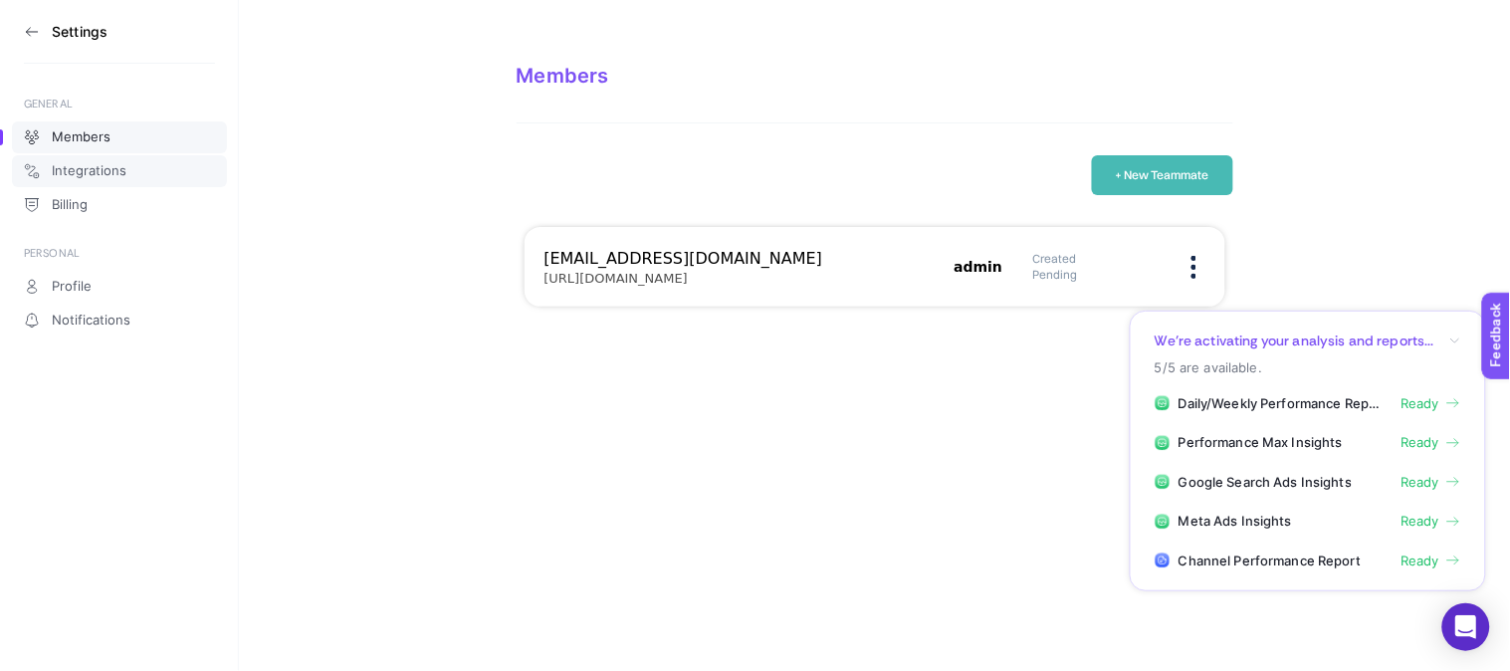
click at [80, 171] on span "Integrations" at bounding box center [89, 171] width 75 height 16
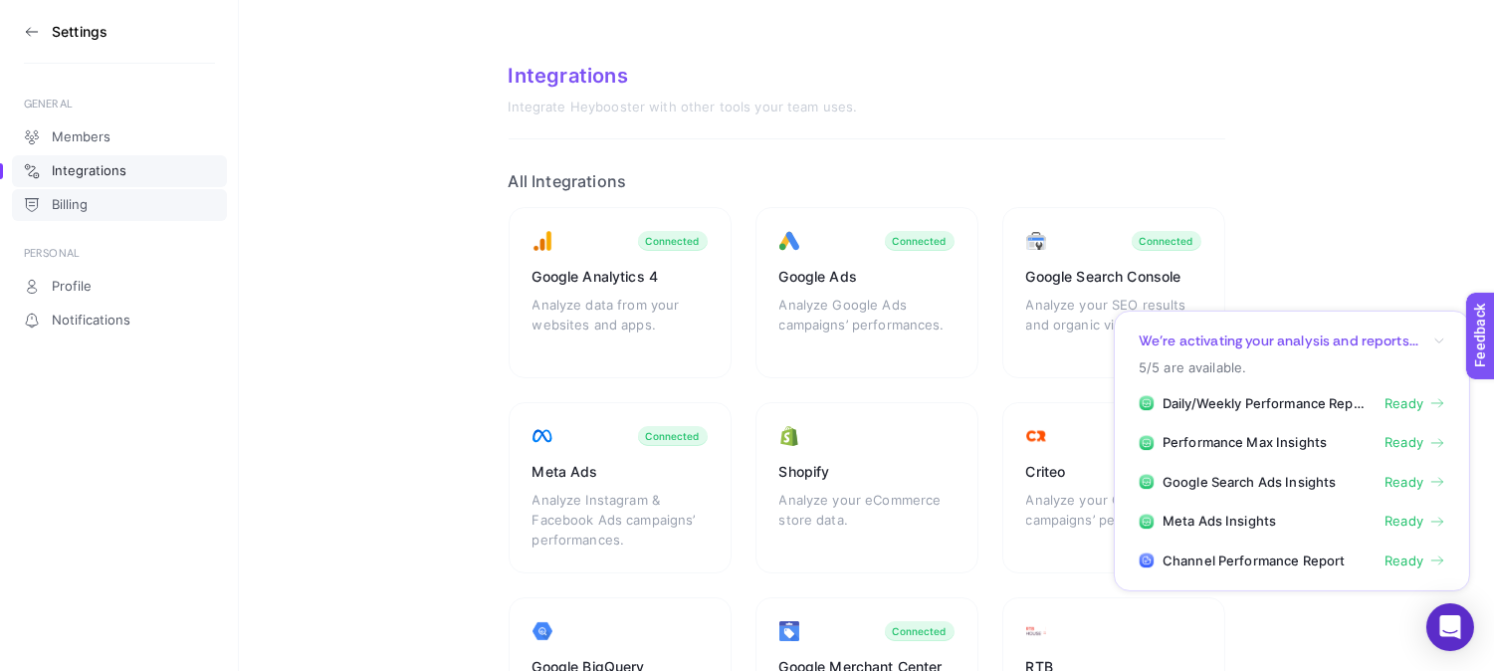
click at [81, 203] on span "Billing" at bounding box center [70, 205] width 36 height 16
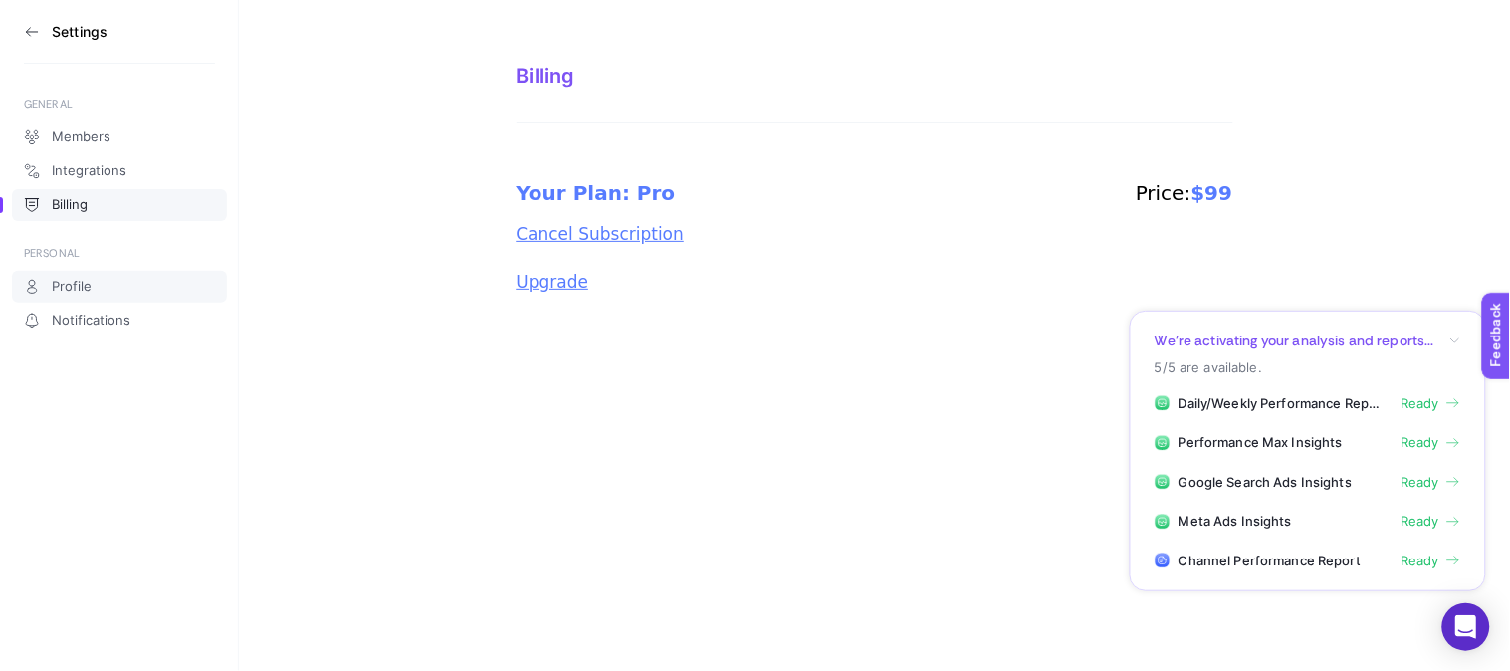
click at [67, 286] on span "Profile" at bounding box center [72, 287] width 40 height 16
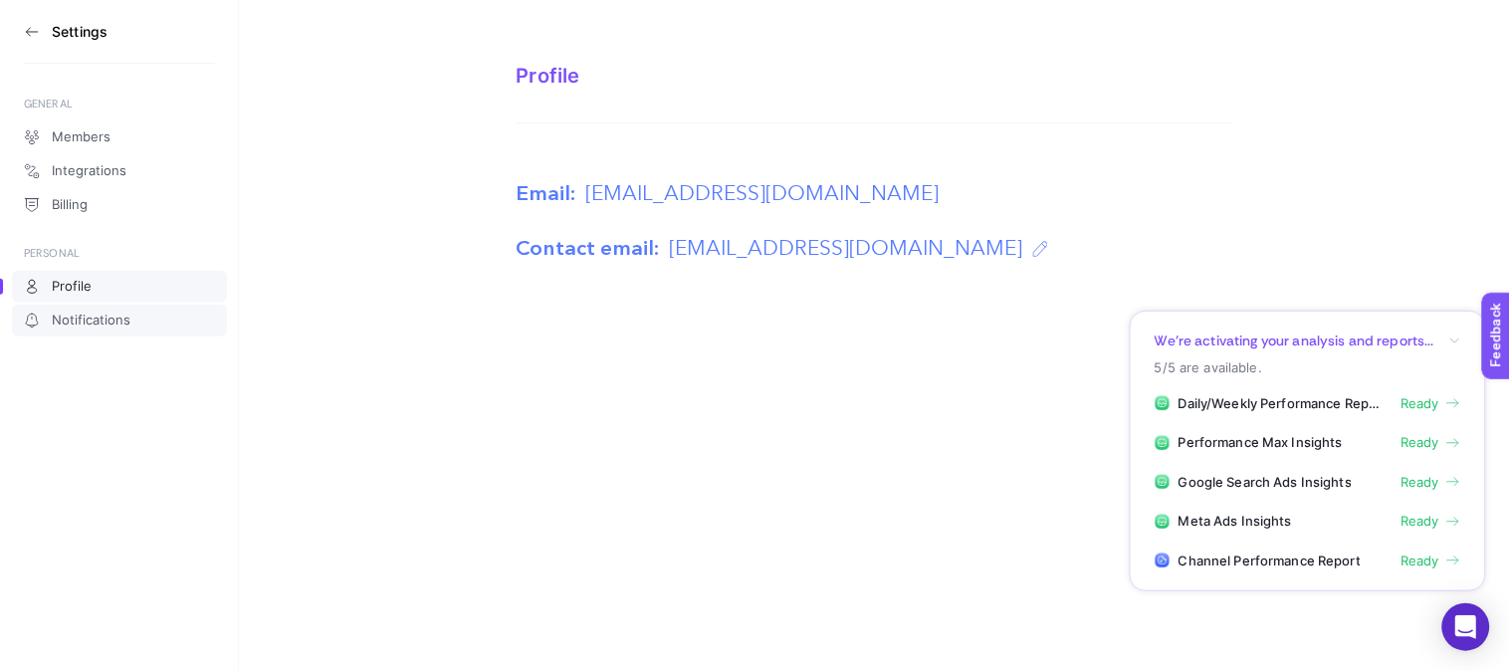
click at [92, 323] on span "Notifications" at bounding box center [91, 321] width 79 height 16
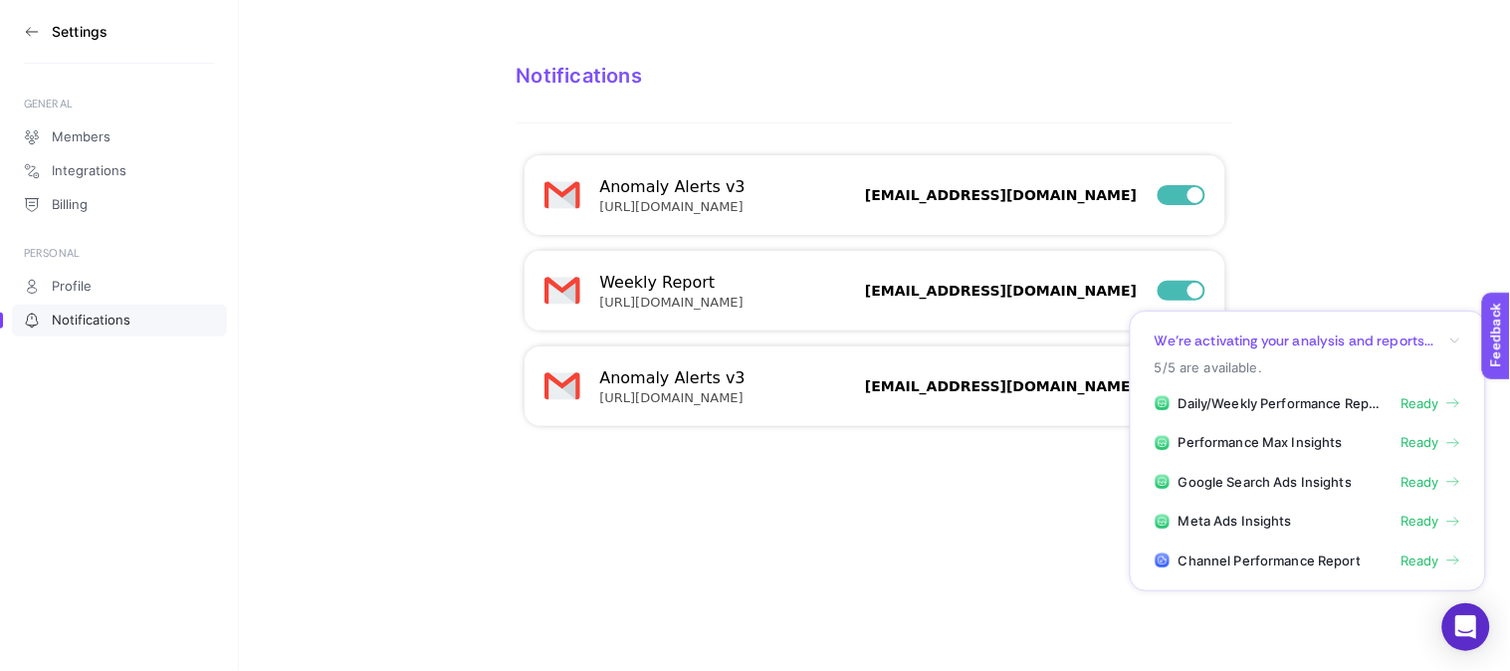
click at [1431, 235] on section "Notifications Anomaly Alerts v3 [URL][DOMAIN_NAME] [EMAIL_ADDRESS][DOMAIN_NAME]…" at bounding box center [874, 229] width 1271 height 458
click at [35, 30] on icon at bounding box center [32, 32] width 16 height 16
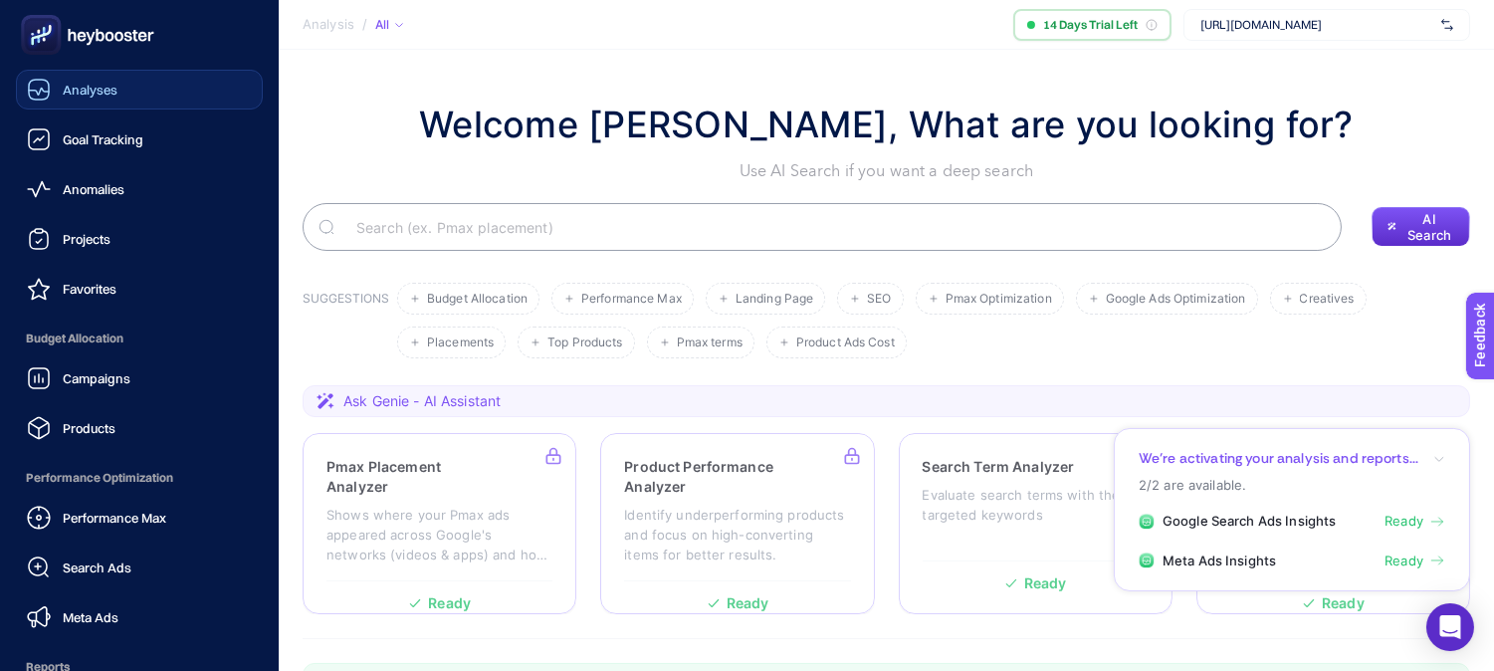
click at [94, 84] on span "Analyses" at bounding box center [90, 90] width 55 height 16
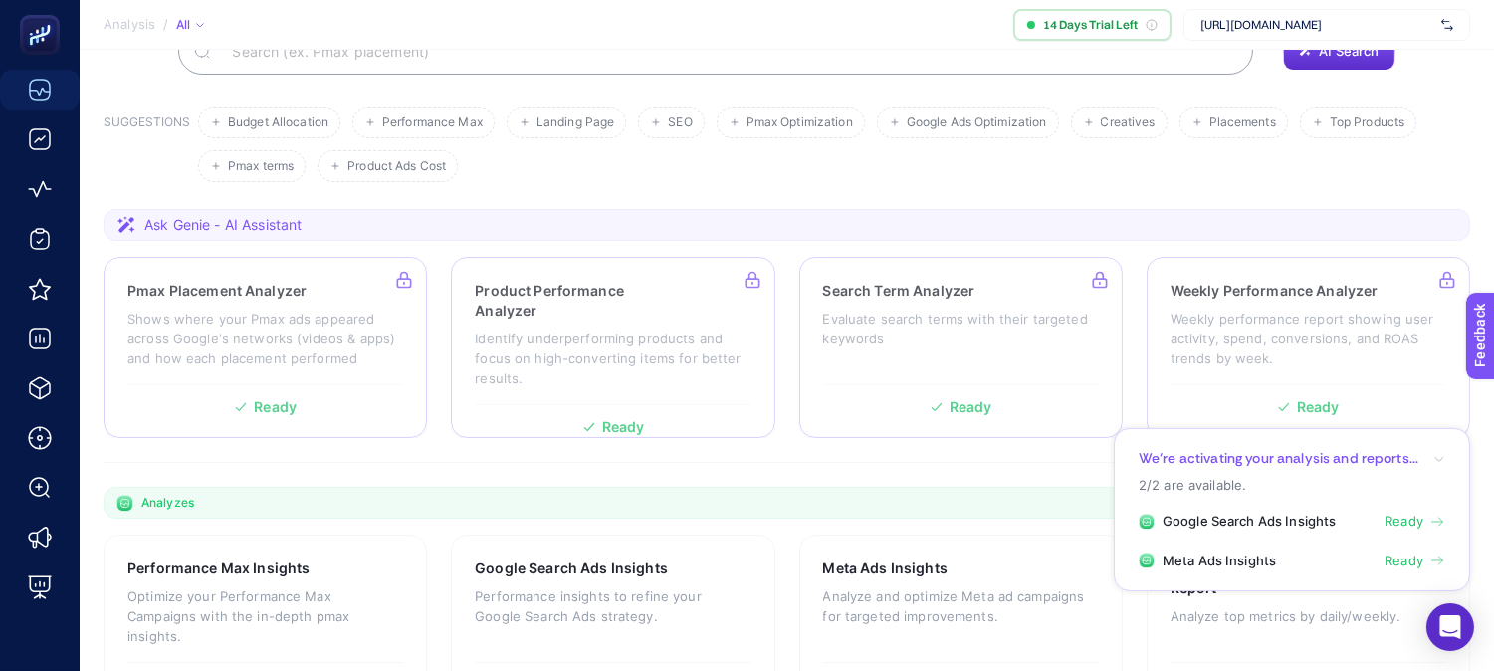
scroll to position [166, 0]
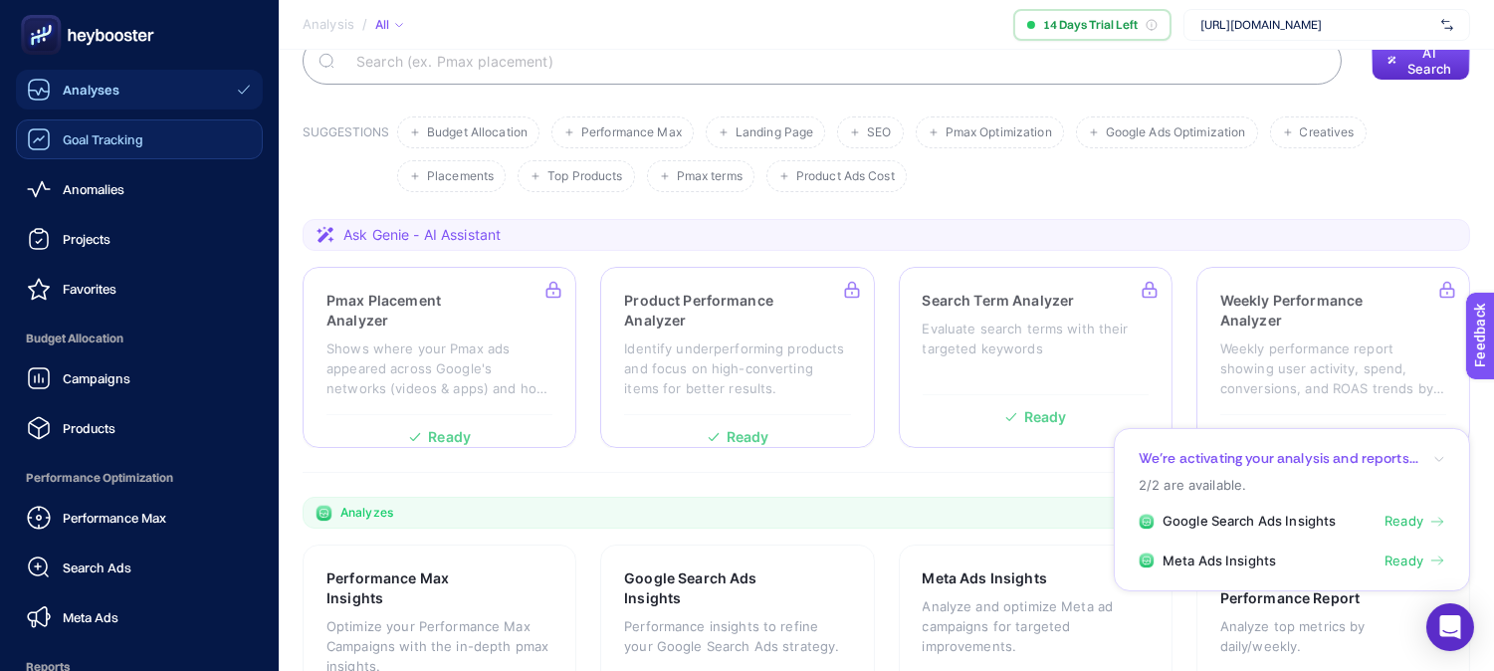
click at [52, 136] on div "Goal Tracking" at bounding box center [85, 139] width 116 height 24
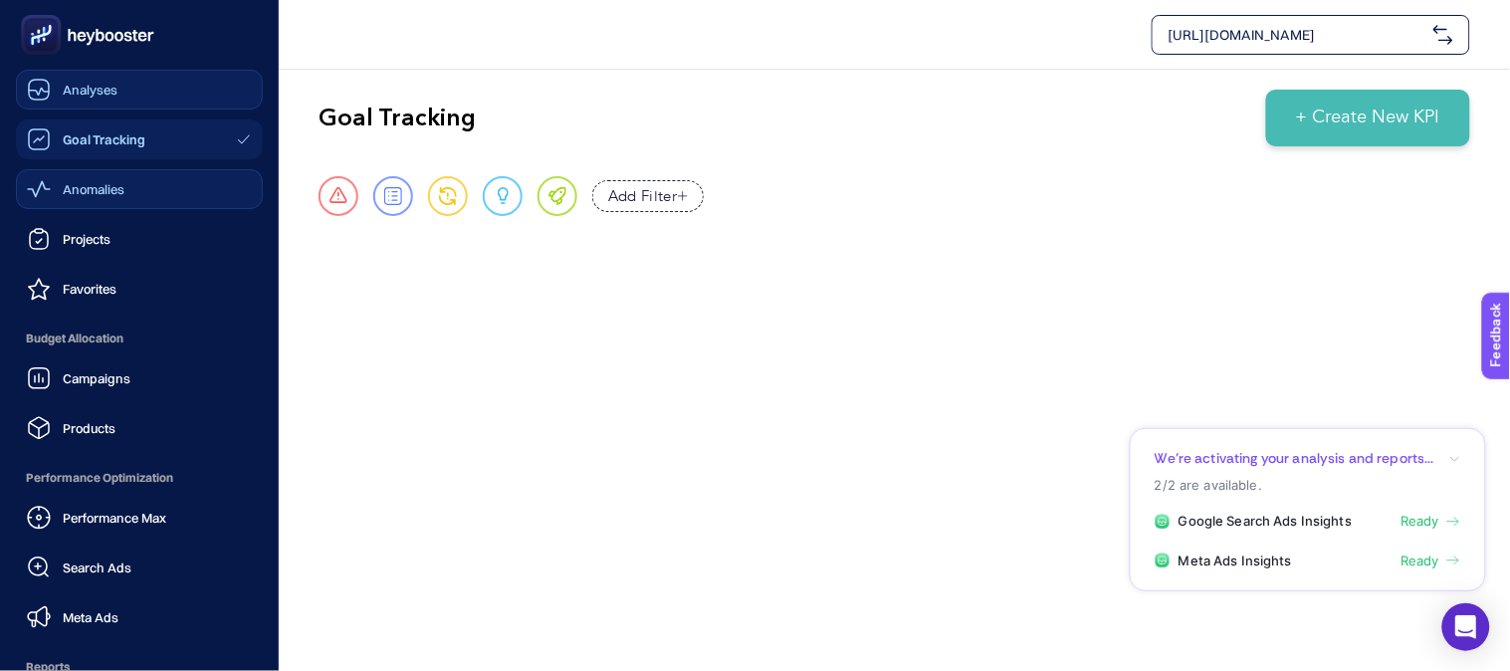
click at [100, 194] on span "Anomalies" at bounding box center [94, 189] width 62 height 16
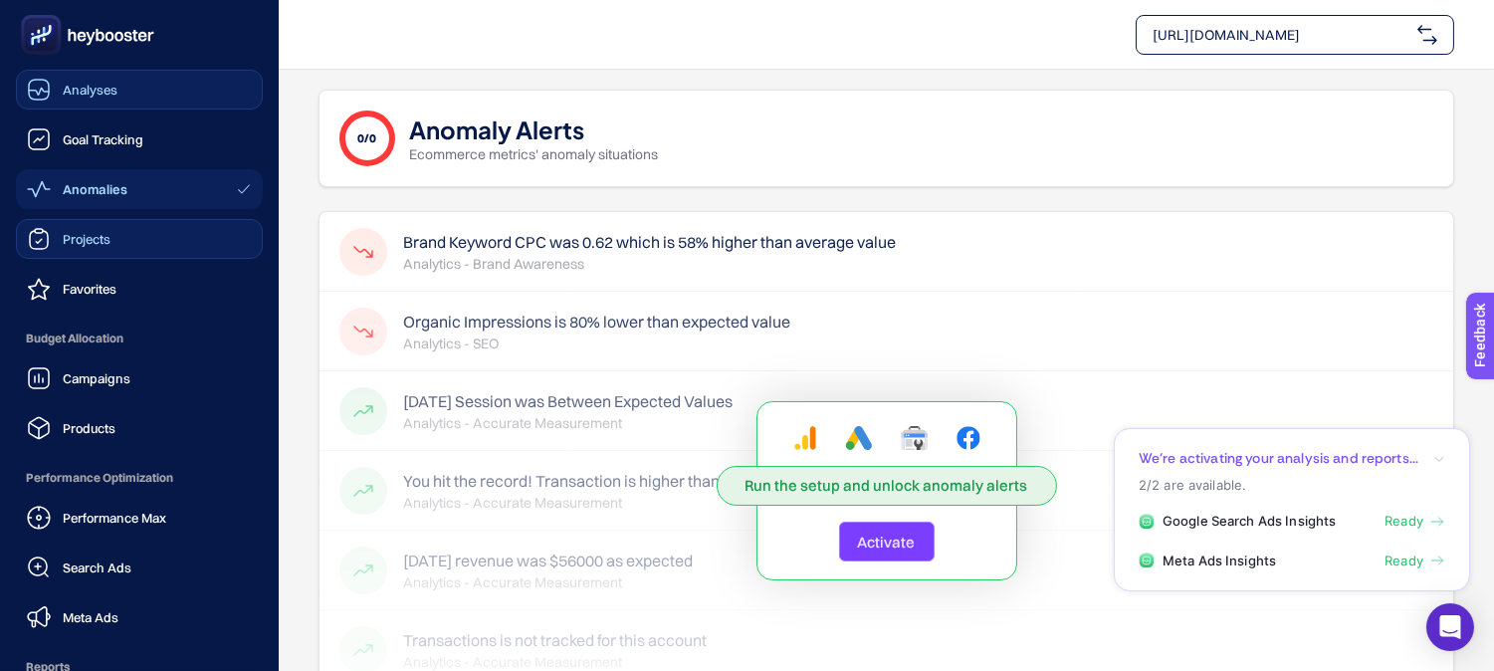
click at [101, 245] on span "Projects" at bounding box center [87, 239] width 48 height 16
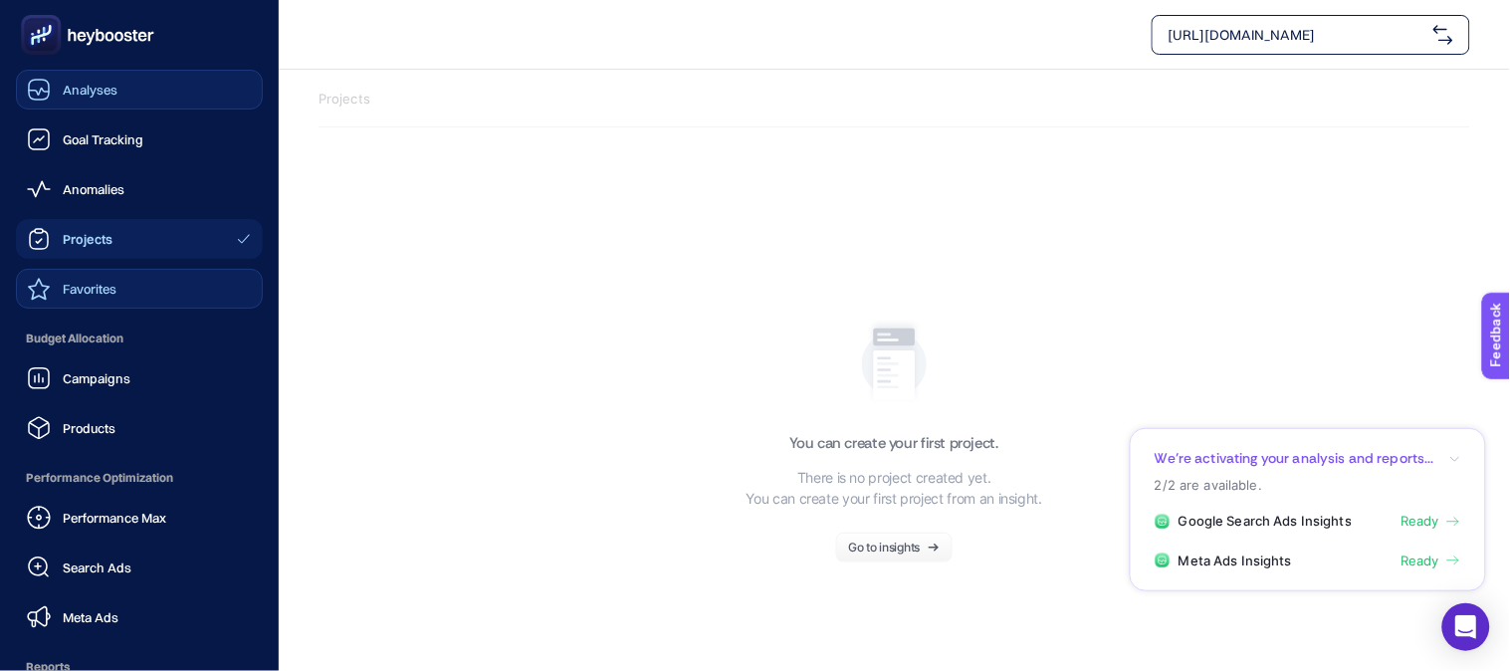
click at [56, 282] on div "Favorites" at bounding box center [72, 289] width 90 height 24
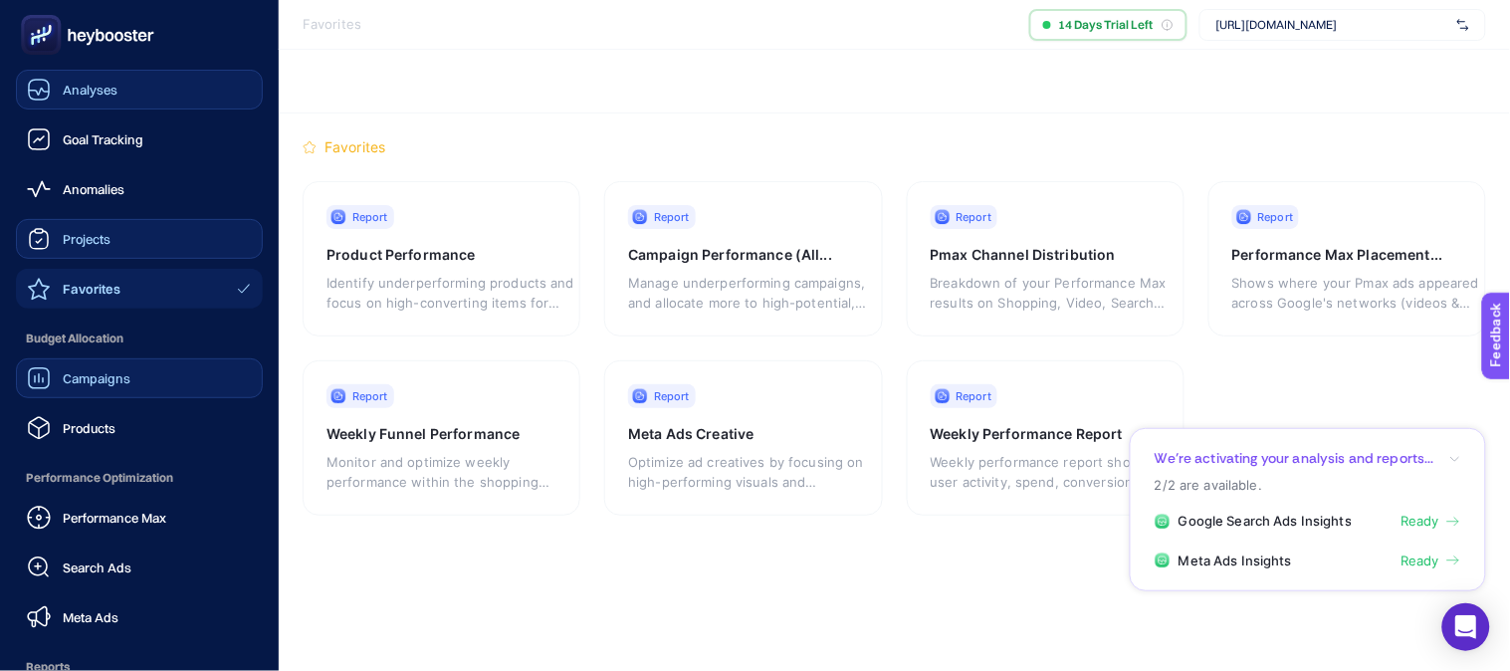
click at [112, 379] on span "Campaigns" at bounding box center [97, 378] width 68 height 16
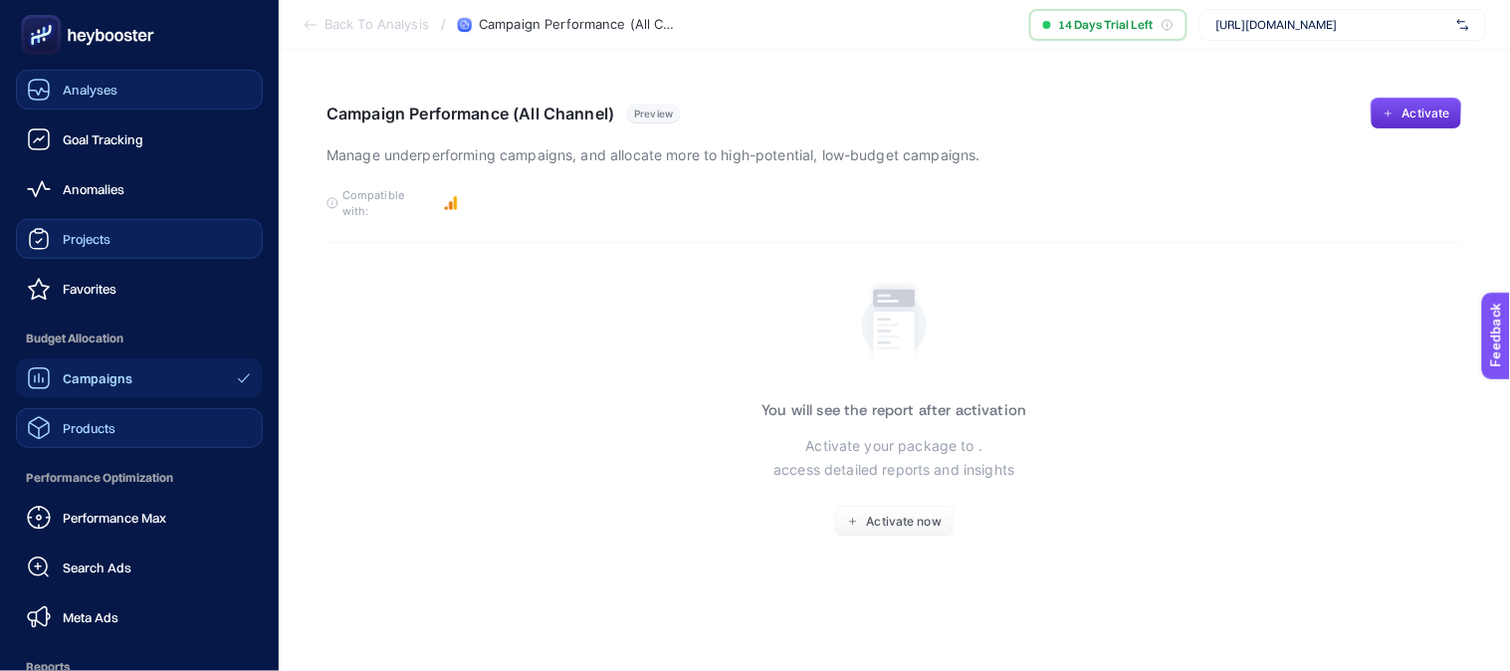
click at [159, 430] on link "Products" at bounding box center [139, 428] width 247 height 40
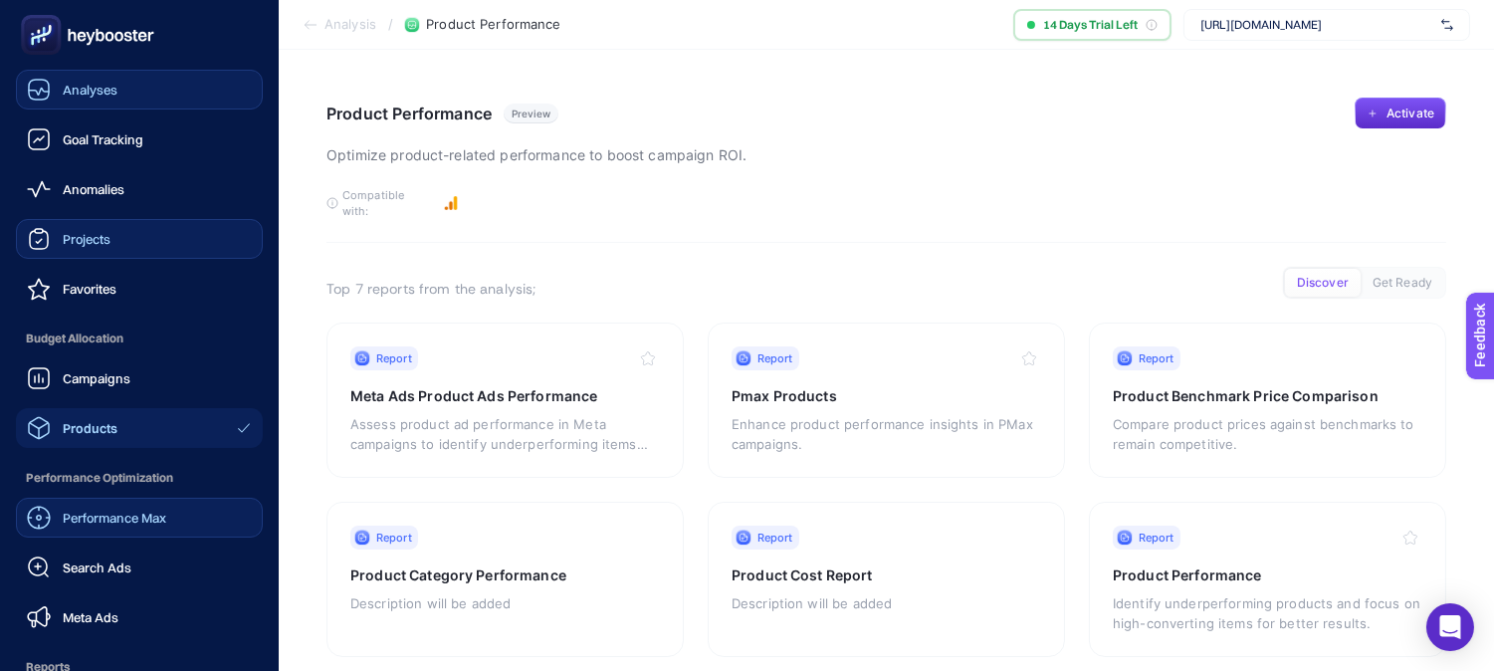
click at [129, 521] on span "Performance Max" at bounding box center [115, 518] width 104 height 16
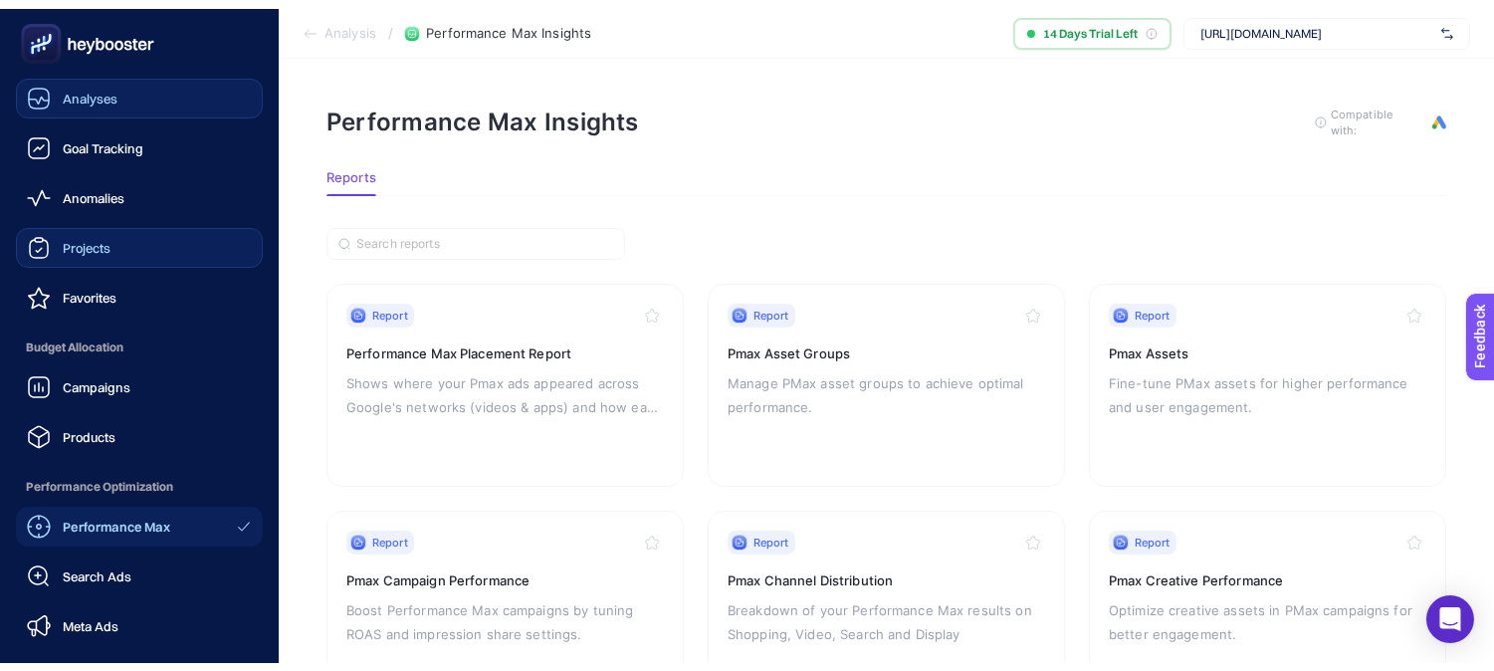
scroll to position [263, 0]
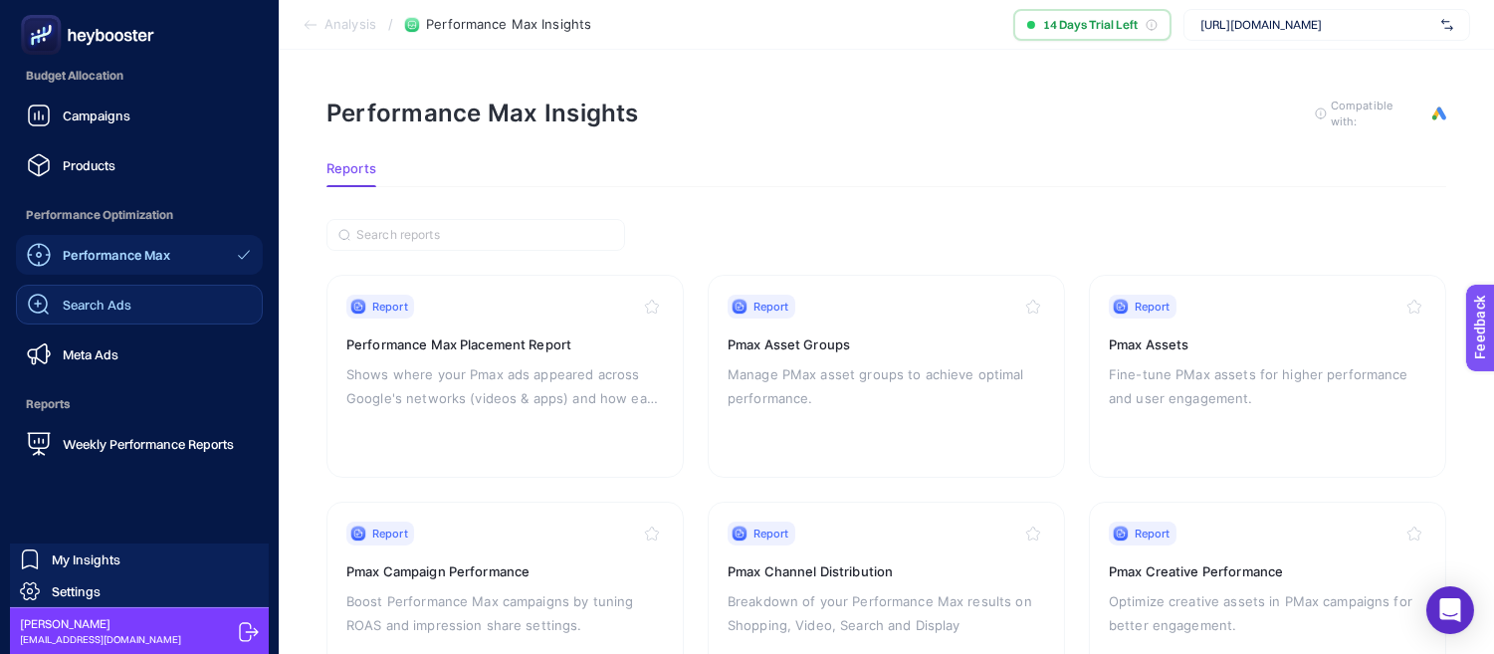
click at [114, 314] on div "Search Ads" at bounding box center [79, 305] width 105 height 24
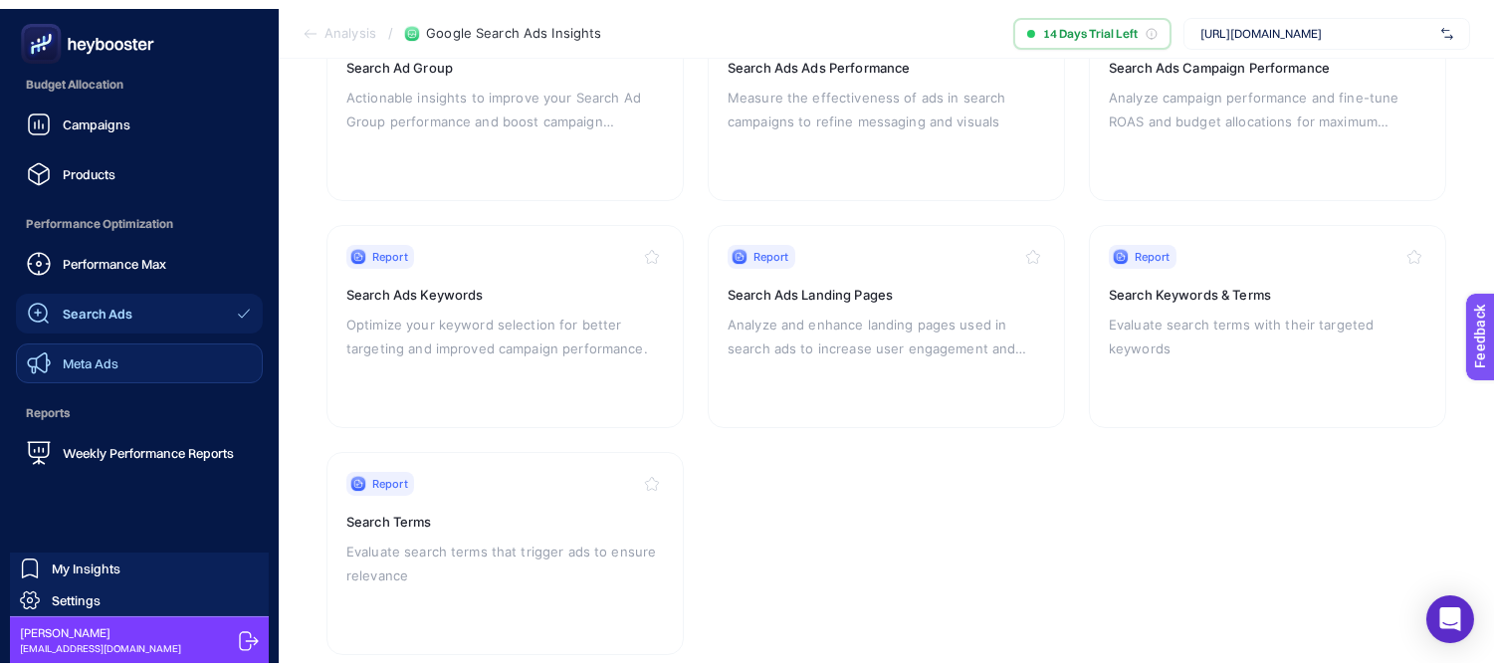
scroll to position [321, 0]
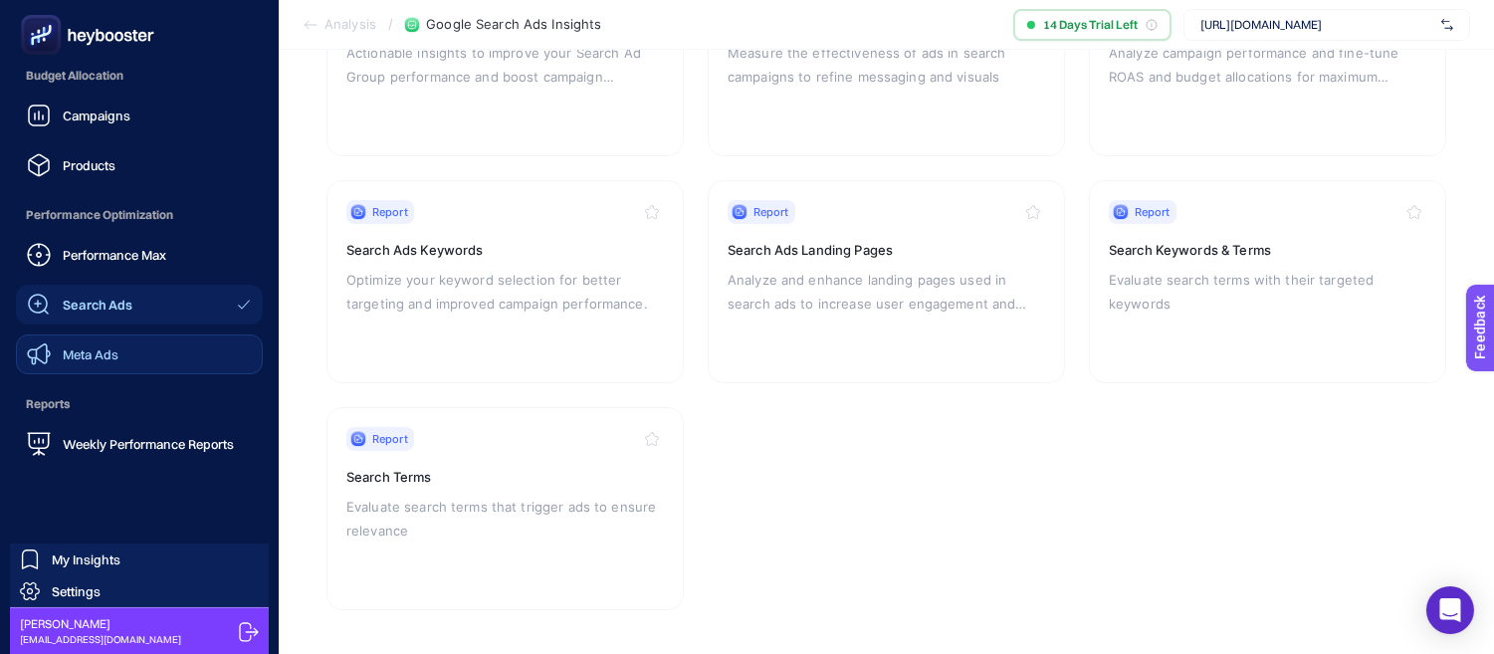
click at [127, 356] on link "Meta Ads" at bounding box center [139, 354] width 247 height 40
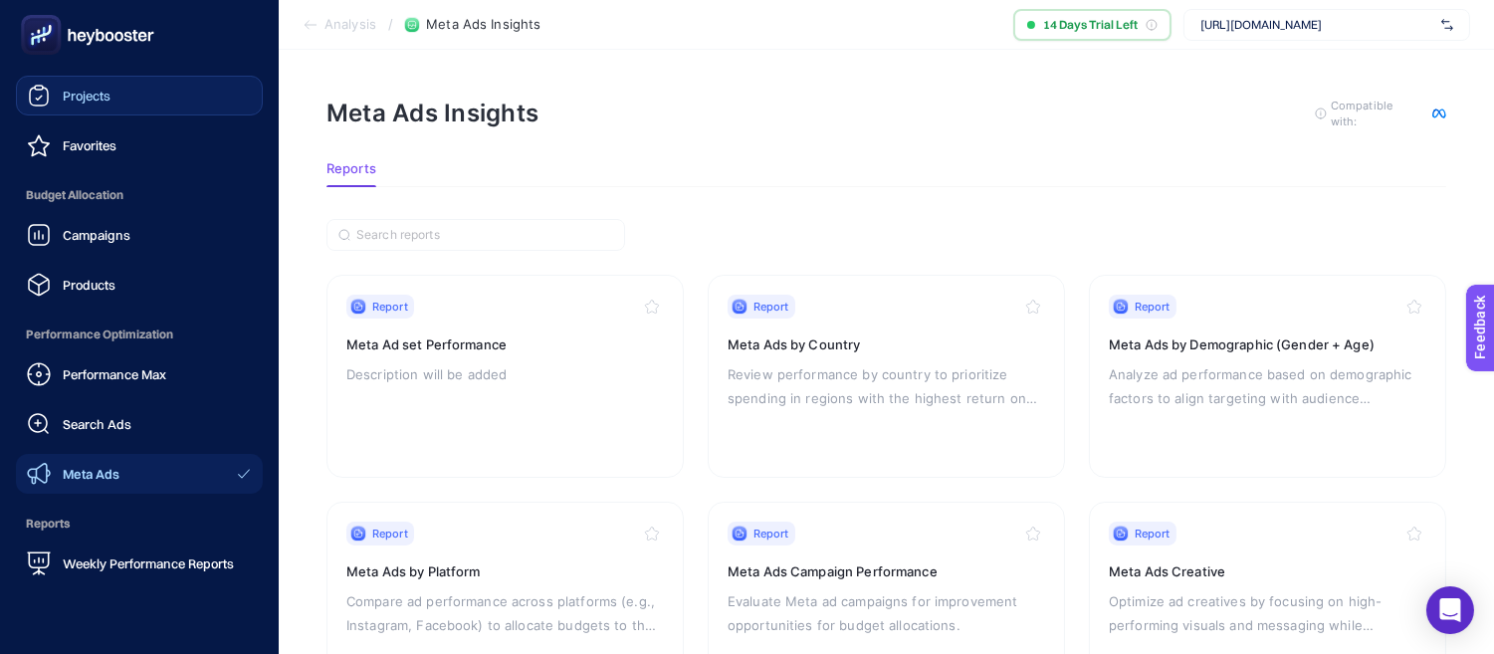
click at [85, 102] on span "Projects" at bounding box center [87, 96] width 48 height 16
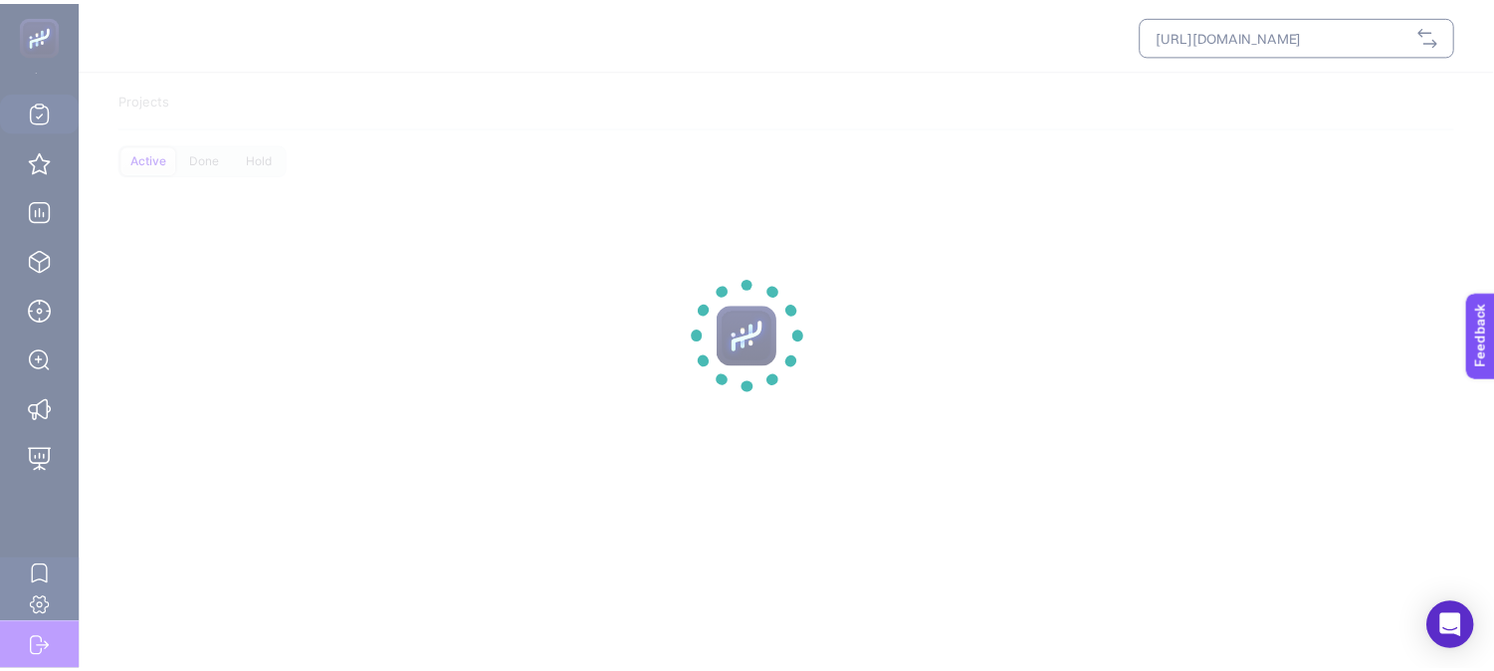
scroll to position [126, 0]
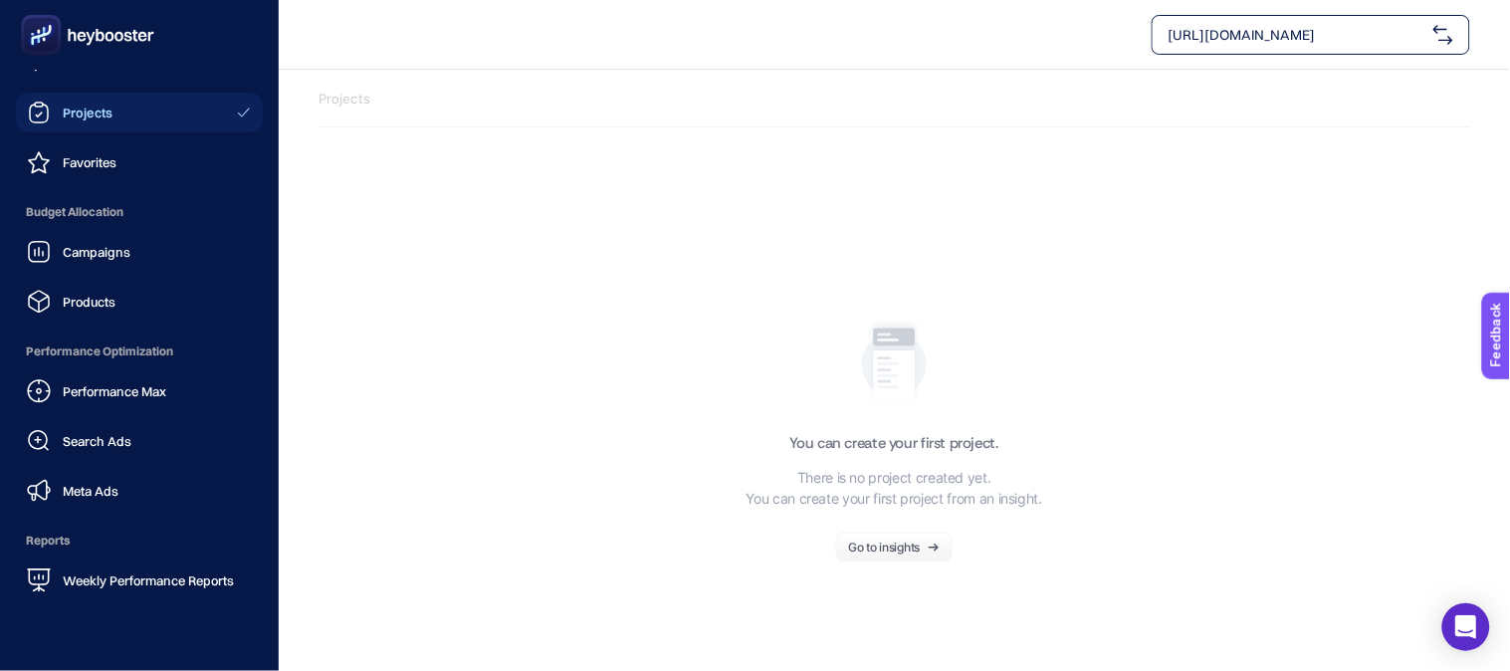
click at [51, 43] on rect at bounding box center [41, 35] width 33 height 33
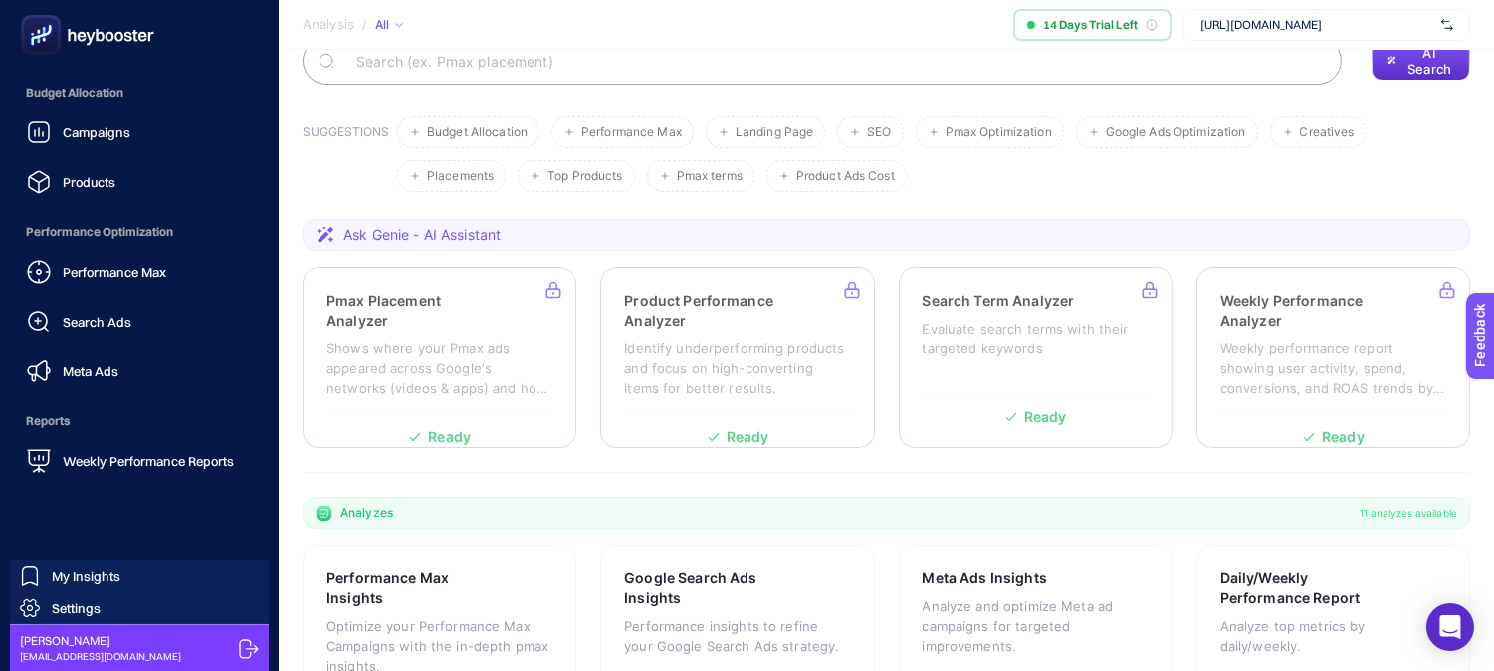
scroll to position [654, 0]
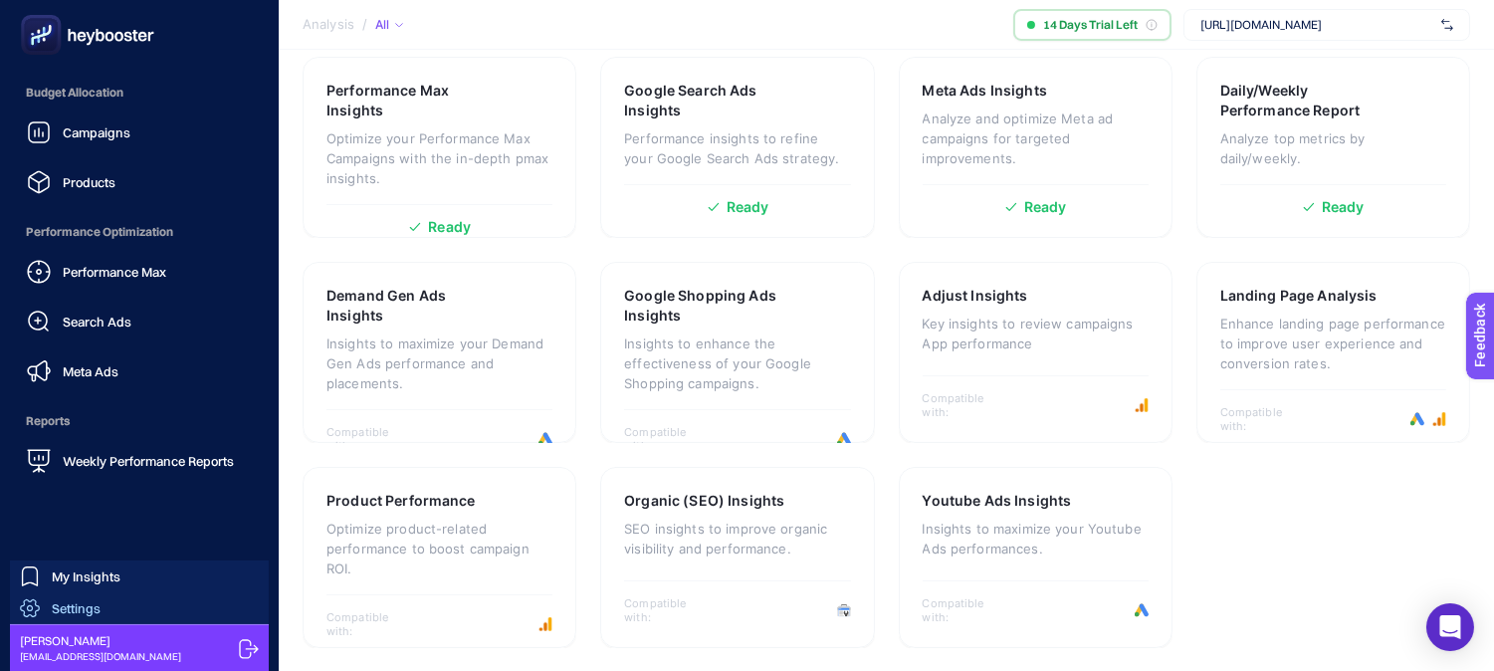
click at [113, 614] on link "Settings" at bounding box center [139, 608] width 259 height 32
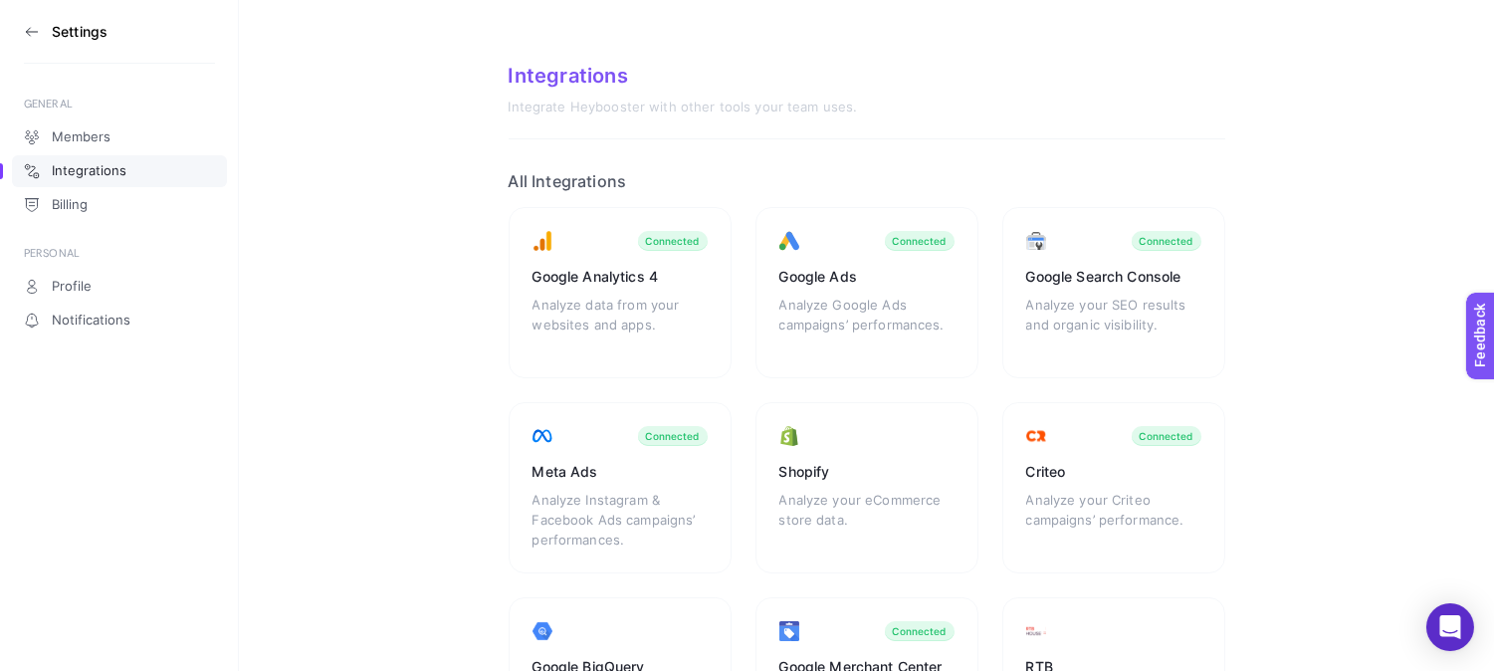
click at [37, 32] on icon at bounding box center [31, 32] width 11 height 0
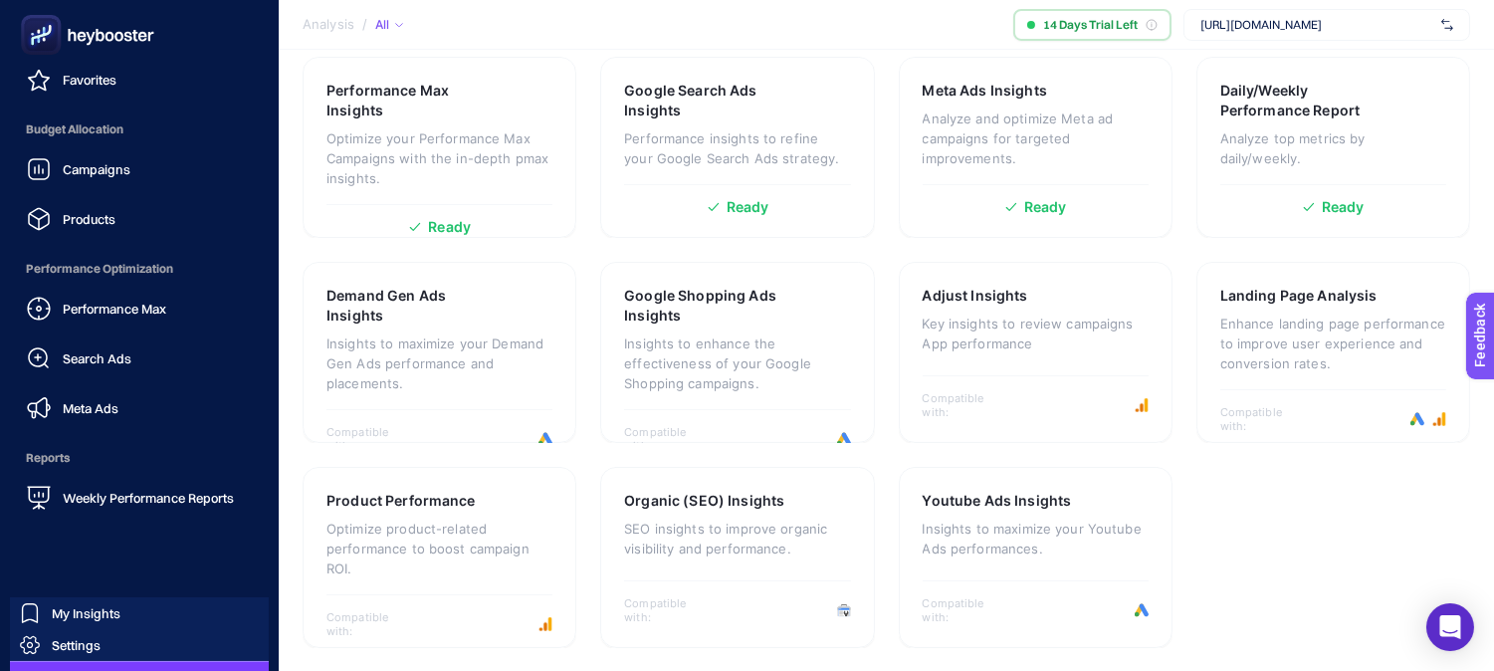
scroll to position [246, 0]
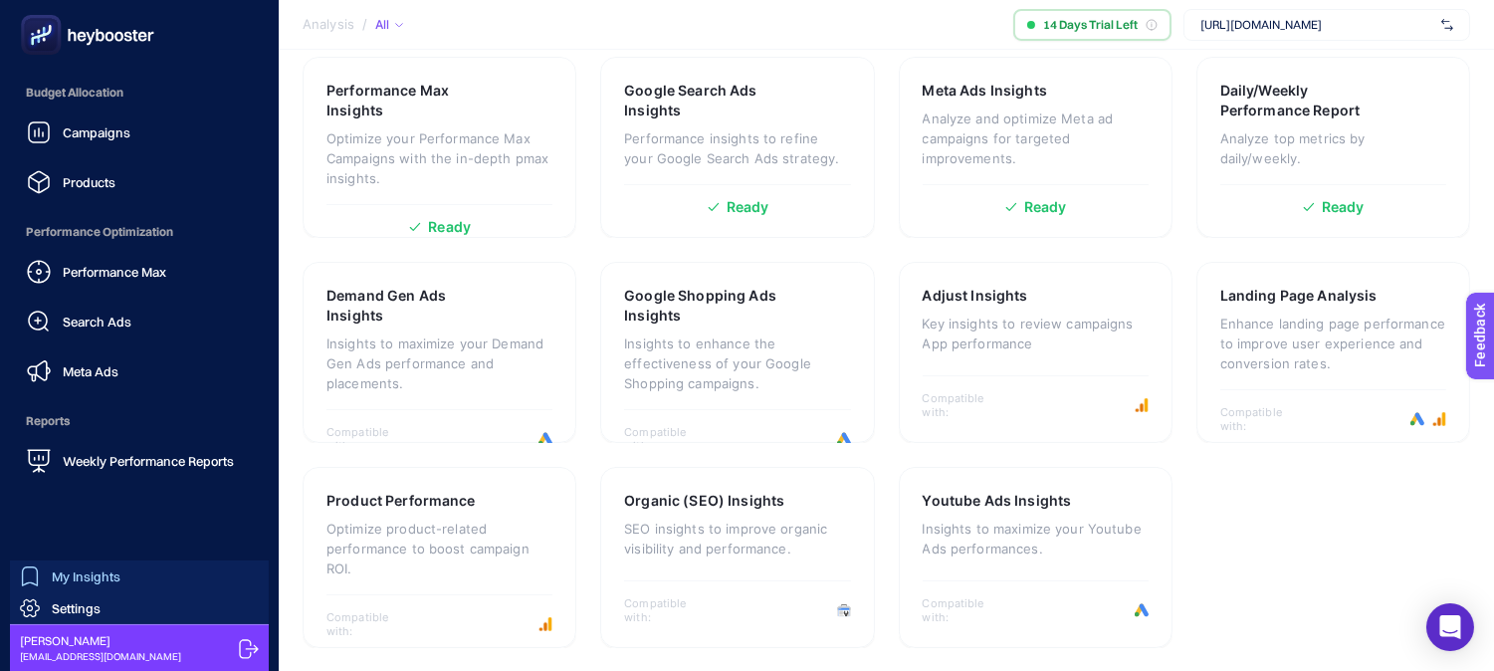
click at [101, 581] on span "My Insights" at bounding box center [86, 576] width 69 height 16
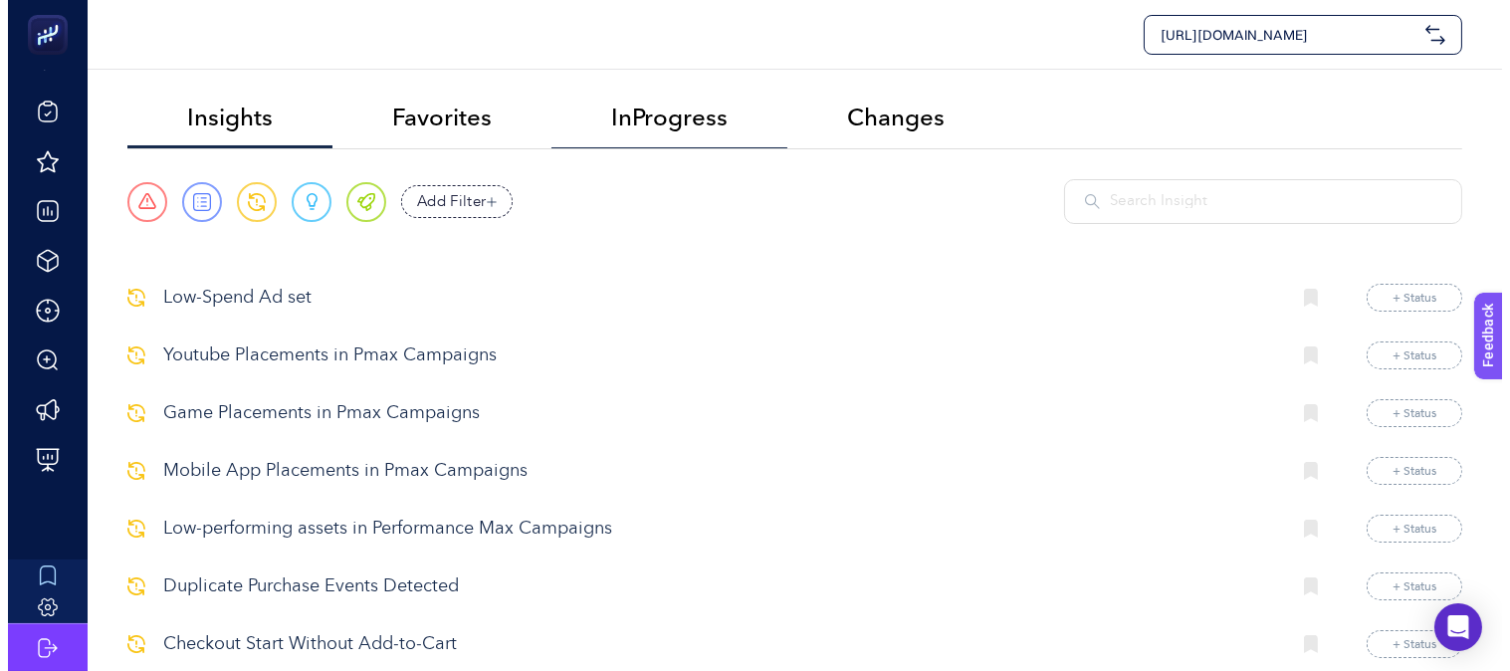
scroll to position [126, 0]
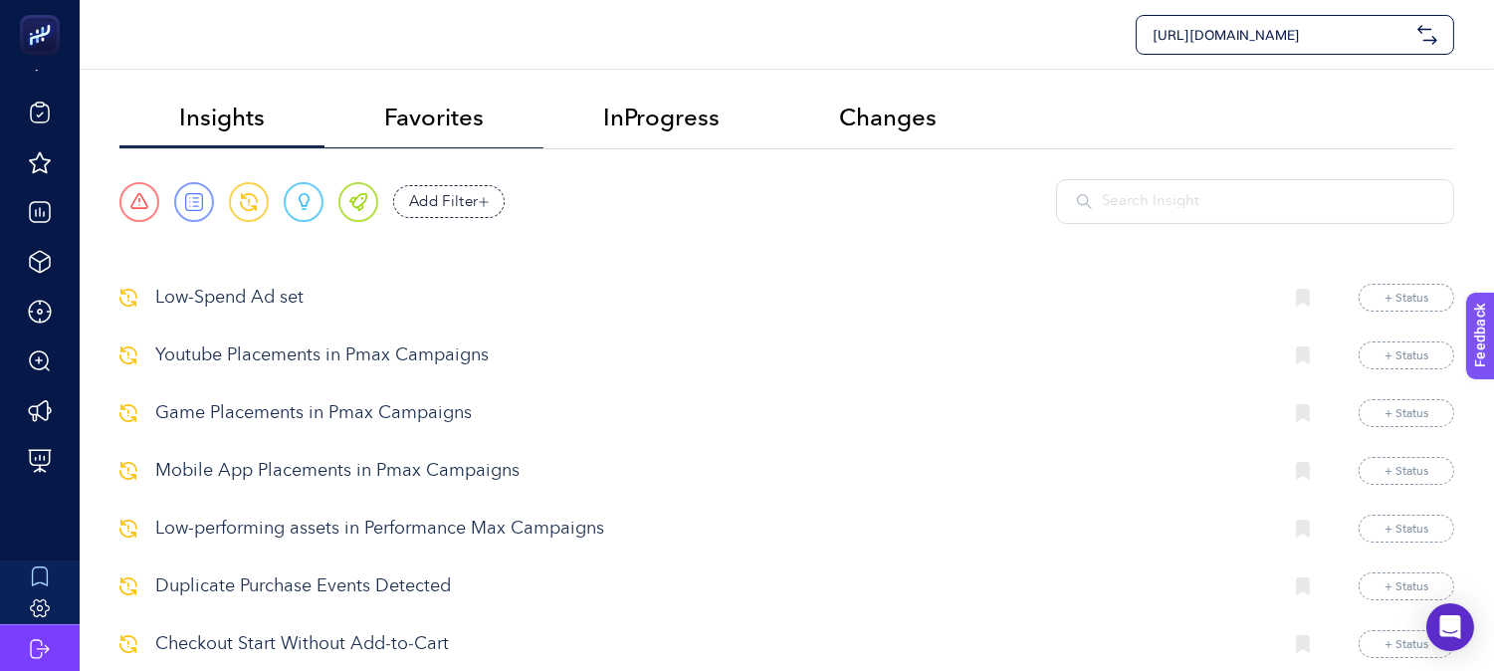
click at [482, 122] on li "Favorites" at bounding box center [433, 119] width 219 height 59
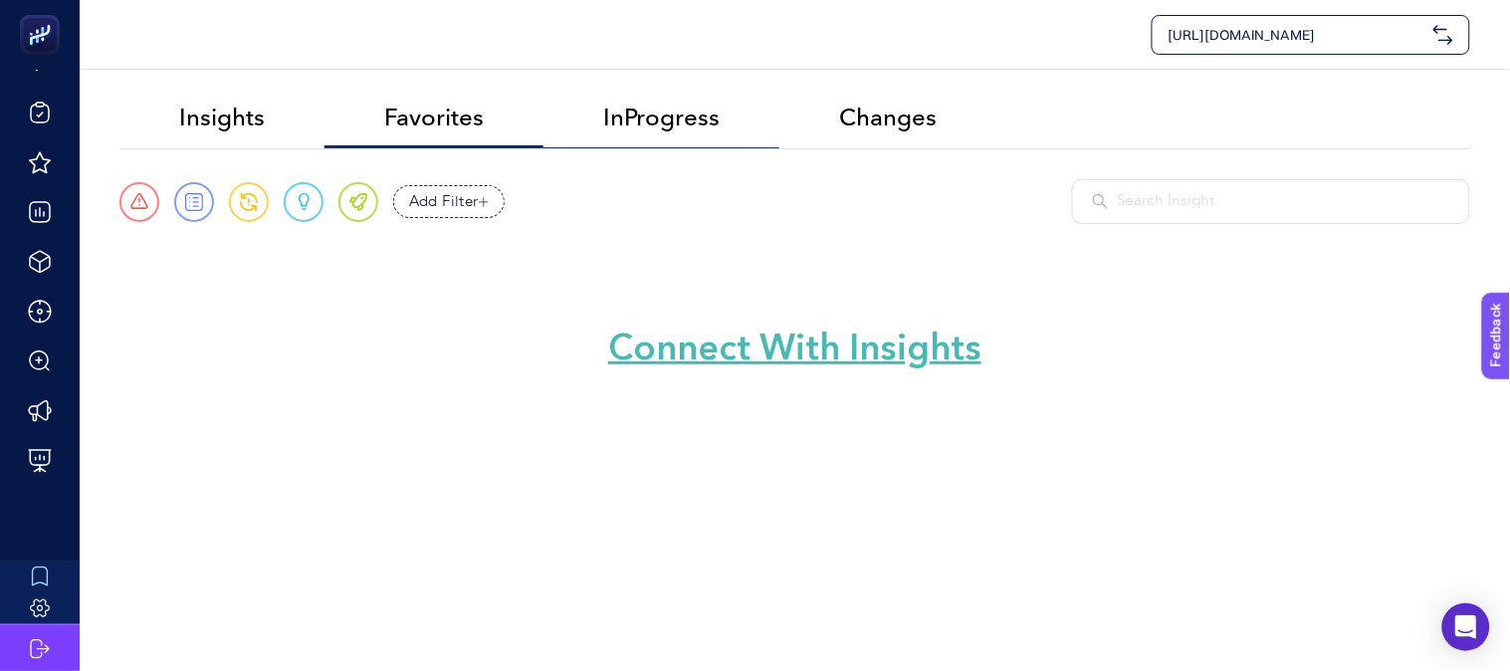
click at [673, 117] on span "InProgress" at bounding box center [661, 118] width 116 height 28
click at [914, 130] on li "Changes" at bounding box center [887, 119] width 217 height 59
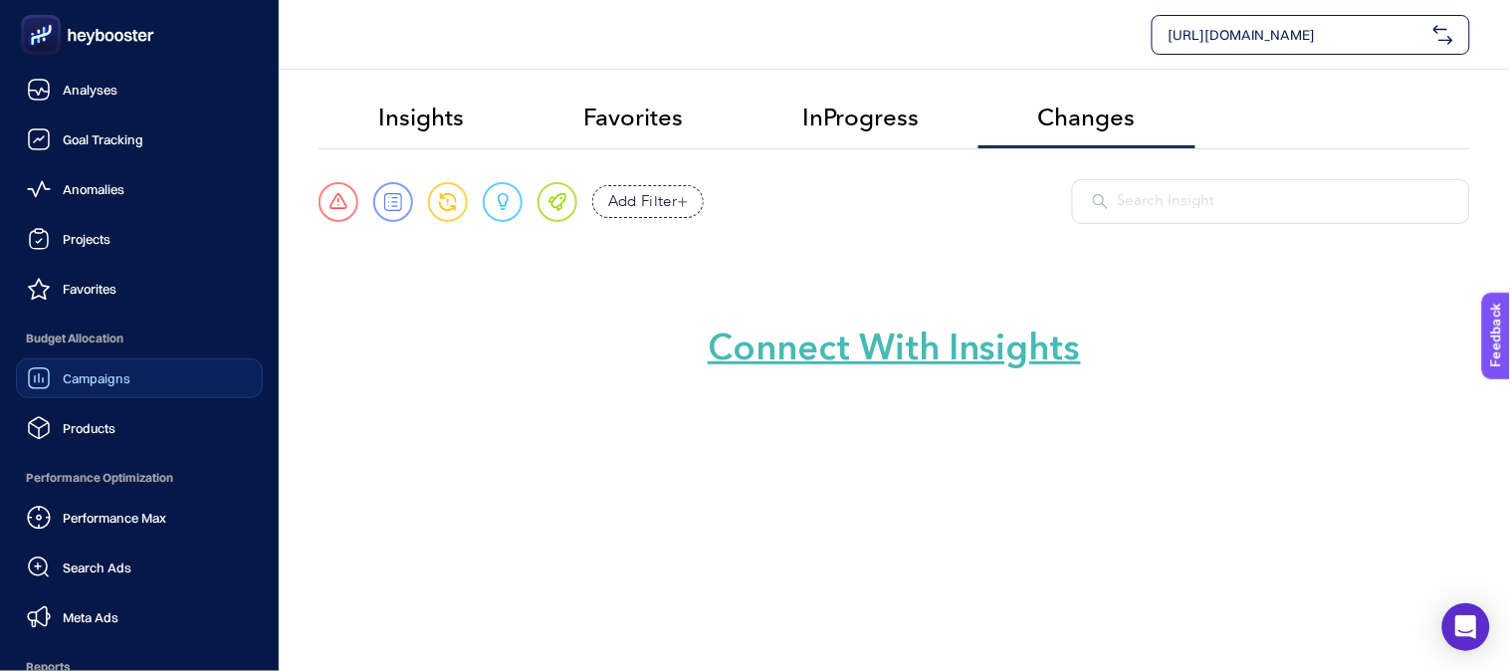
click at [97, 374] on span "Campaigns" at bounding box center [97, 378] width 68 height 16
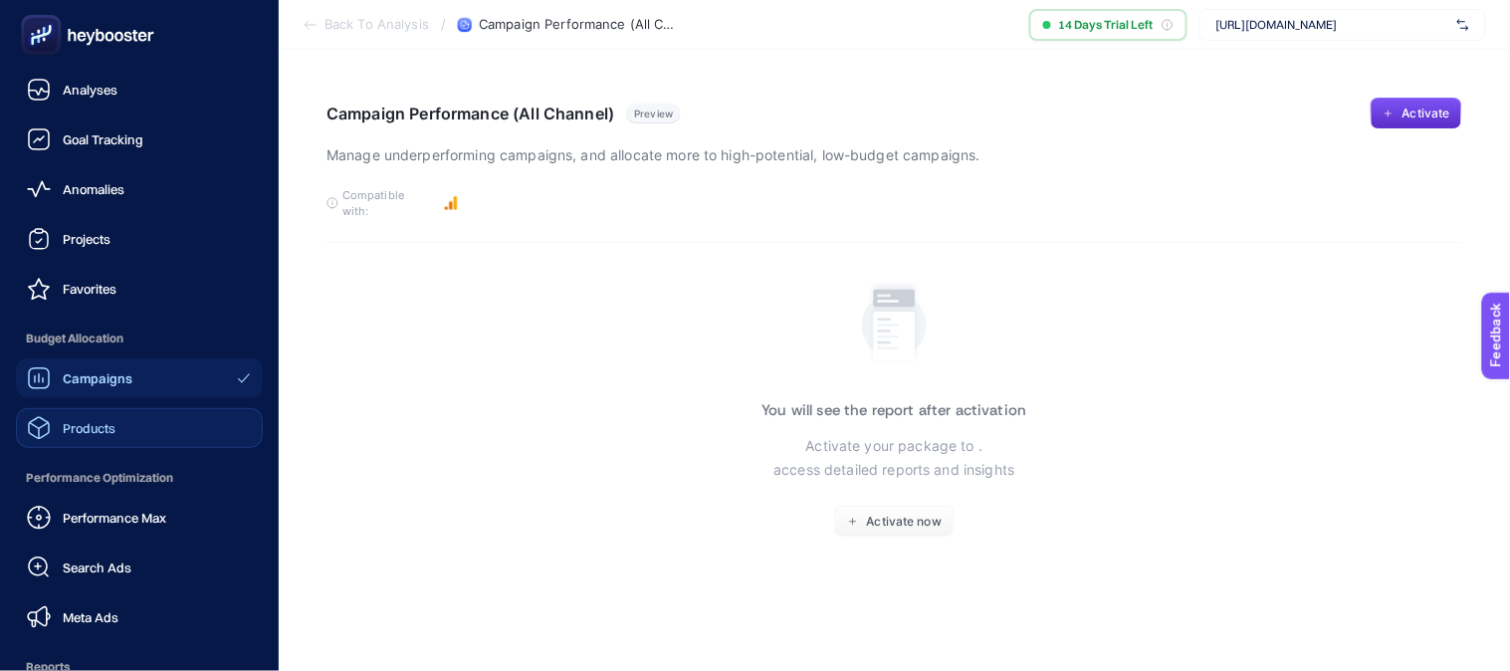
click at [81, 424] on span "Products" at bounding box center [89, 428] width 53 height 16
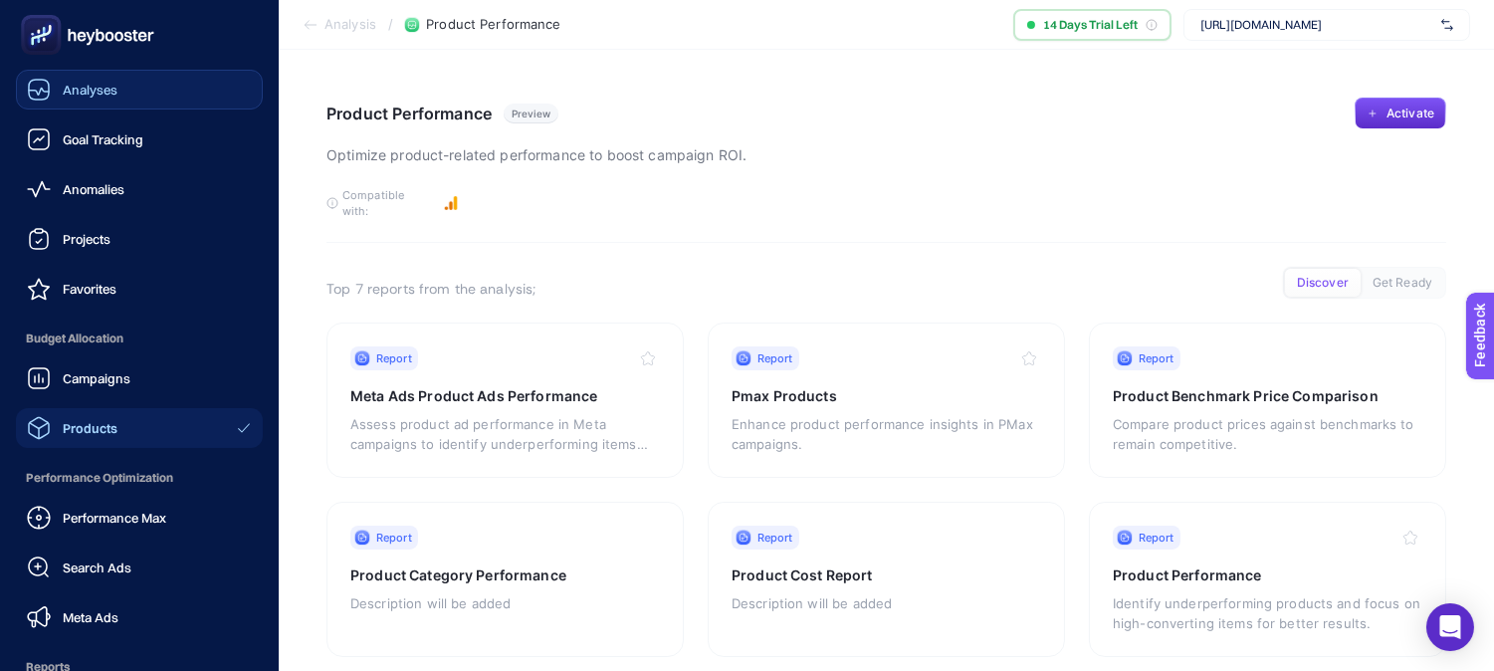
click at [123, 102] on link "Analyses" at bounding box center [139, 90] width 247 height 40
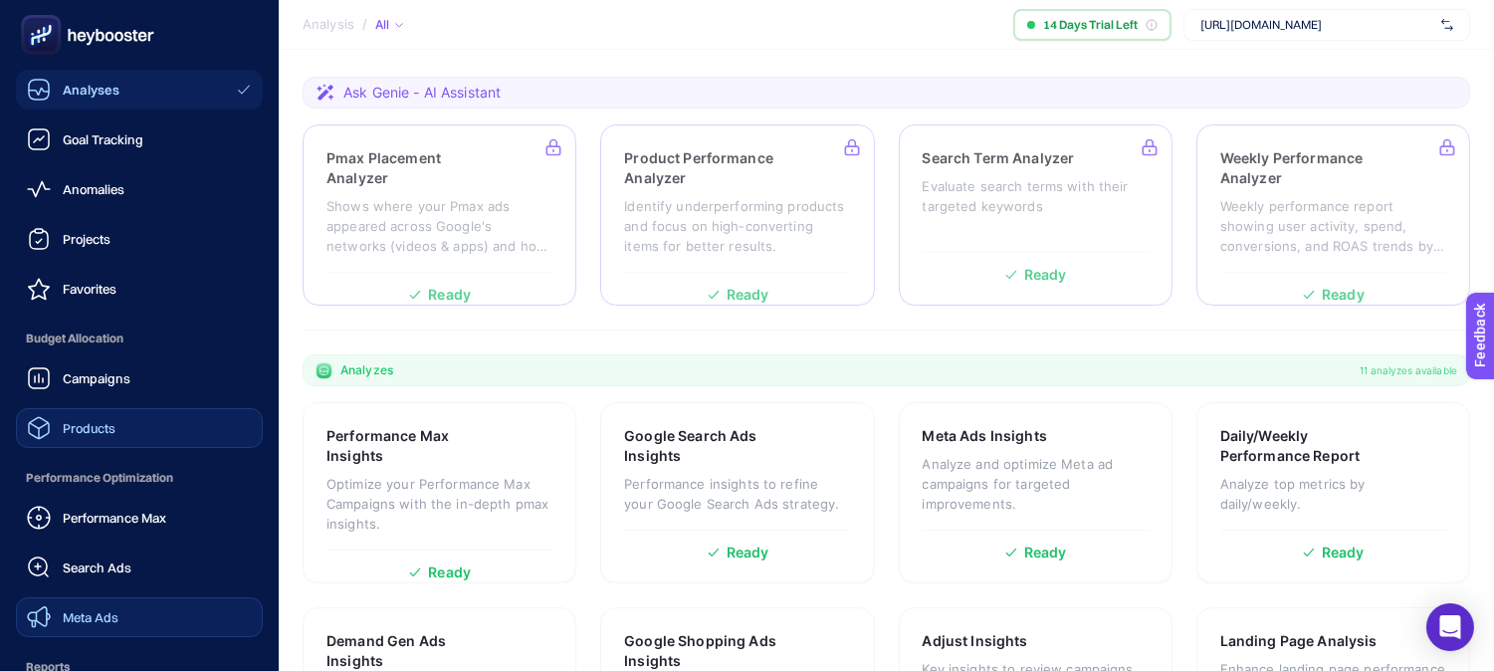
scroll to position [246, 0]
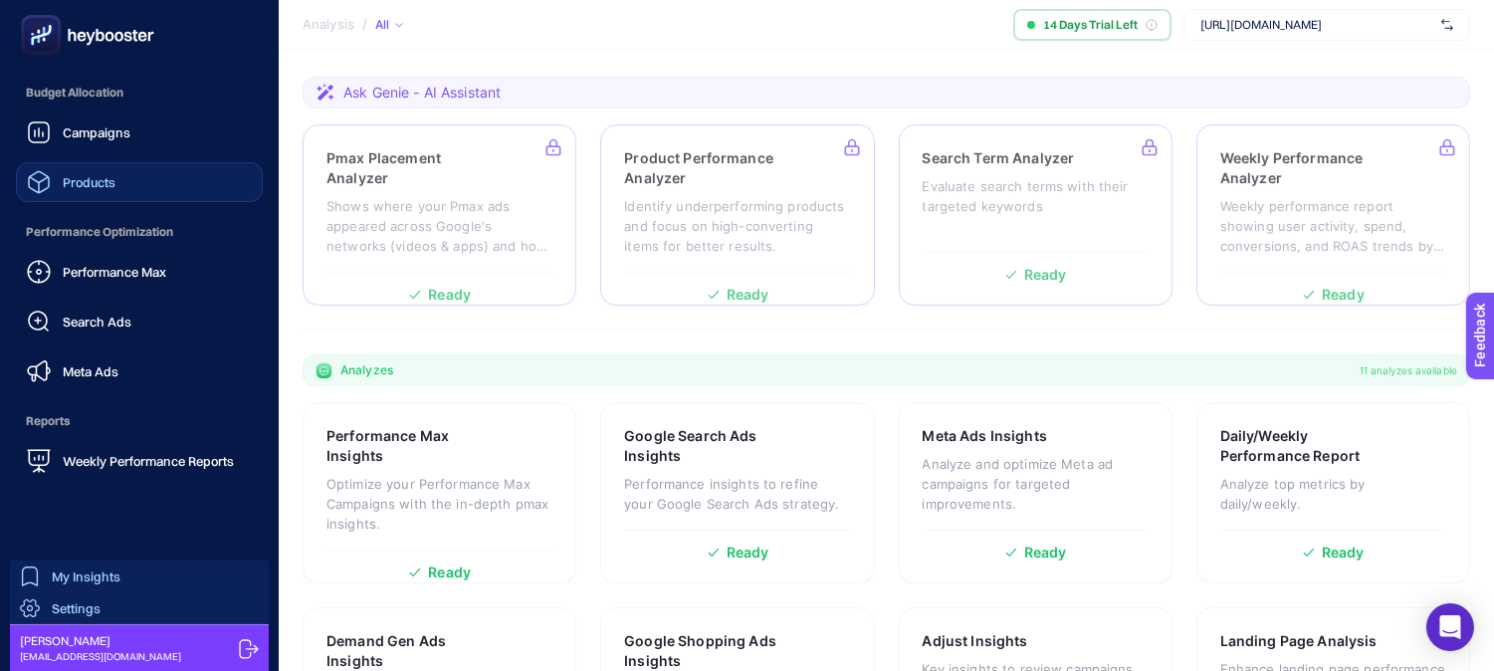
click at [102, 602] on link "Settings" at bounding box center [139, 608] width 259 height 32
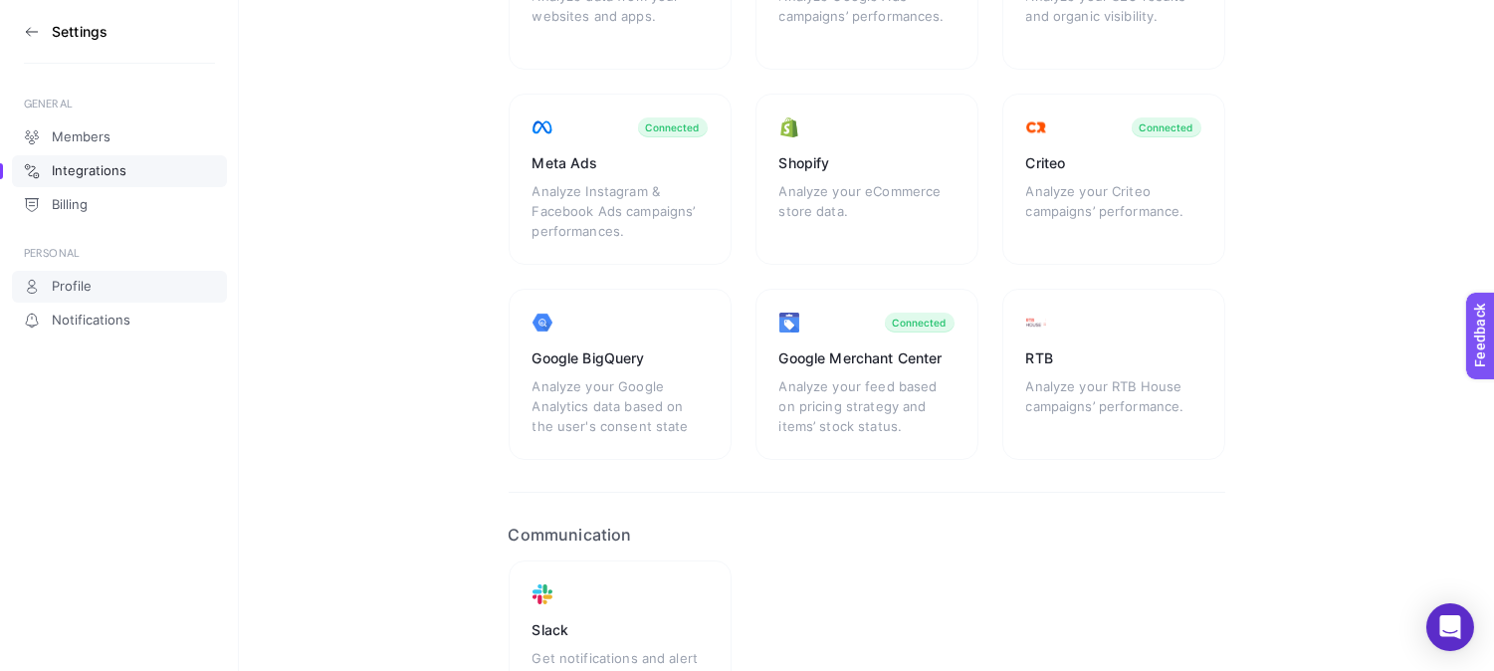
click at [74, 299] on link "Profile" at bounding box center [119, 287] width 215 height 32
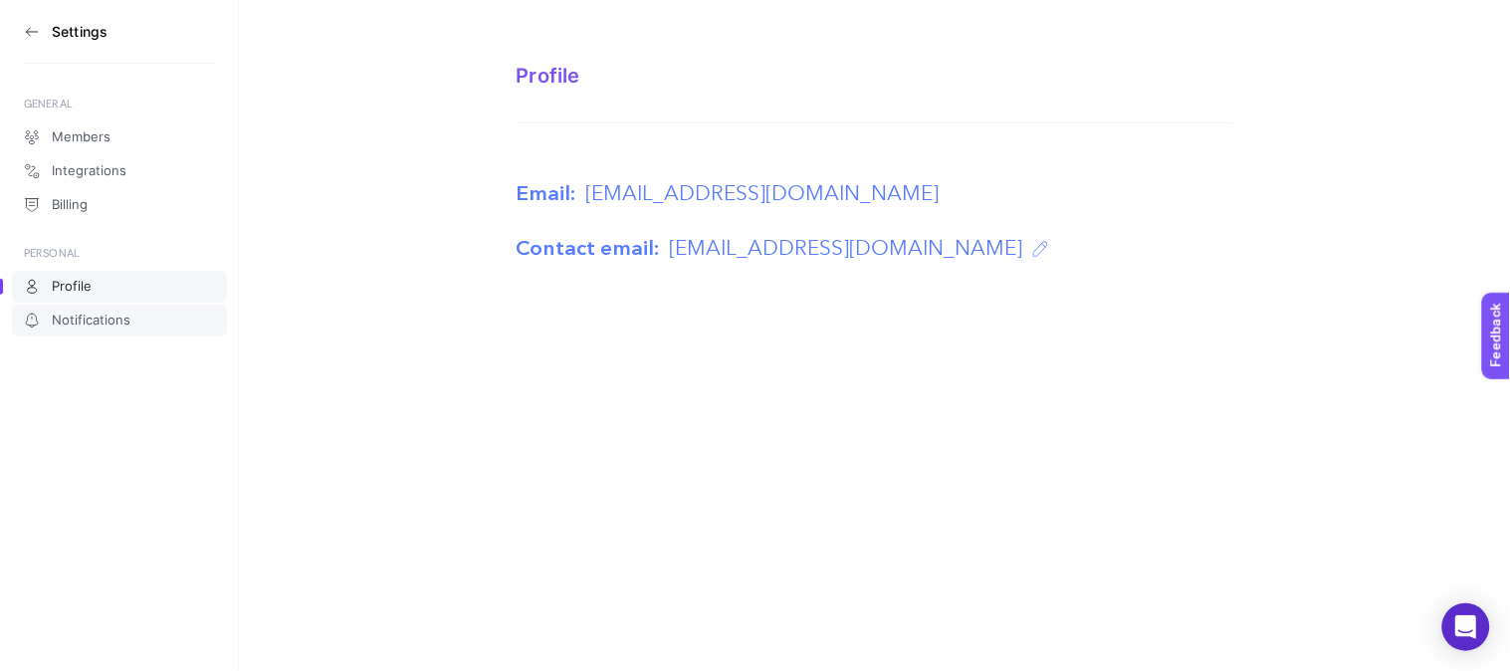
click at [85, 323] on span "Notifications" at bounding box center [91, 321] width 79 height 16
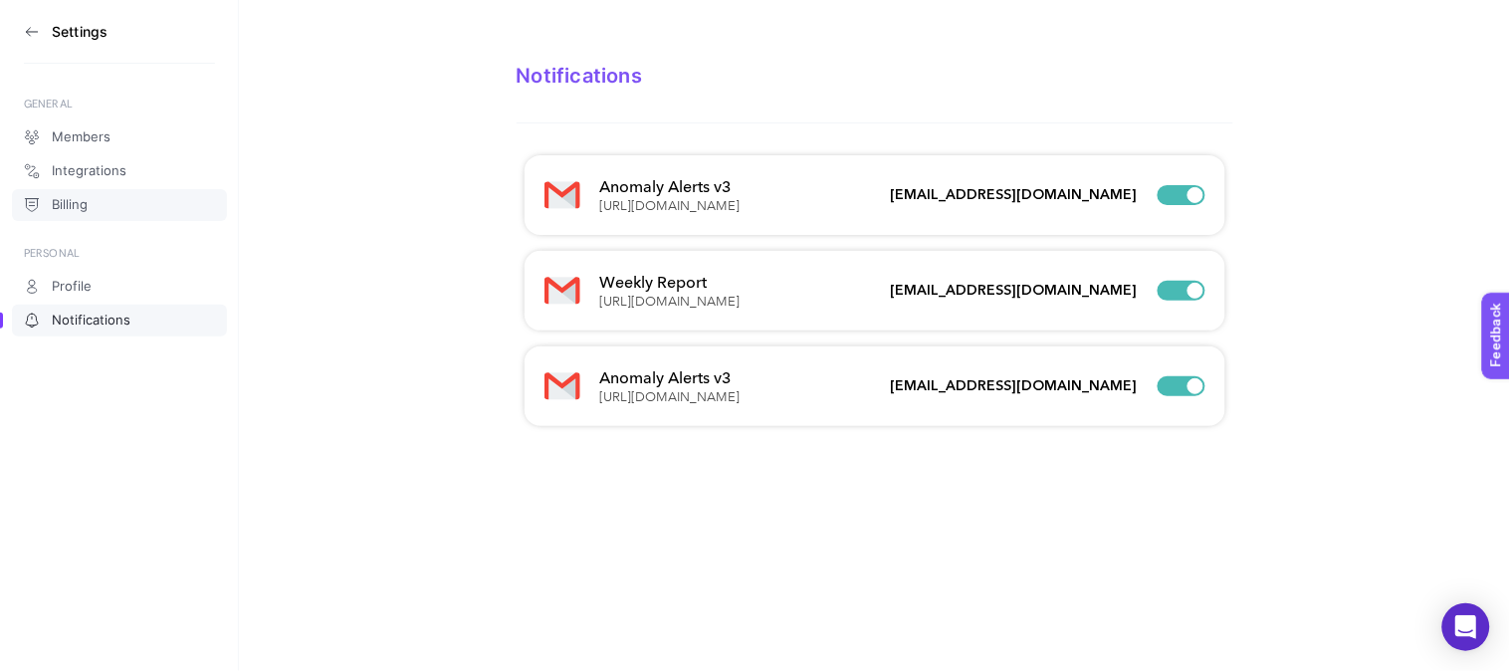
click at [110, 214] on link "Billing" at bounding box center [119, 205] width 215 height 32
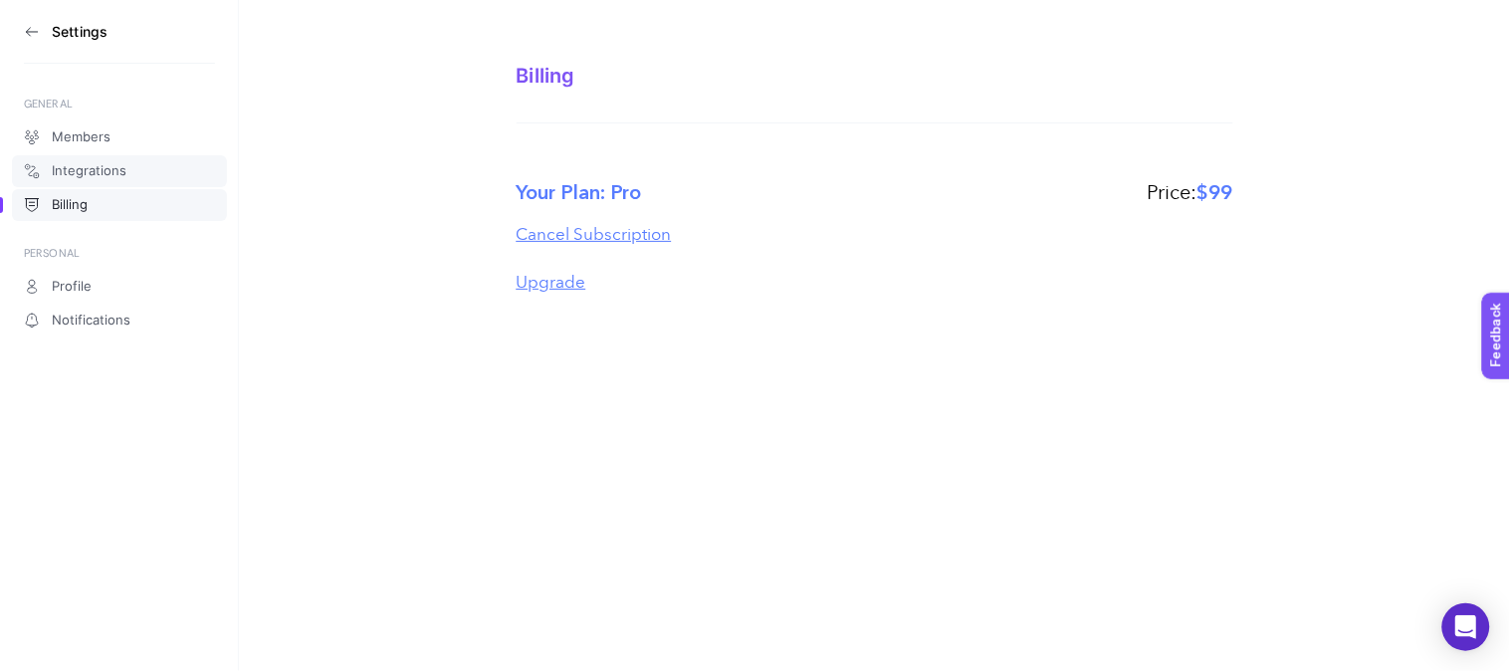
click at [126, 180] on link "Integrations" at bounding box center [119, 171] width 215 height 32
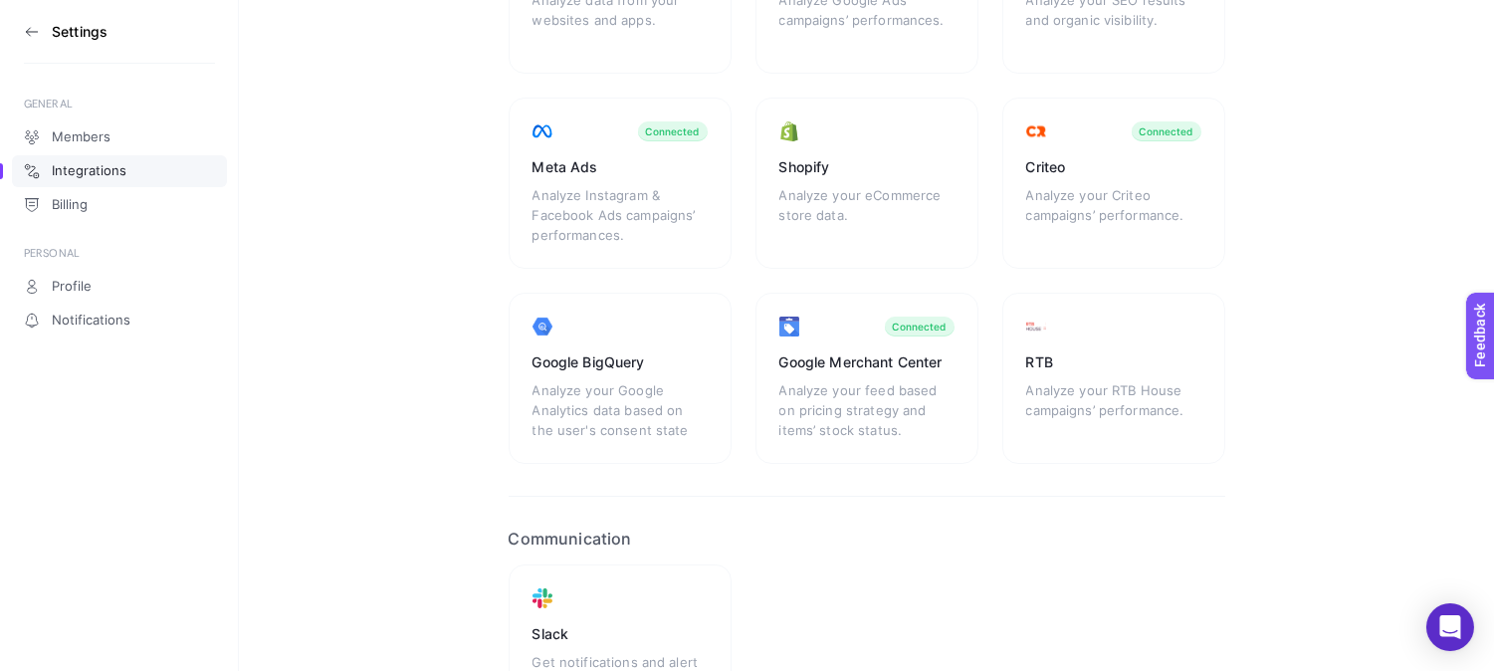
scroll to position [300, 0]
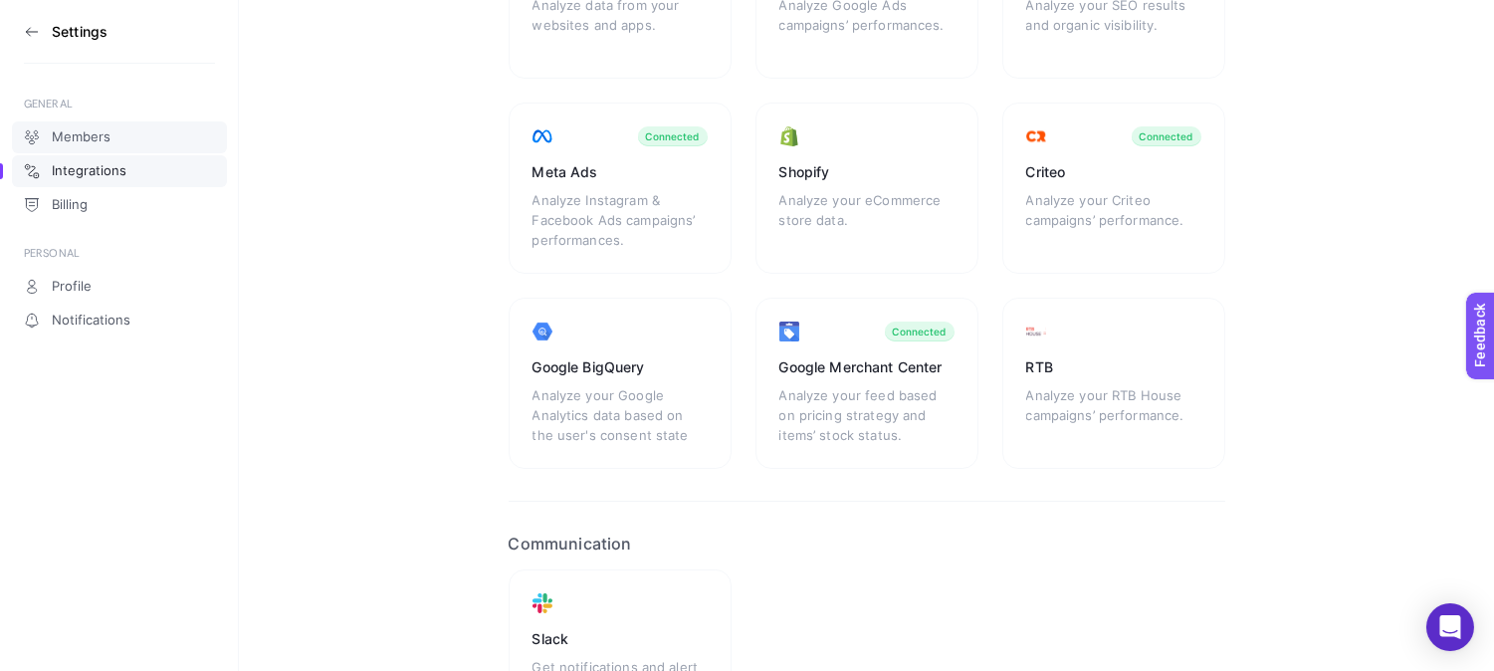
click at [120, 141] on link "Members" at bounding box center [119, 137] width 215 height 32
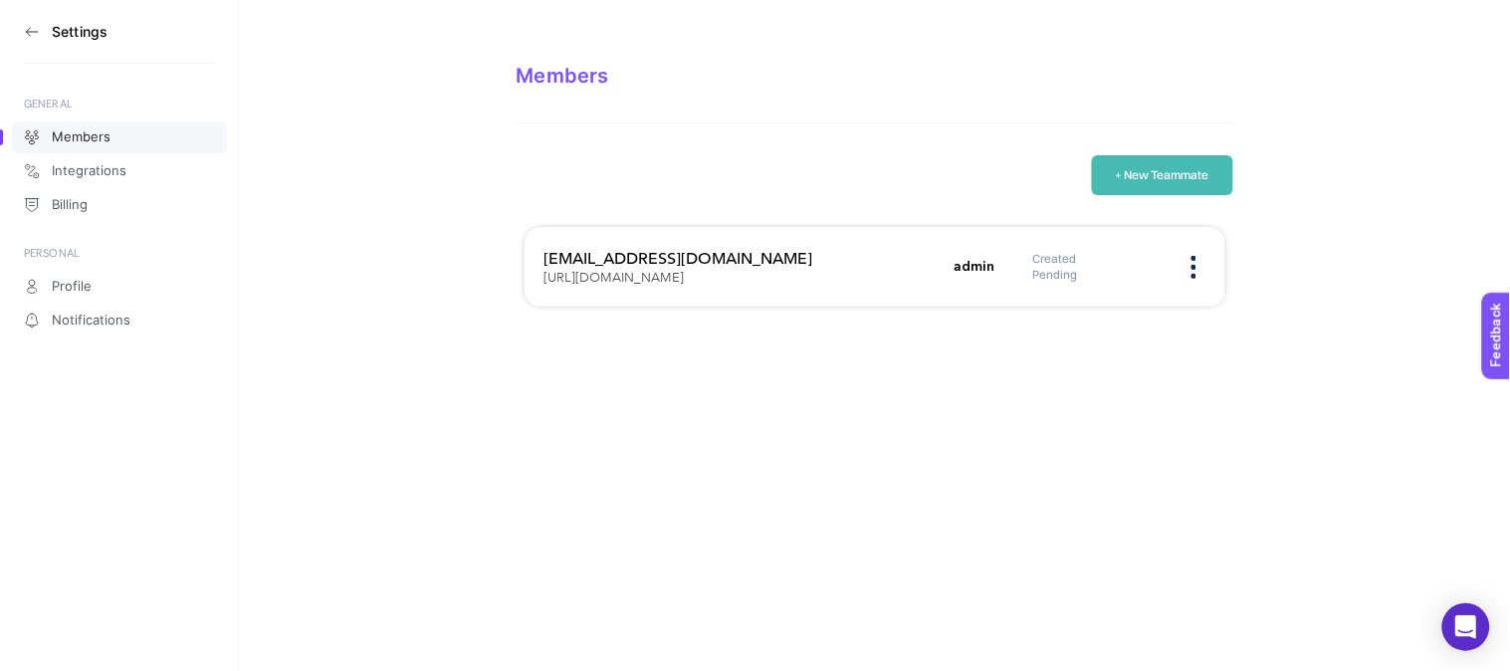
click at [27, 33] on icon at bounding box center [28, 31] width 4 height 8
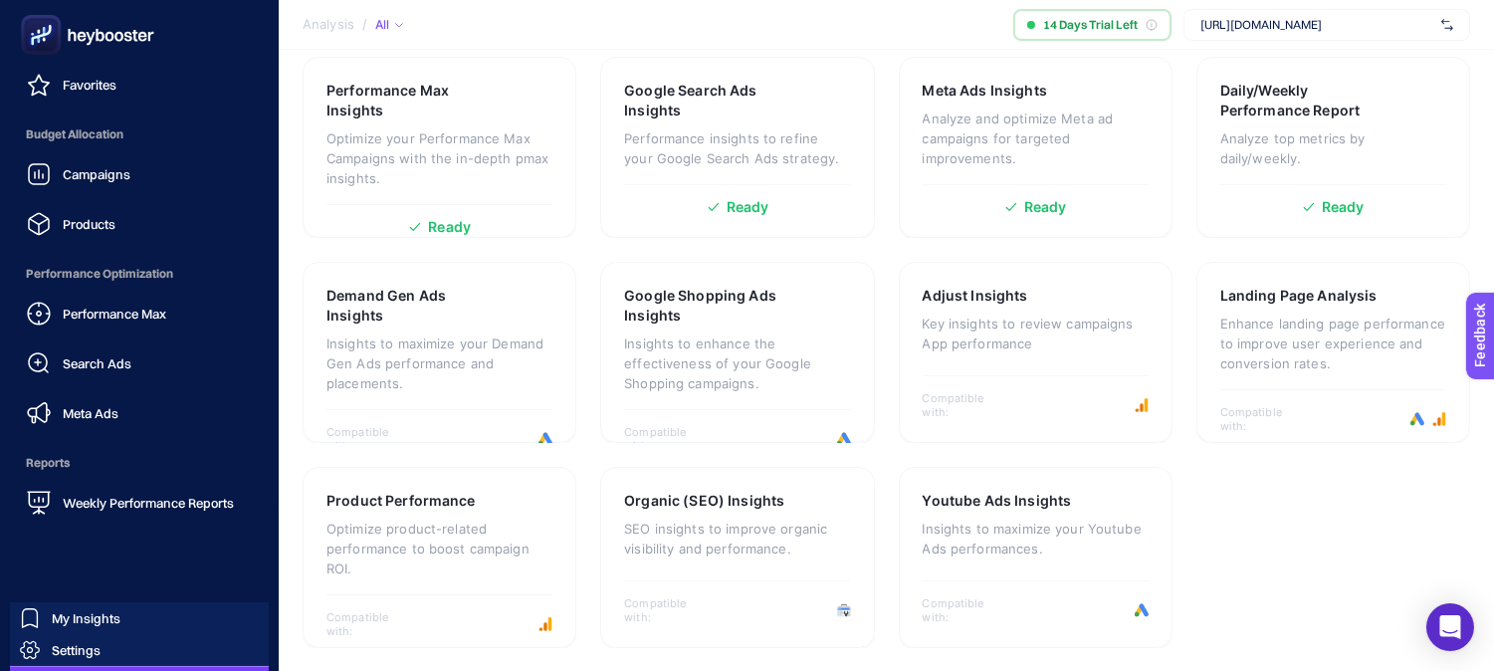
scroll to position [246, 0]
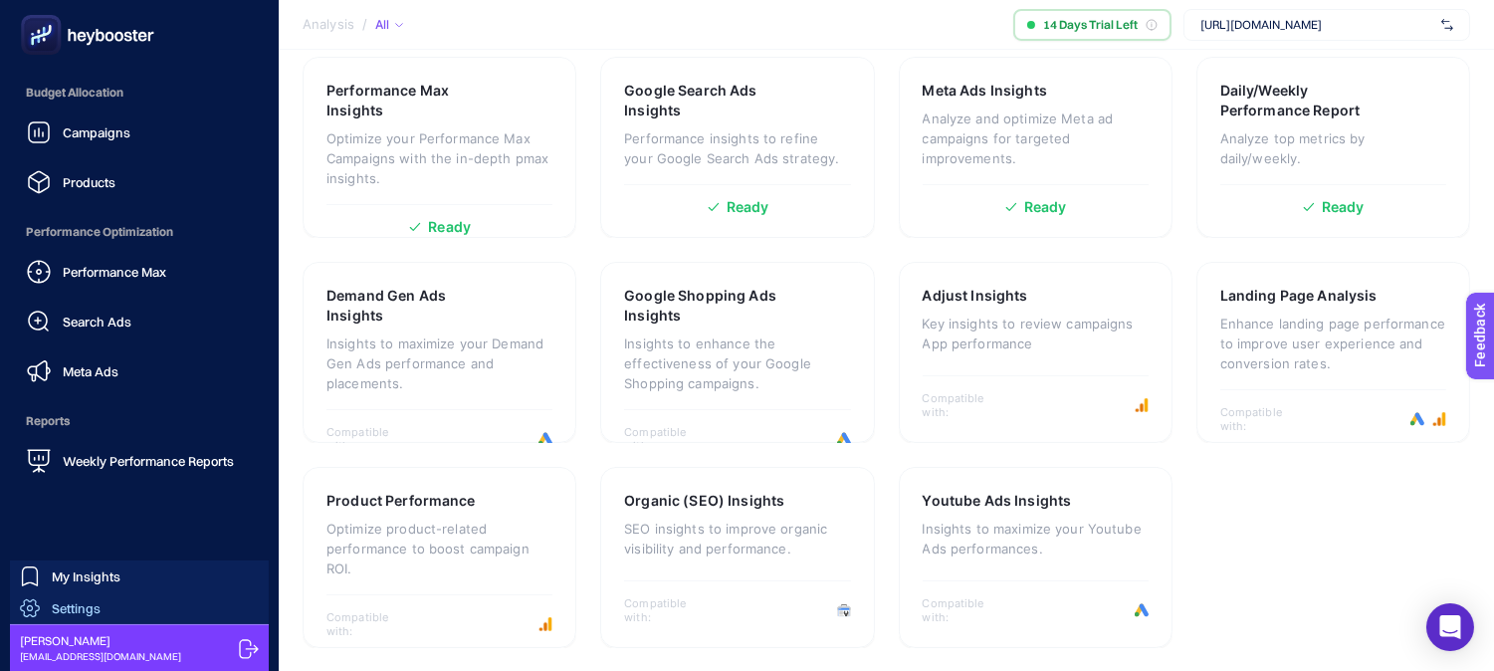
click at [116, 600] on link "Settings" at bounding box center [139, 608] width 259 height 32
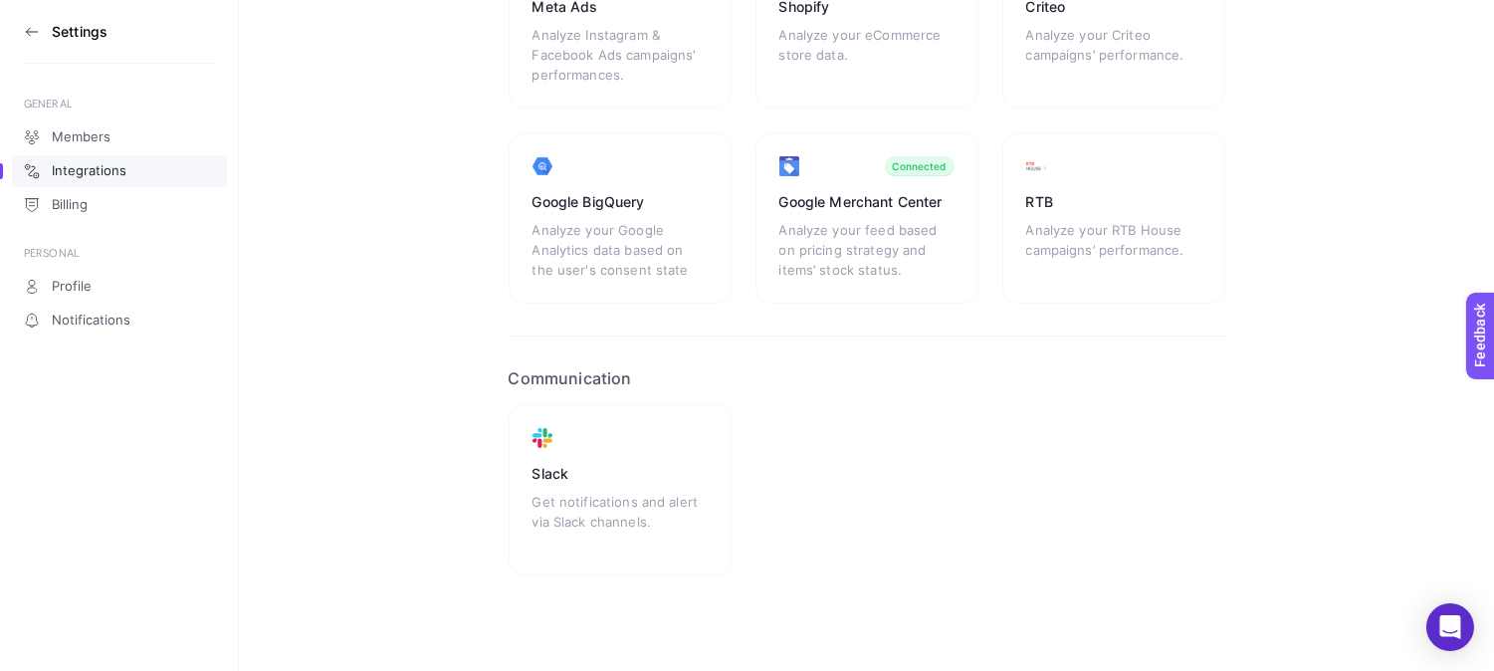
scroll to position [464, 0]
click at [27, 35] on icon at bounding box center [32, 32] width 16 height 16
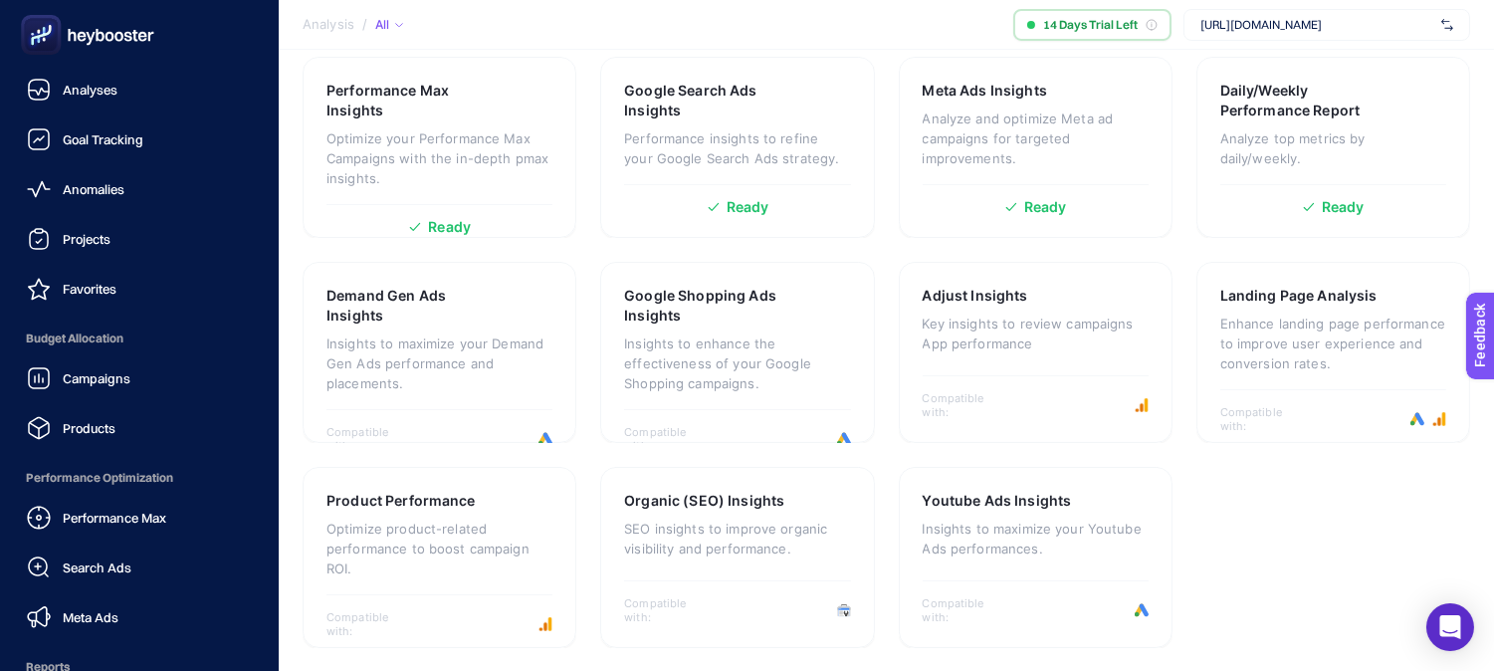
scroll to position [246, 0]
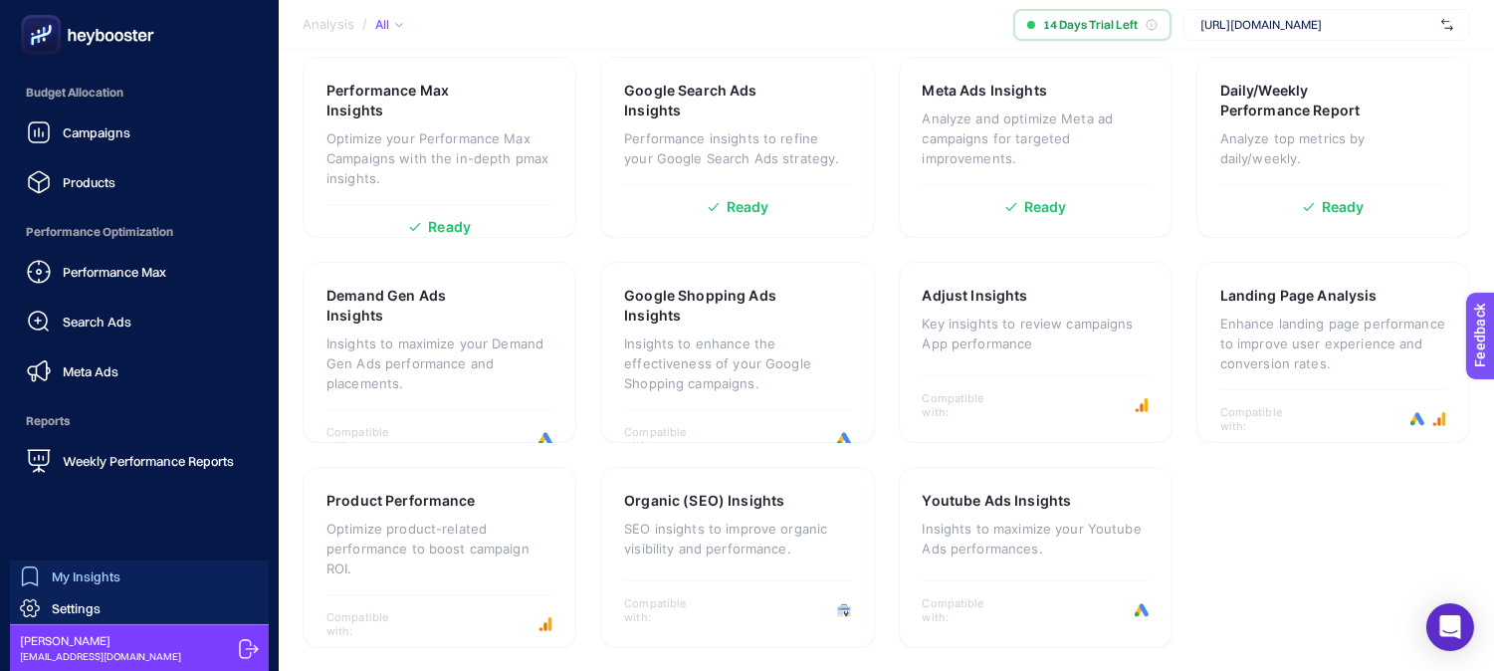
click at [159, 568] on link "My Insights" at bounding box center [139, 576] width 259 height 32
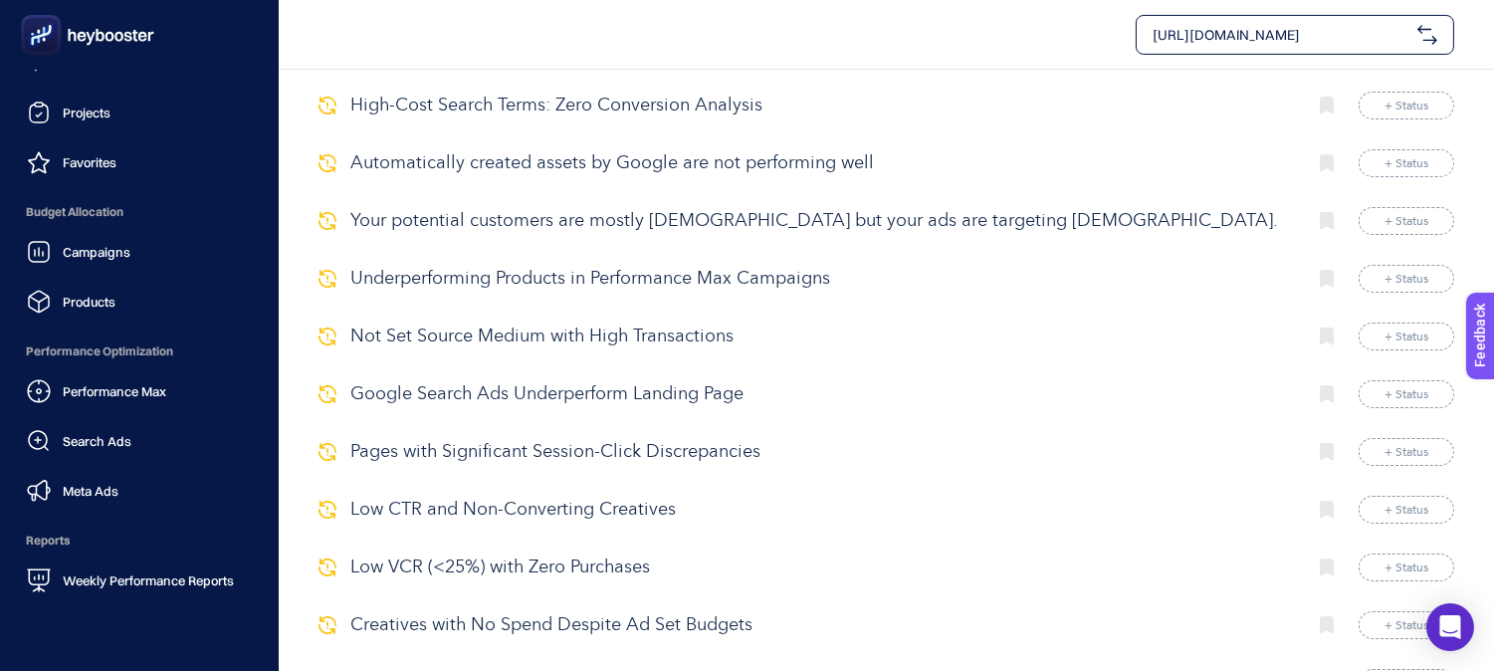
scroll to position [246, 0]
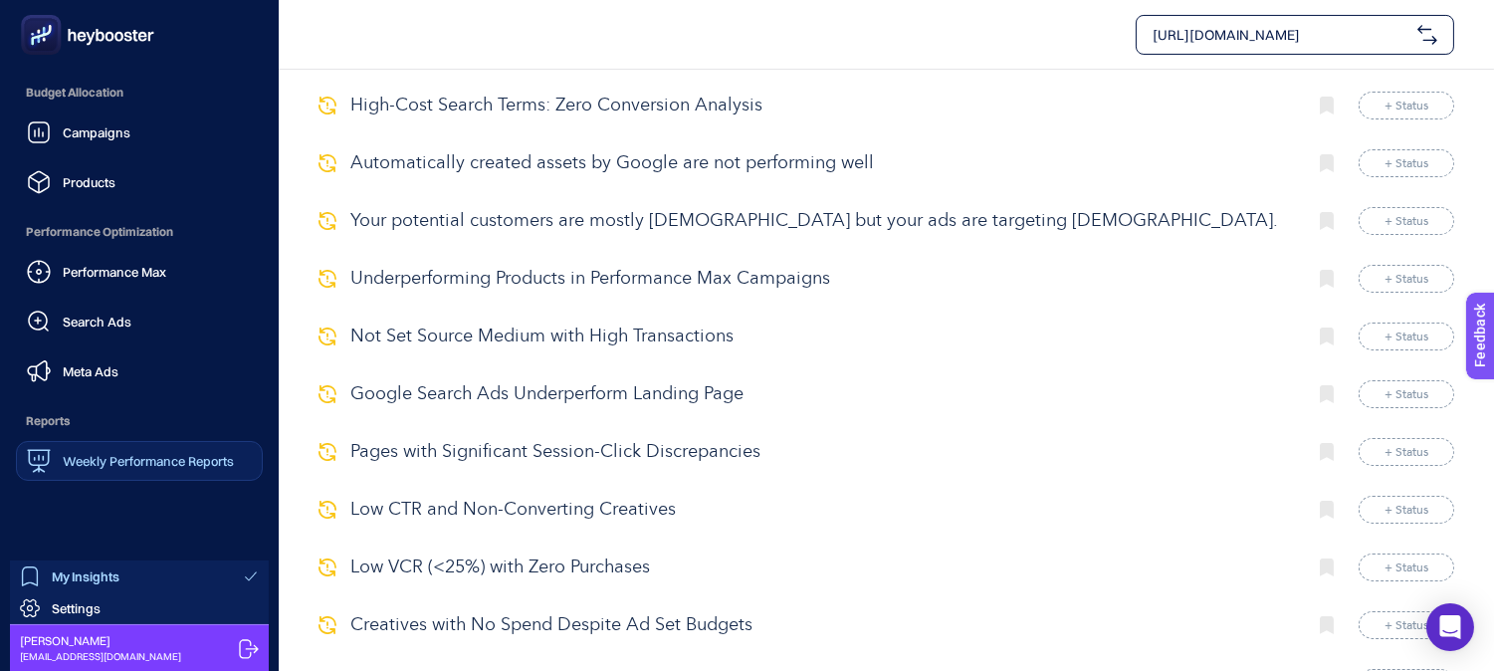
click at [141, 461] on span "Weekly Performance Reports" at bounding box center [148, 461] width 171 height 16
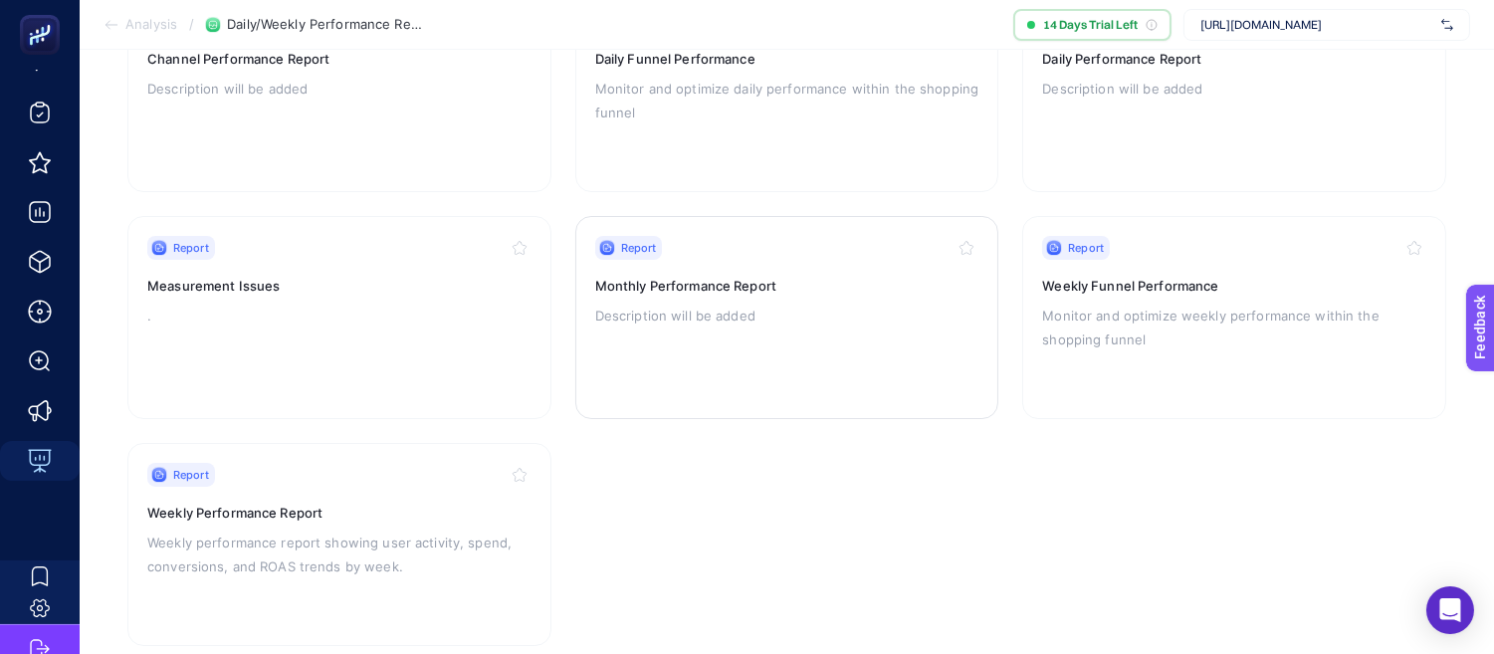
scroll to position [321, 0]
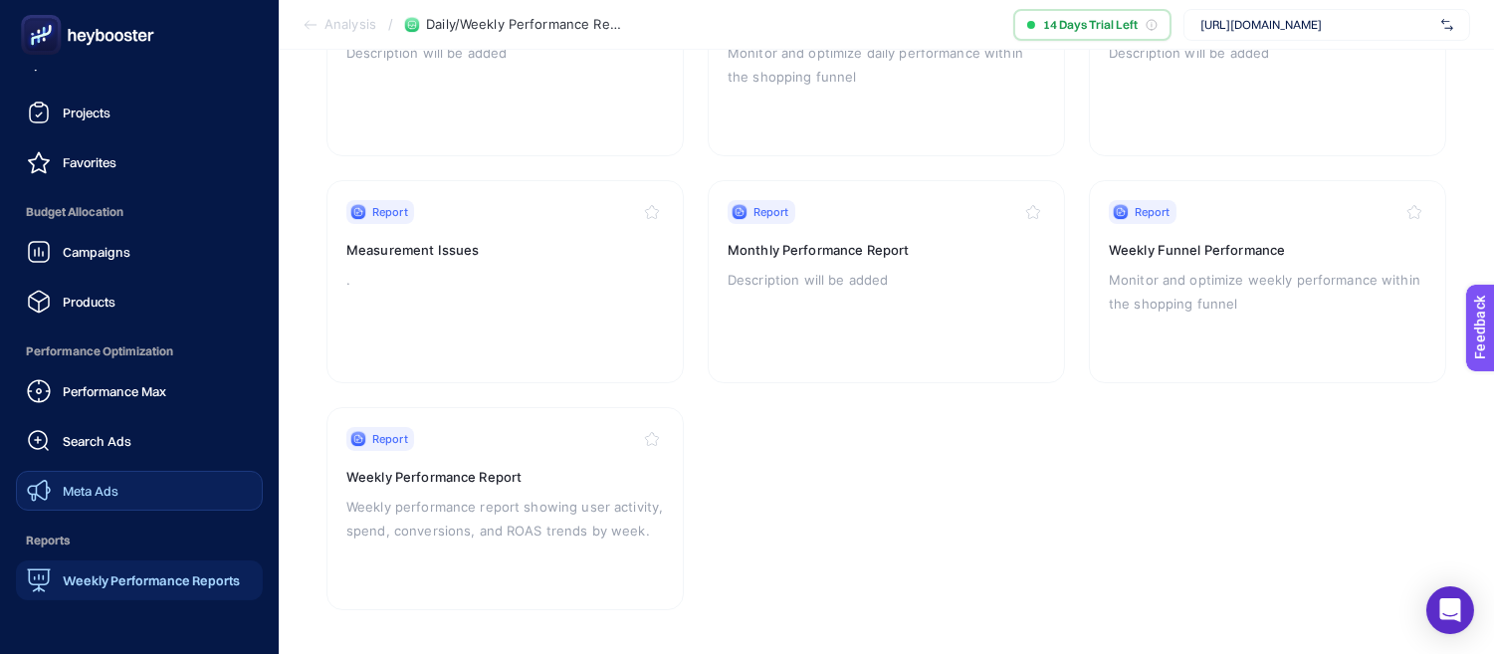
click at [176, 496] on link "Meta Ads" at bounding box center [139, 491] width 247 height 40
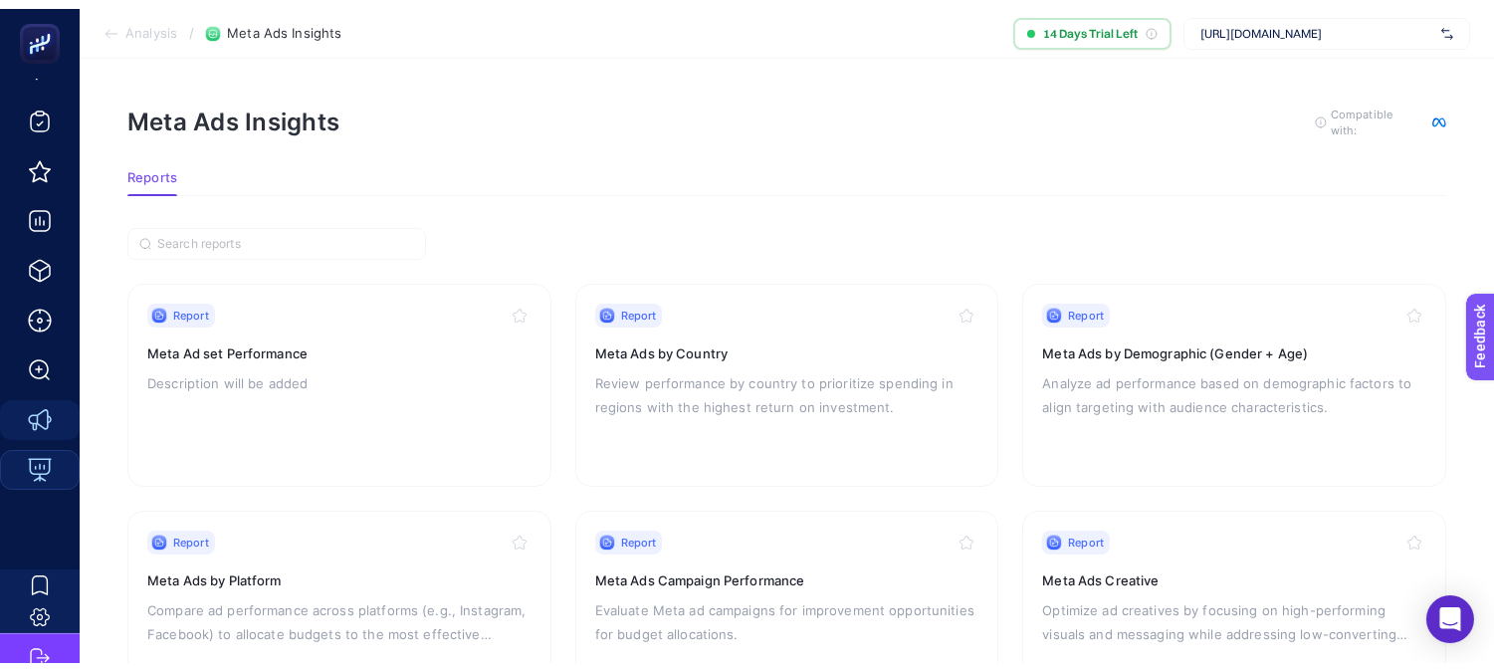
scroll to position [548, 0]
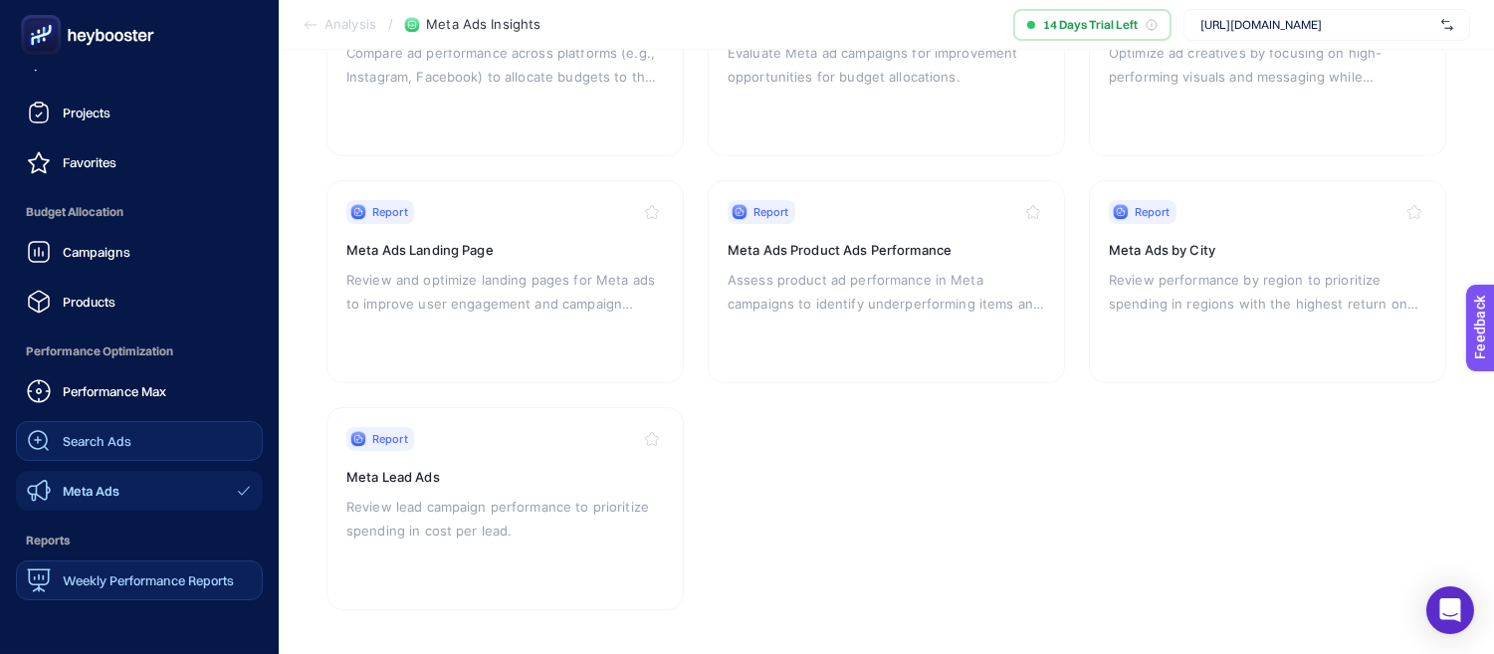
click at [145, 440] on link "Search Ads" at bounding box center [139, 441] width 247 height 40
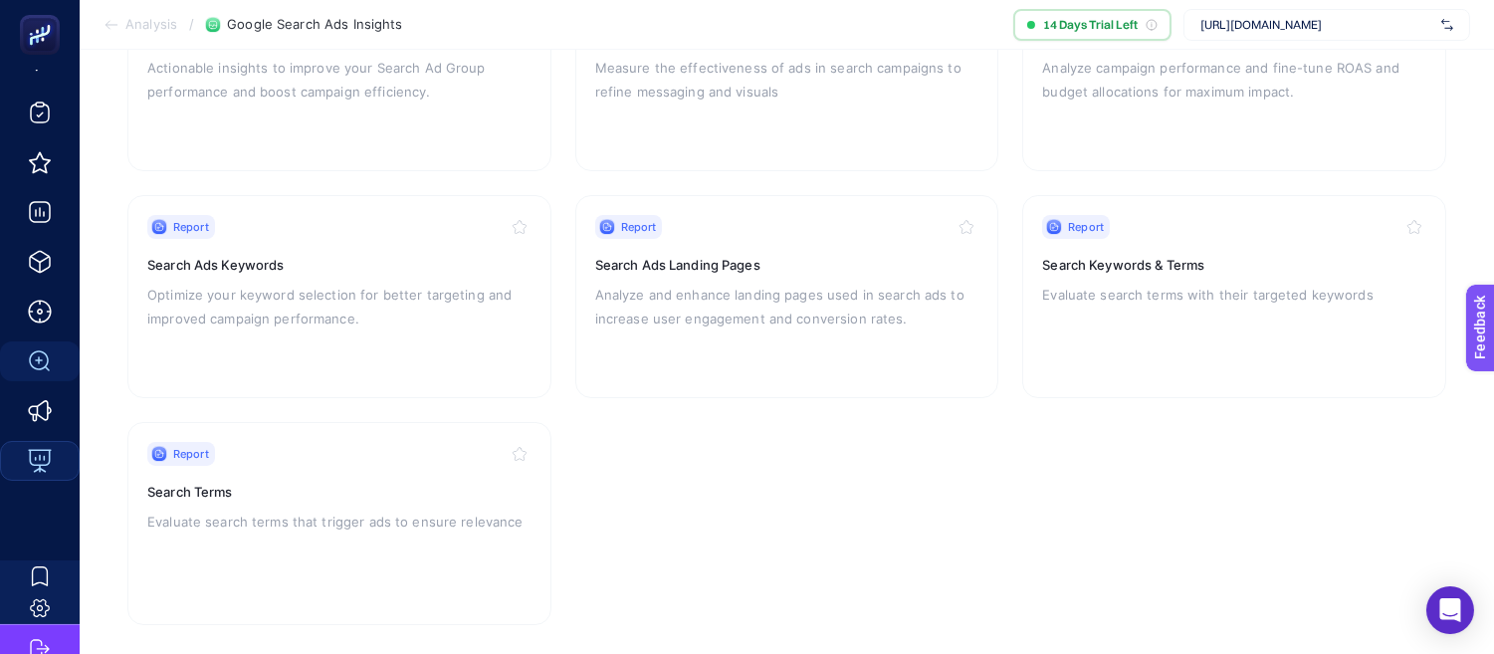
scroll to position [311, 0]
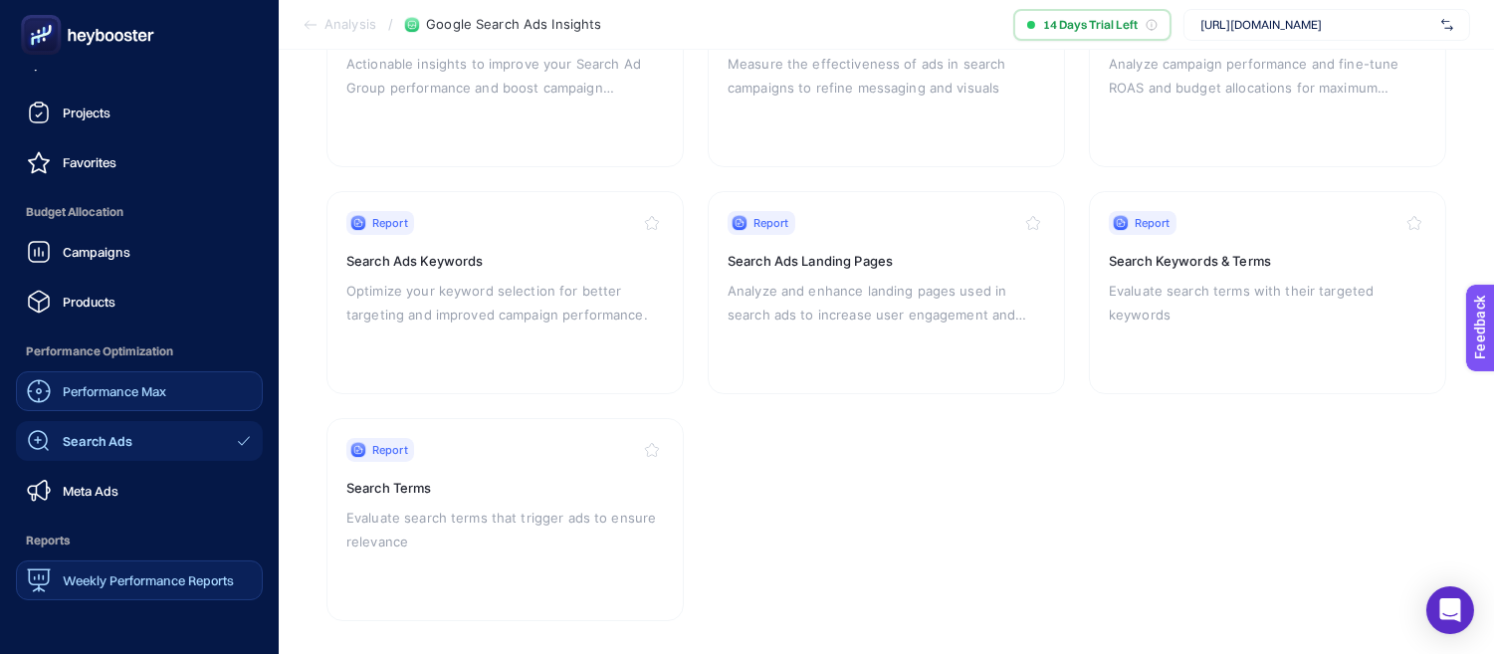
click at [104, 393] on span "Performance Max" at bounding box center [115, 391] width 104 height 16
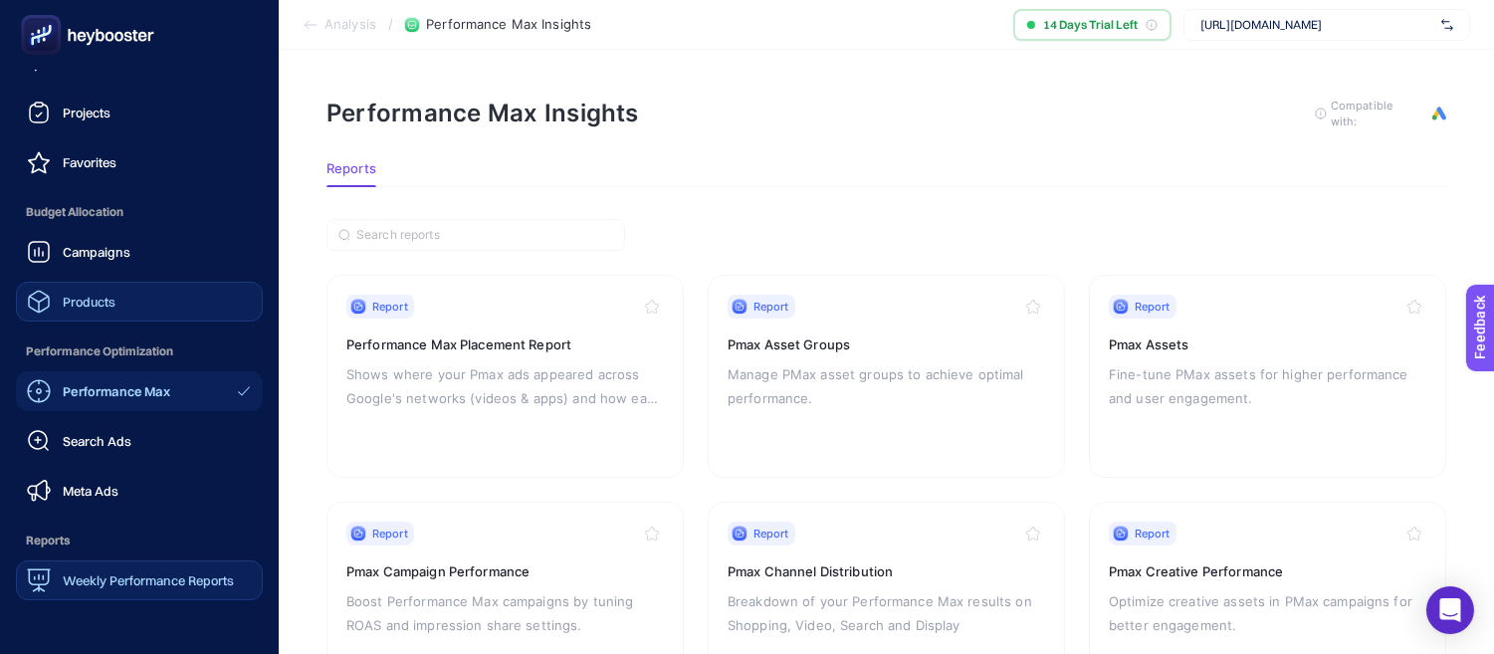
click at [103, 300] on span "Products" at bounding box center [89, 302] width 53 height 16
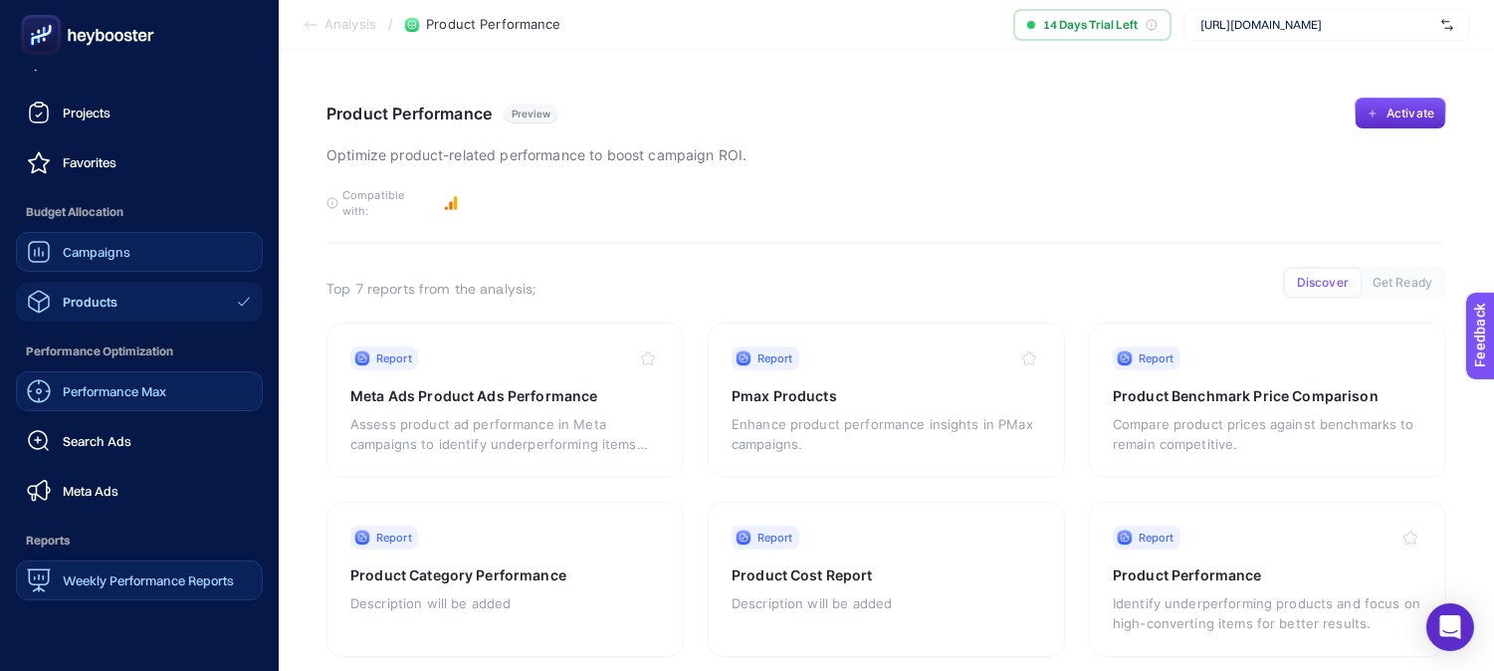
click at [57, 240] on div "Campaigns" at bounding box center [79, 252] width 104 height 24
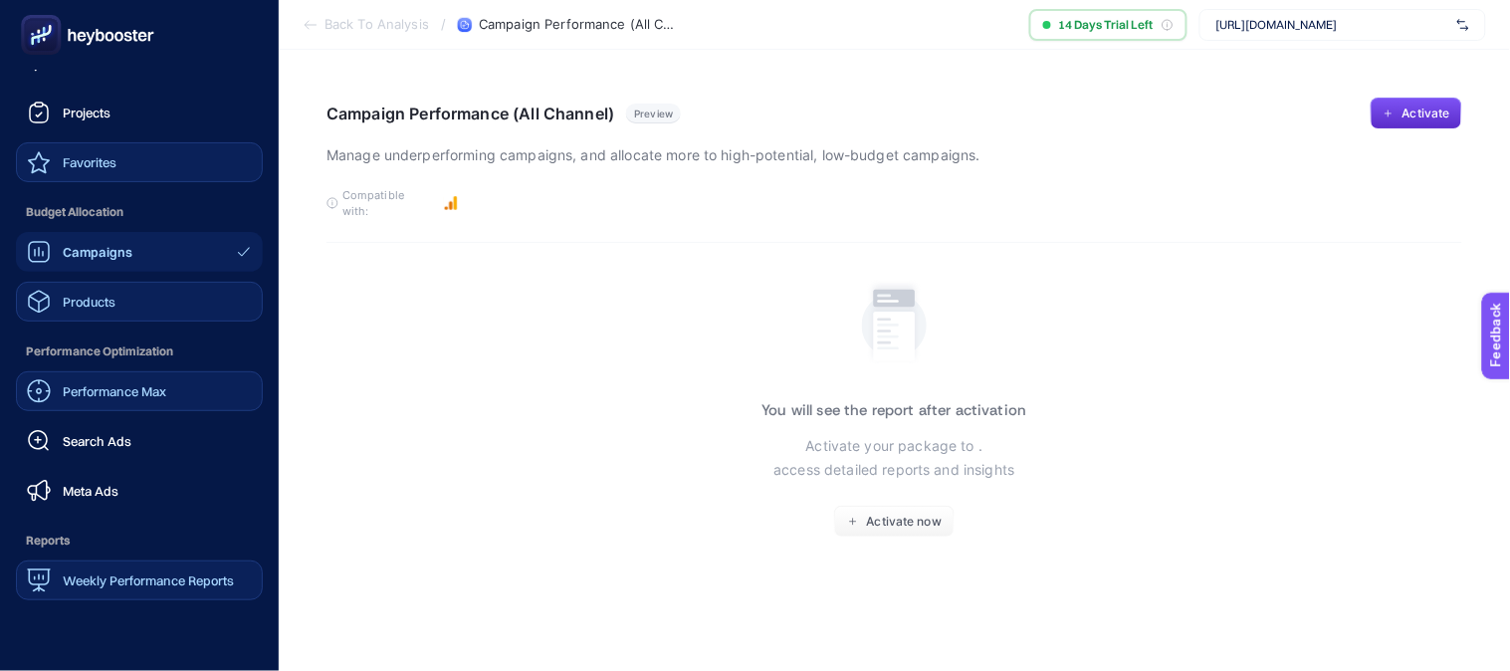
click at [55, 170] on div "Favorites" at bounding box center [72, 162] width 90 height 24
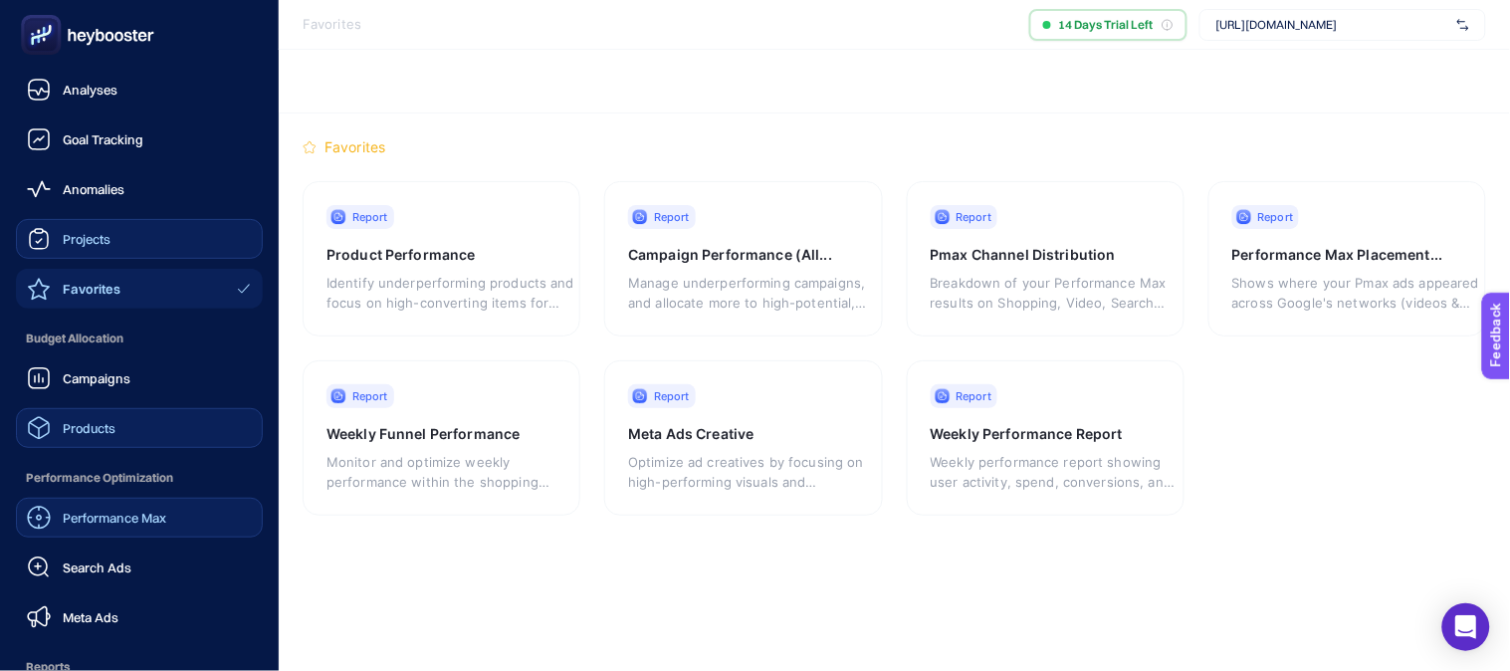
click at [73, 241] on span "Projects" at bounding box center [87, 239] width 48 height 16
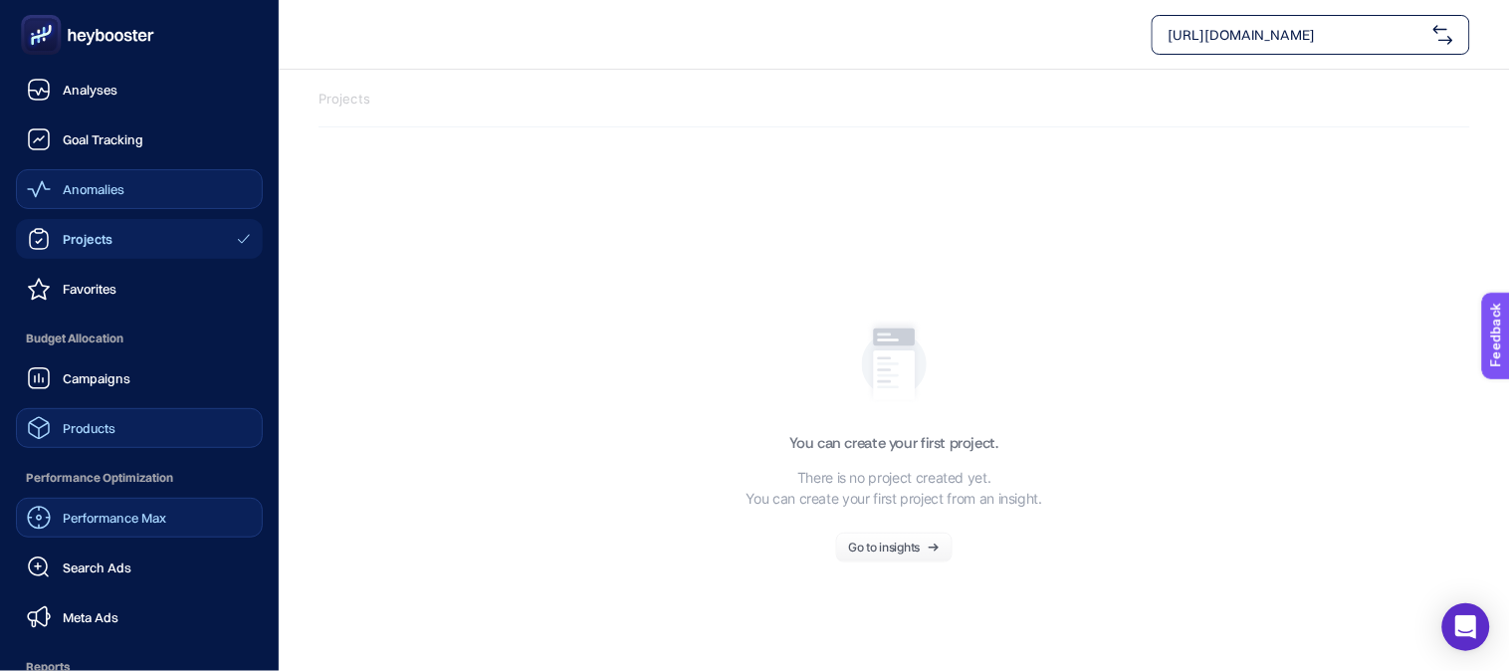
click at [90, 192] on span "Anomalies" at bounding box center [94, 189] width 62 height 16
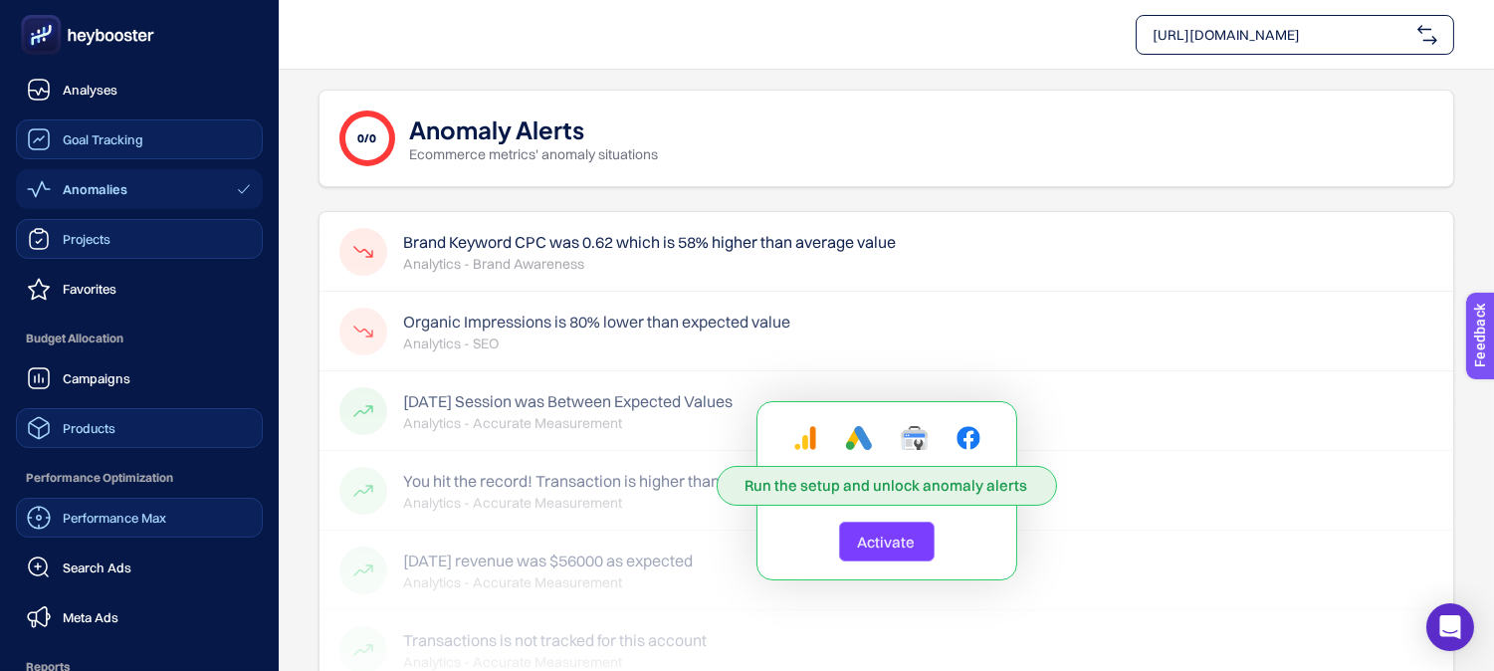
click at [137, 153] on link "Goal Tracking" at bounding box center [139, 139] width 247 height 40
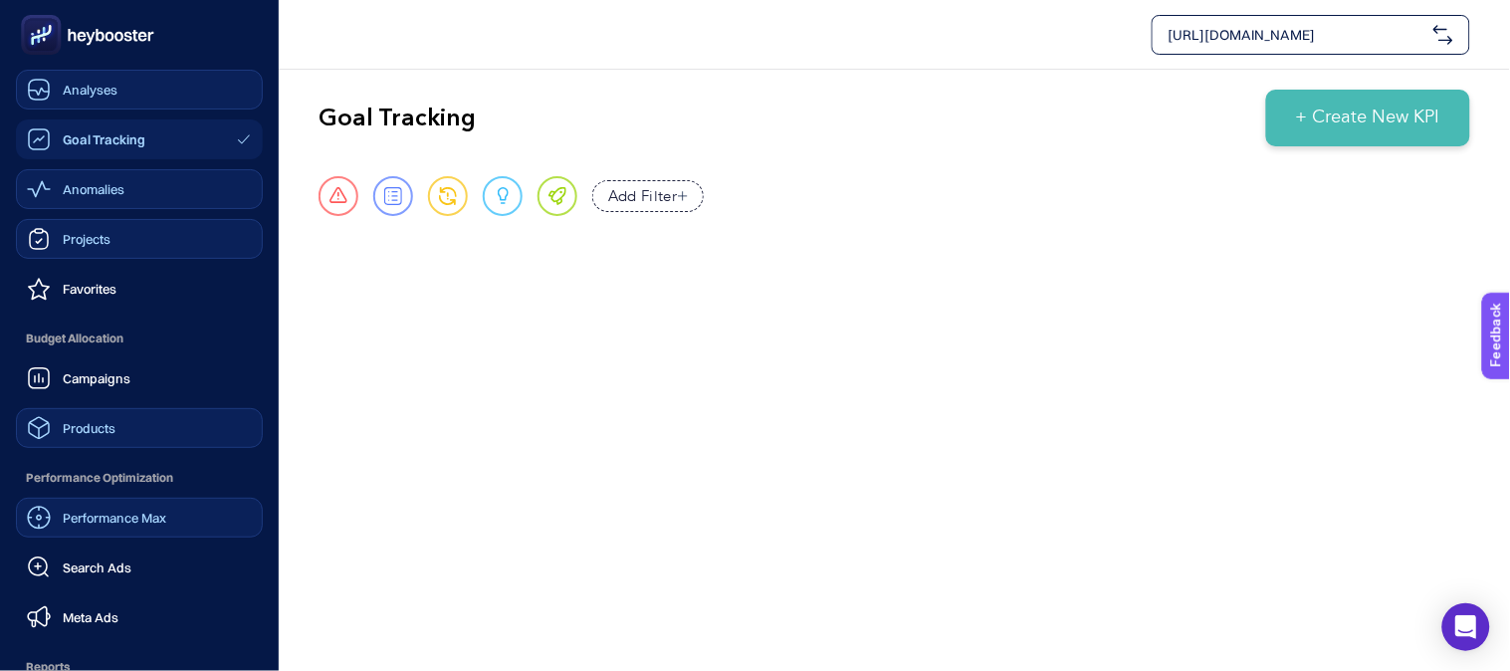
click at [90, 96] on span "Analyses" at bounding box center [90, 90] width 55 height 16
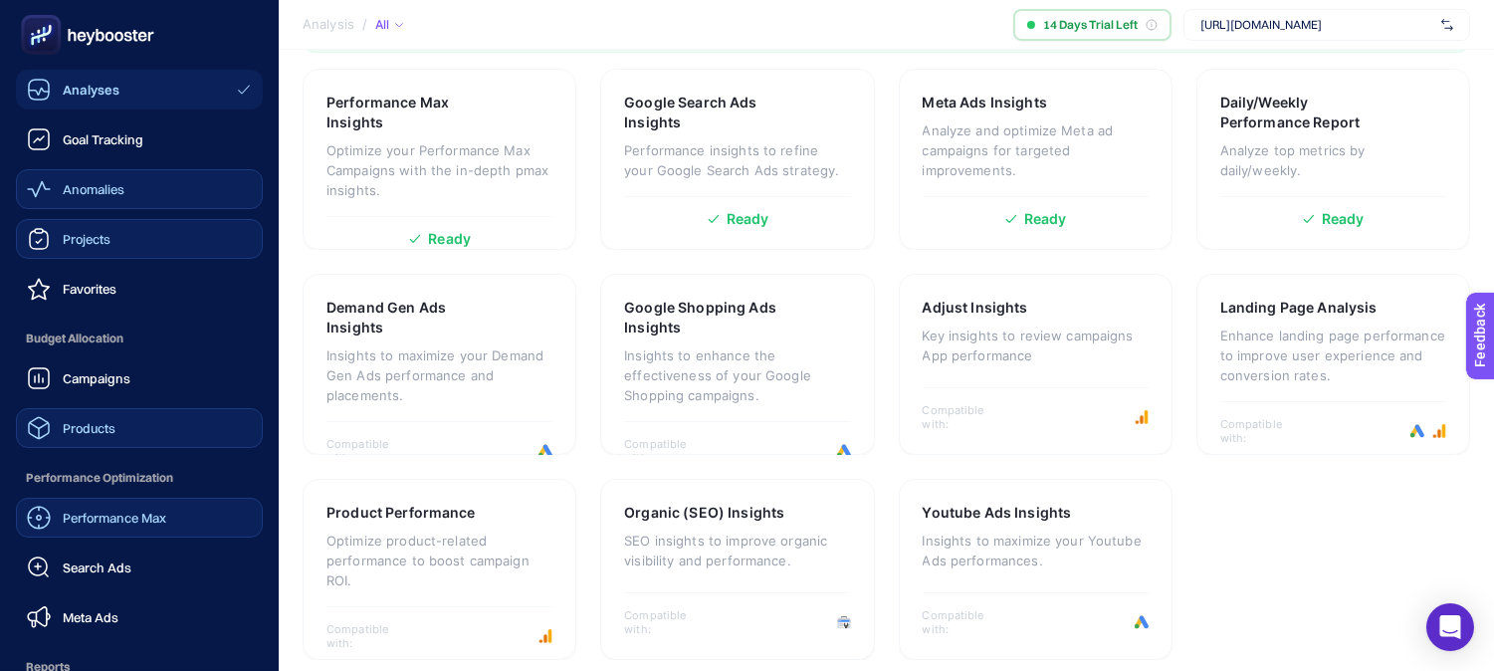
scroll to position [654, 0]
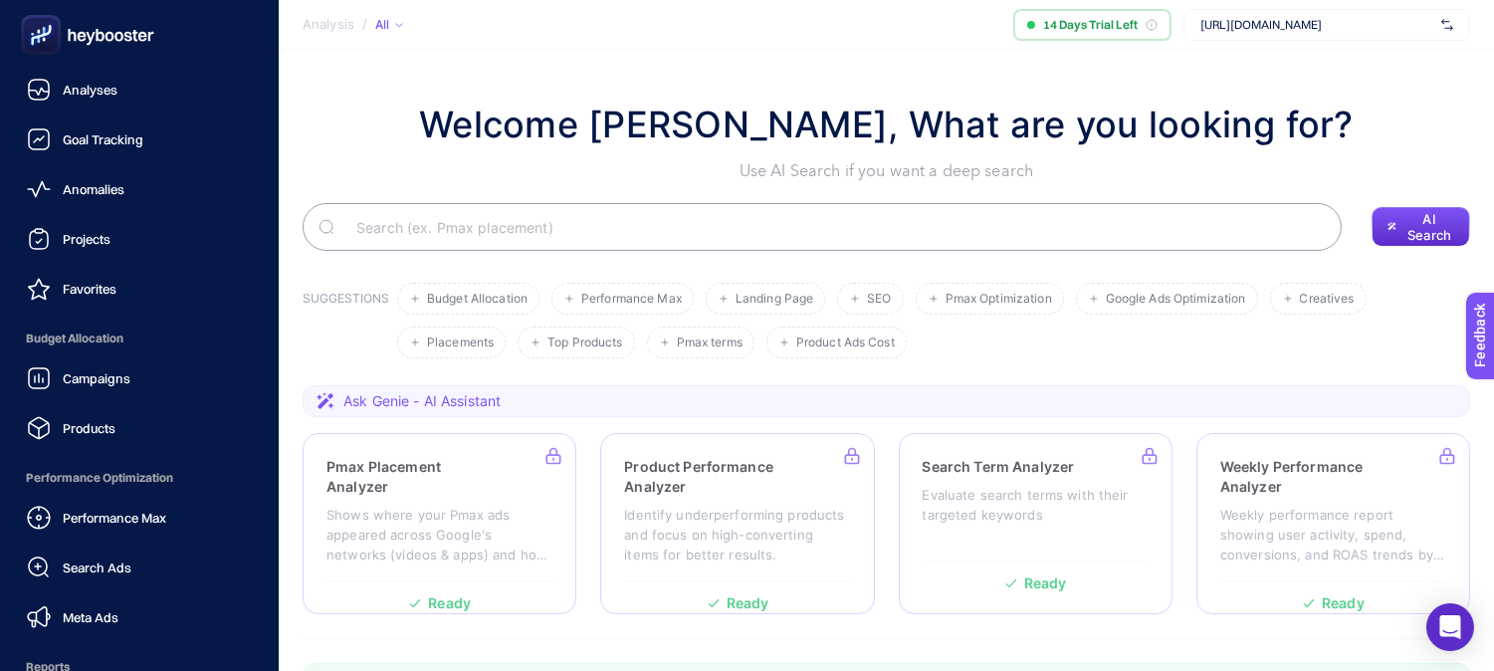
drag, startPoint x: 76, startPoint y: 24, endPoint x: 54, endPoint y: 27, distance: 22.1
click at [55, 26] on icon at bounding box center [87, 35] width 143 height 40
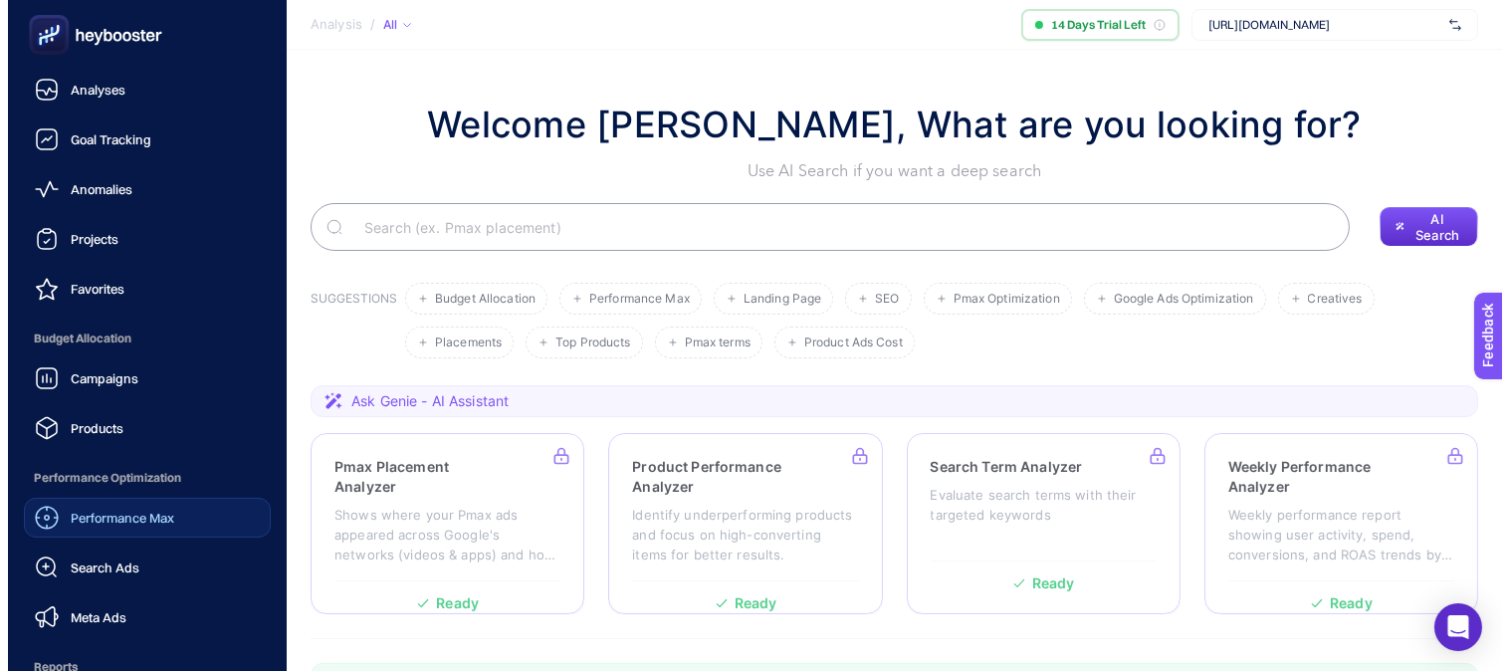
scroll to position [246, 0]
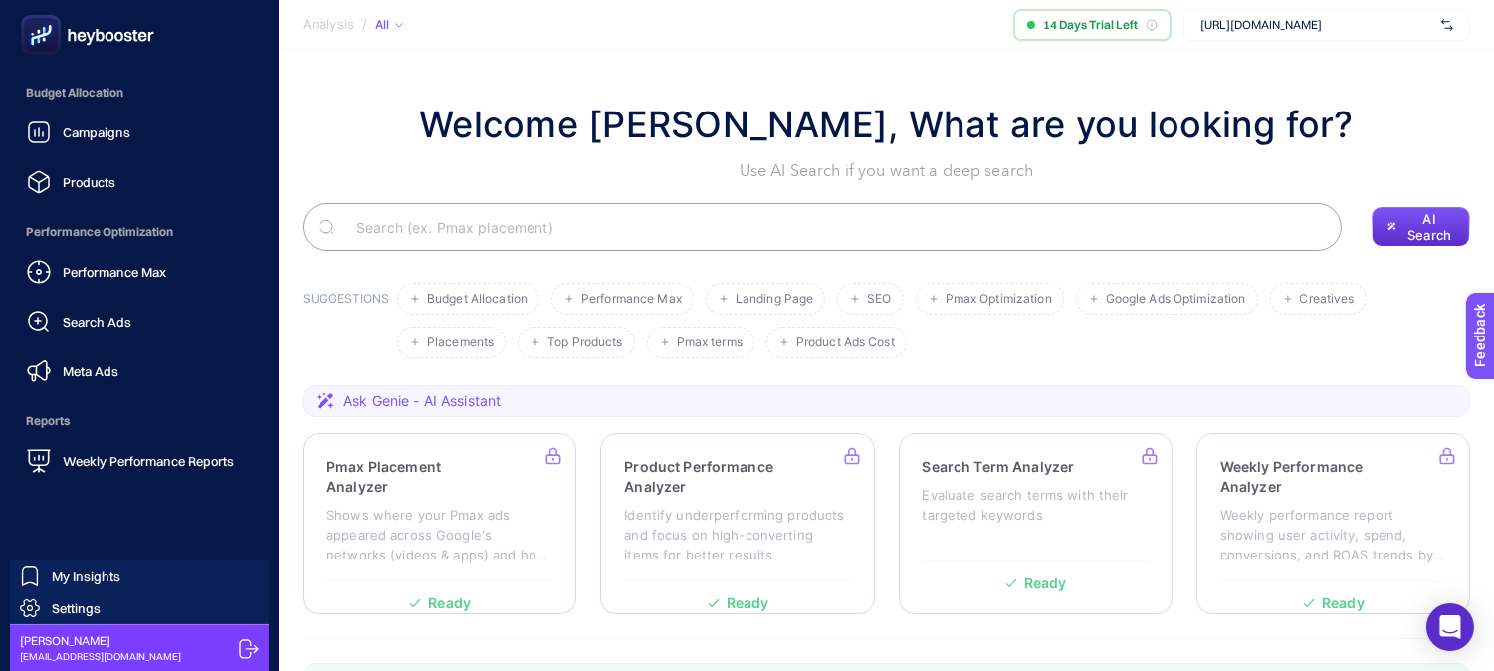
click at [245, 644] on icon at bounding box center [249, 649] width 20 height 20
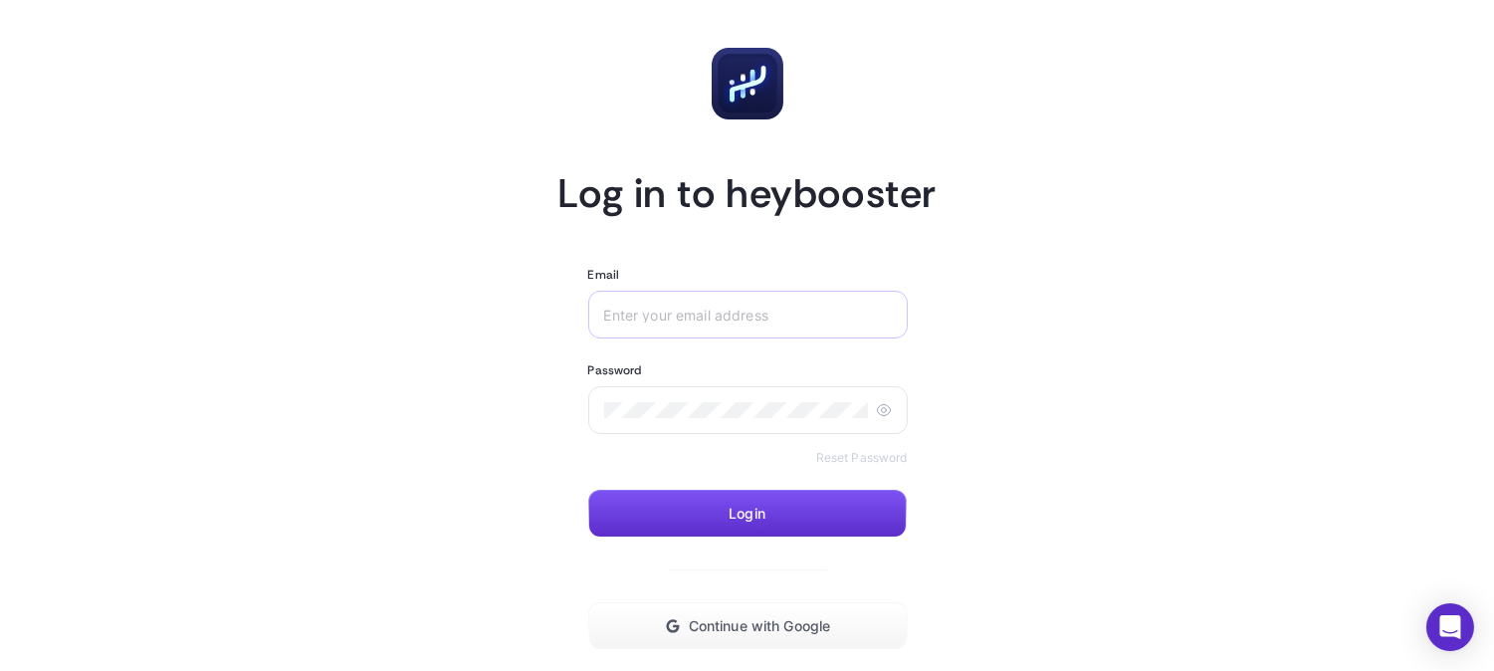
click at [699, 304] on div at bounding box center [747, 315] width 319 height 48
click at [690, 315] on input "Email" at bounding box center [748, 315] width 288 height 16
click at [642, 315] on input "Email" at bounding box center [748, 315] width 288 height 16
type input "ı"
type input "[EMAIL_ADDRESS][DOMAIN_NAME]"
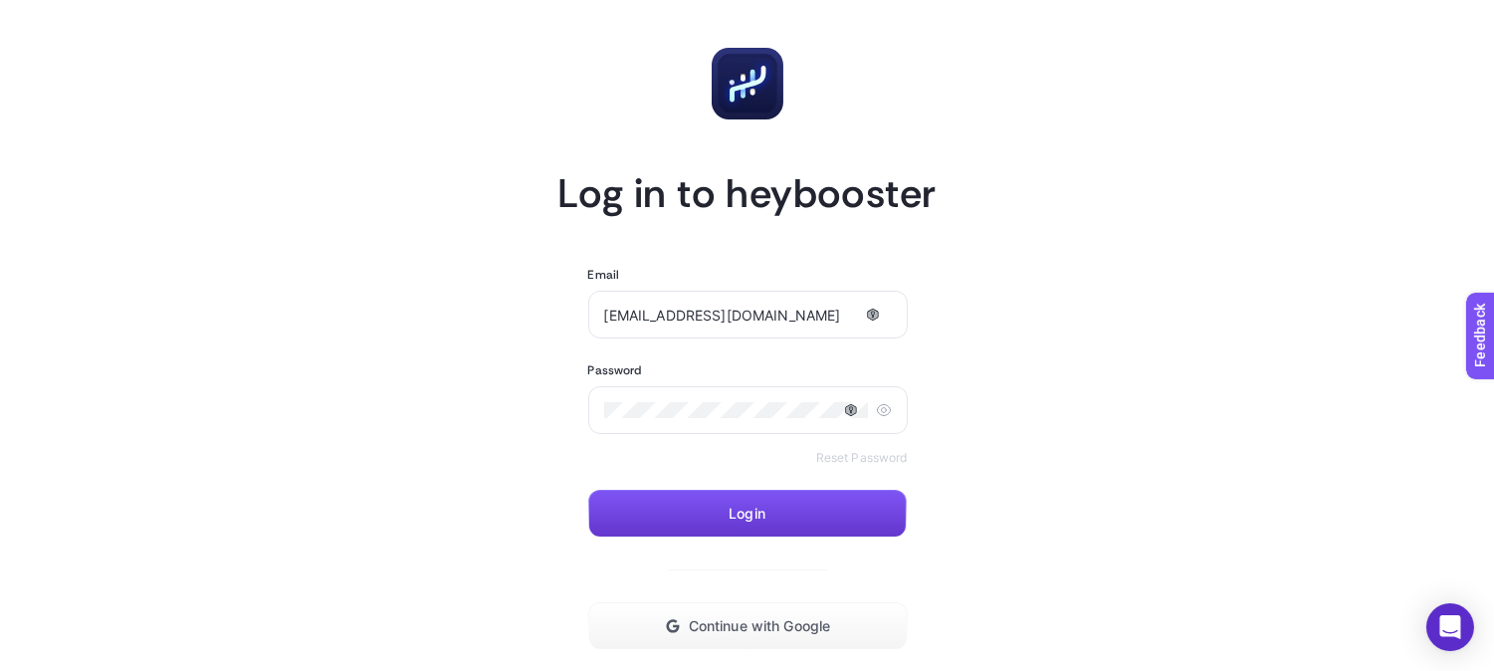
click at [681, 508] on button "Login" at bounding box center [747, 514] width 318 height 48
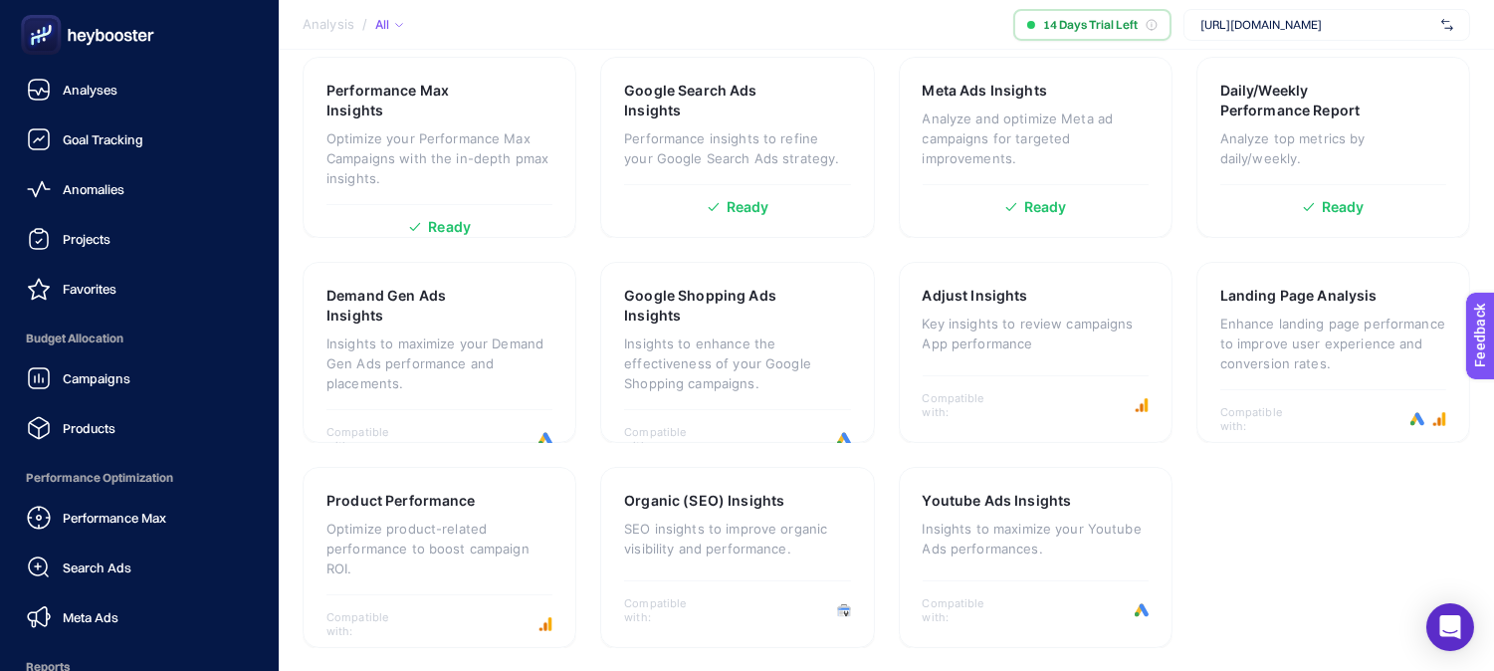
scroll to position [246, 0]
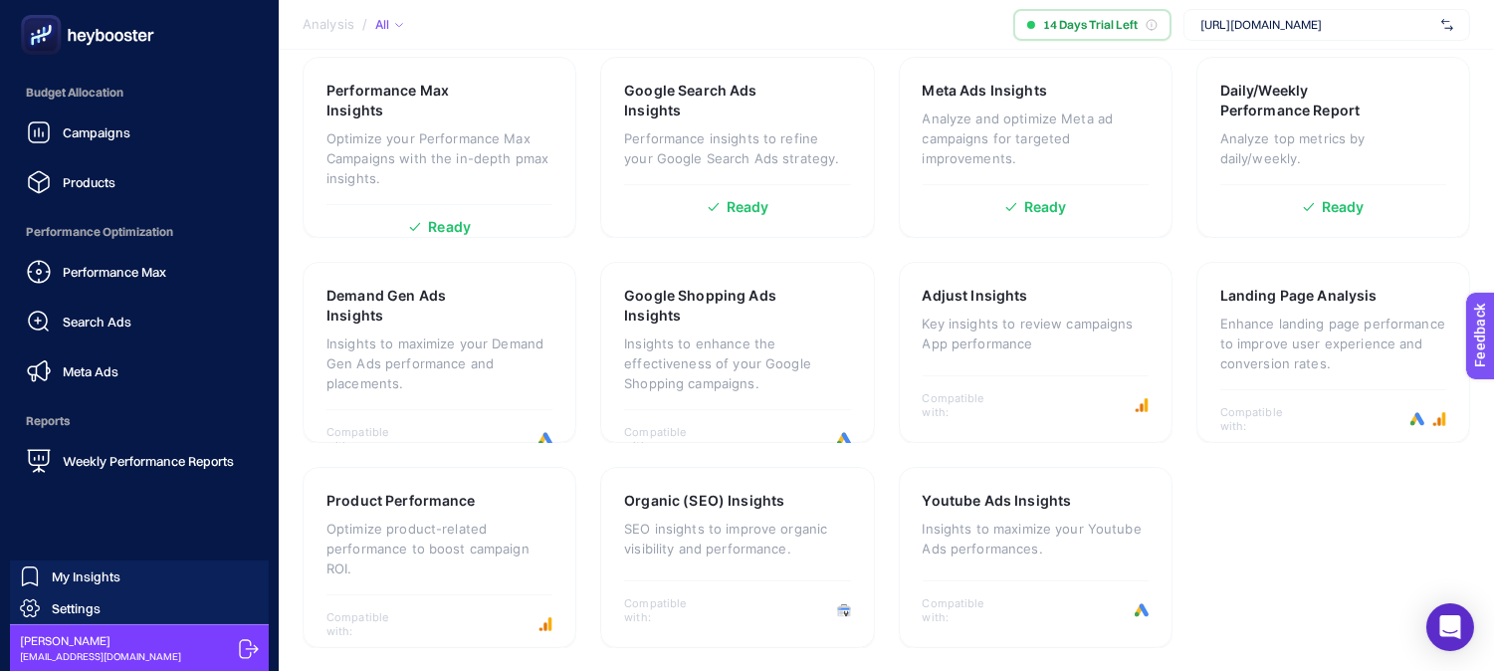
click at [241, 647] on icon at bounding box center [249, 649] width 20 height 20
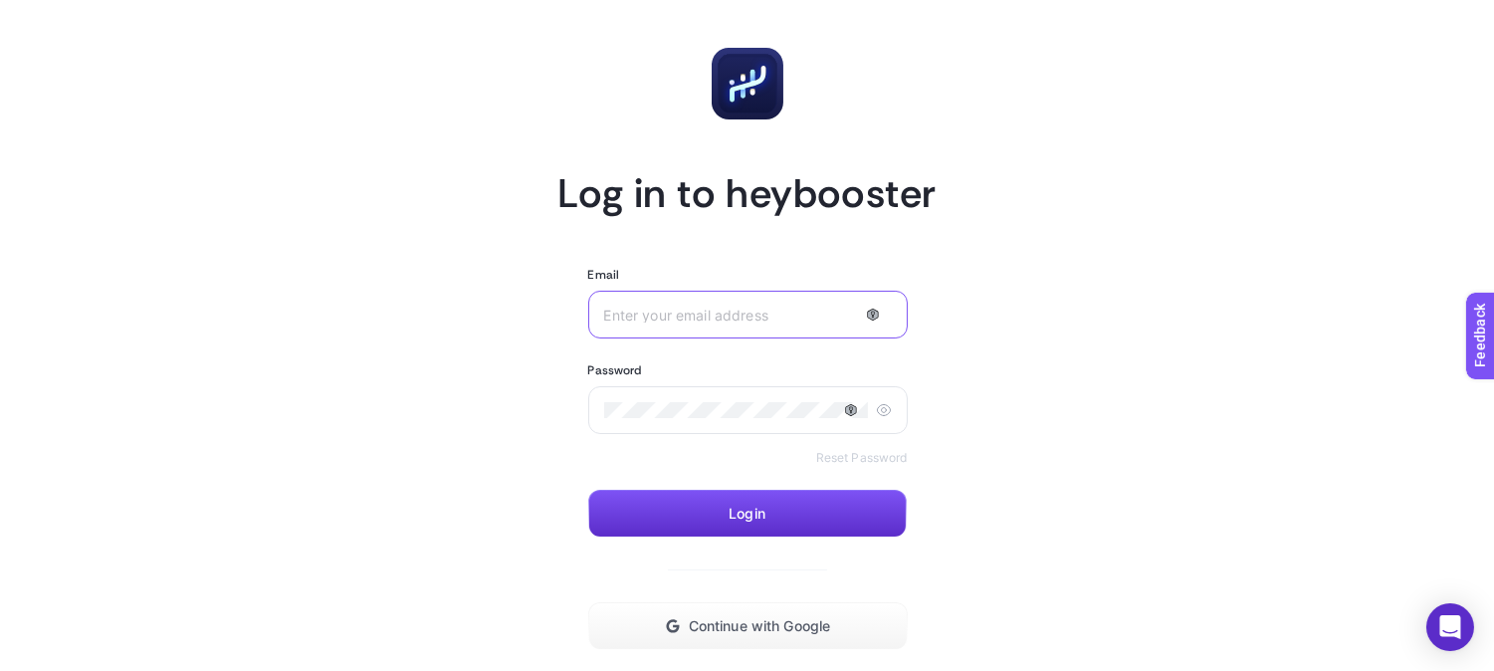
type input "[EMAIL_ADDRESS][DOMAIN_NAME]"
